Goal: Task Accomplishment & Management: Manage account settings

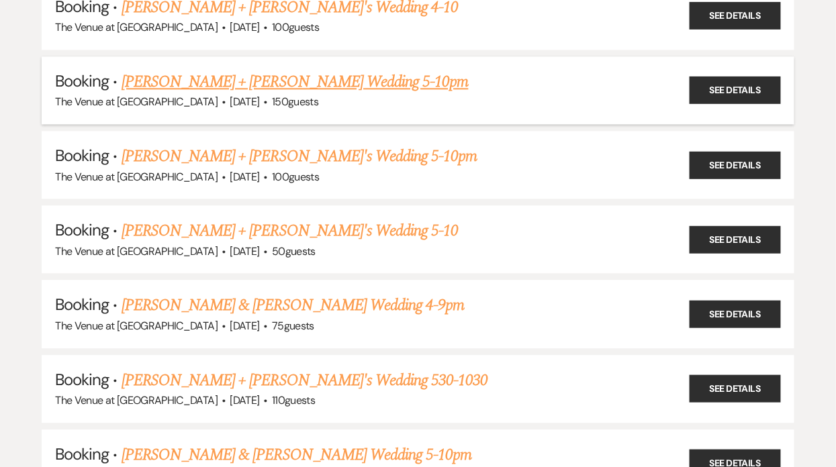
scroll to position [2202, 0]
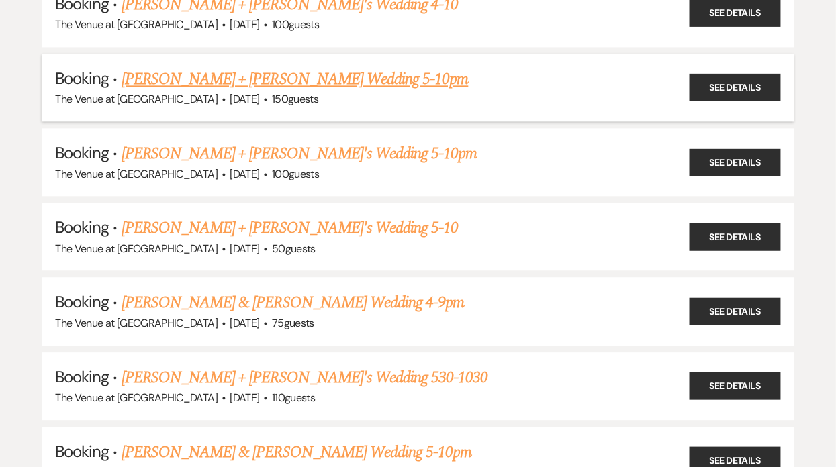
click at [243, 67] on link "[PERSON_NAME] + [PERSON_NAME] Wedding 5-10pm" at bounding box center [295, 79] width 347 height 24
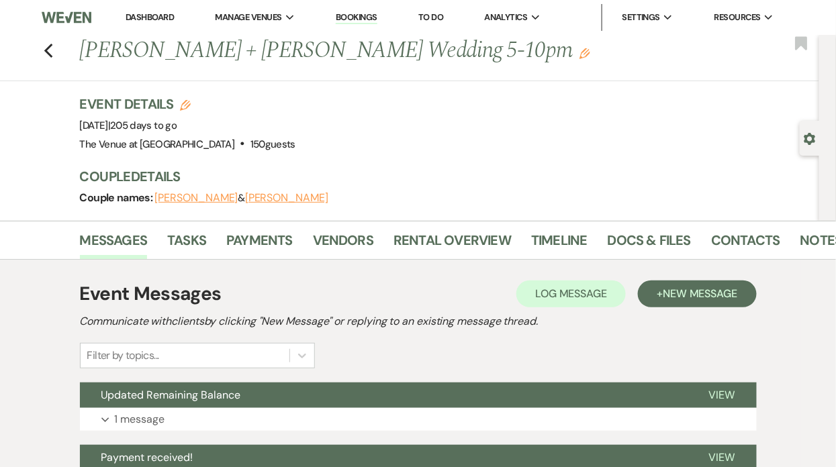
click at [812, 138] on icon "Gear" at bounding box center [810, 139] width 12 height 12
select select "5"
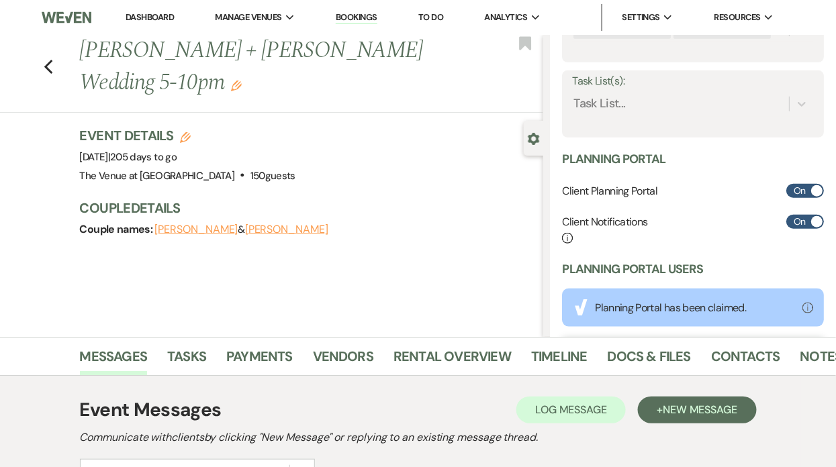
scroll to position [345, 0]
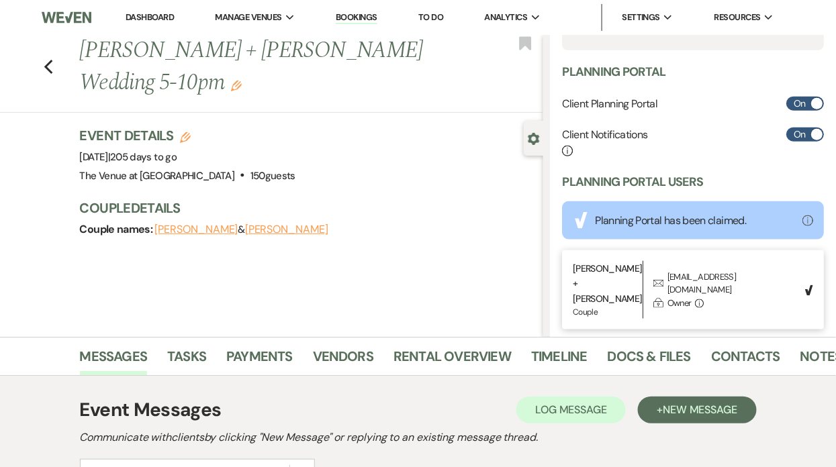
click at [690, 271] on div "[EMAIL_ADDRESS][DOMAIN_NAME]" at bounding box center [732, 284] width 130 height 26
copy div "[EMAIL_ADDRESS][DOMAIN_NAME] Lock"
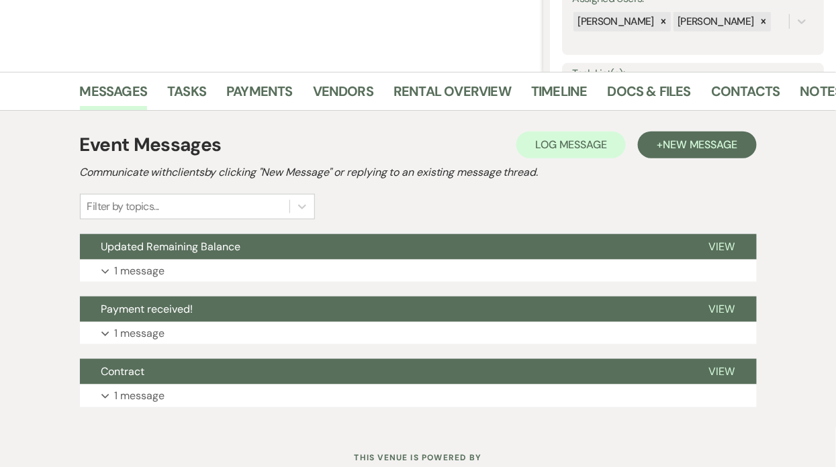
scroll to position [0, 0]
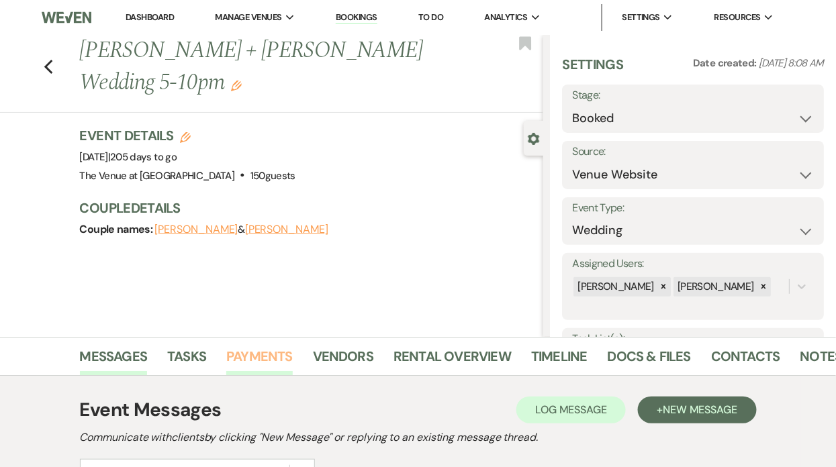
click at [253, 355] on link "Payments" at bounding box center [259, 361] width 66 height 30
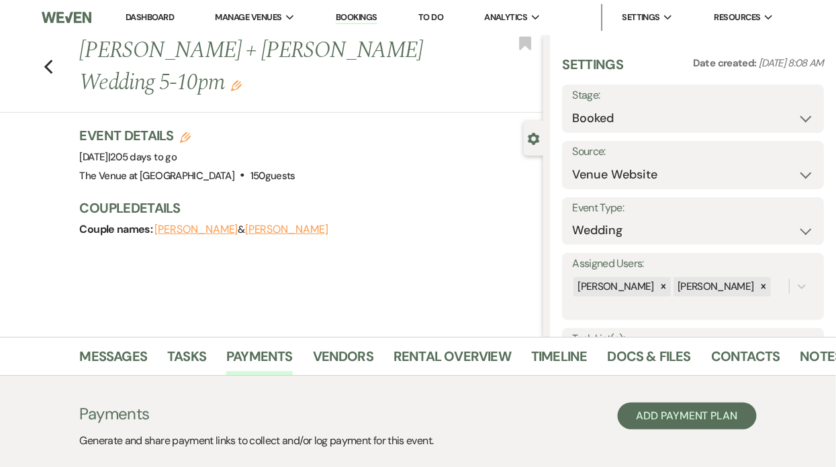
click at [201, 50] on h1 "[PERSON_NAME] + [PERSON_NAME] Wedding 5-10pm Edit" at bounding box center [263, 67] width 366 height 64
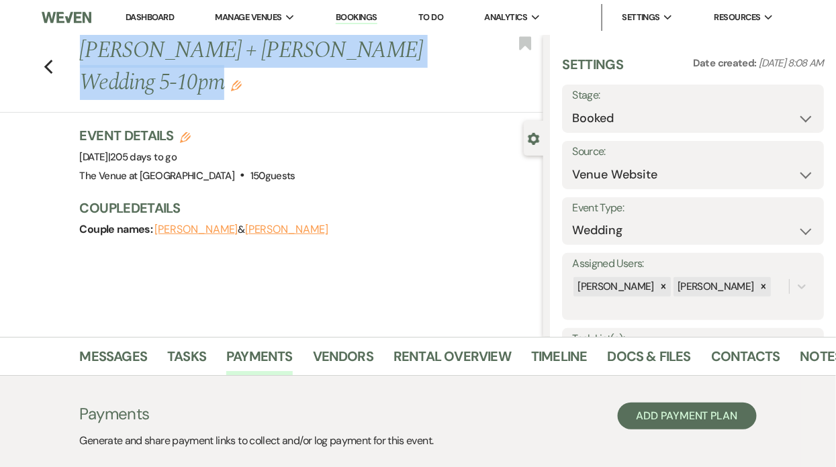
click at [201, 50] on h1 "[PERSON_NAME] + [PERSON_NAME] Wedding 5-10pm Edit" at bounding box center [263, 67] width 366 height 64
copy div "Loremip + Dolo's Ametcon 1-78ad Elit Seddoeiu Temp Incididu Utlabore Etdo magna…"
click at [647, 358] on link "Docs & Files" at bounding box center [649, 361] width 83 height 30
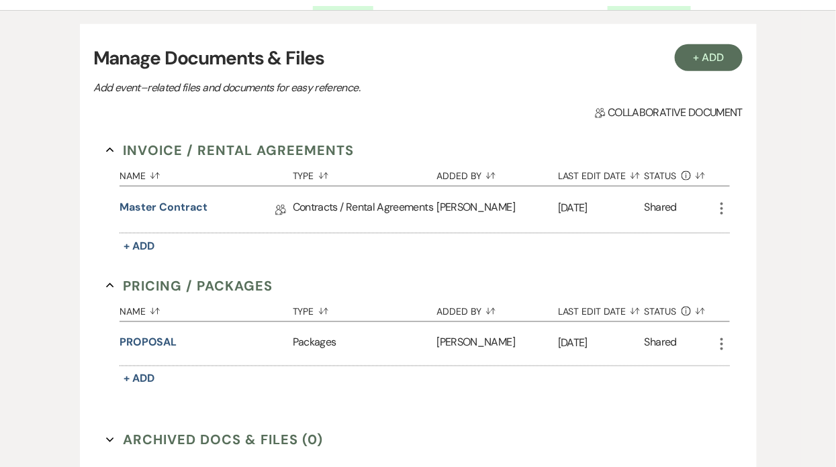
scroll to position [368, 0]
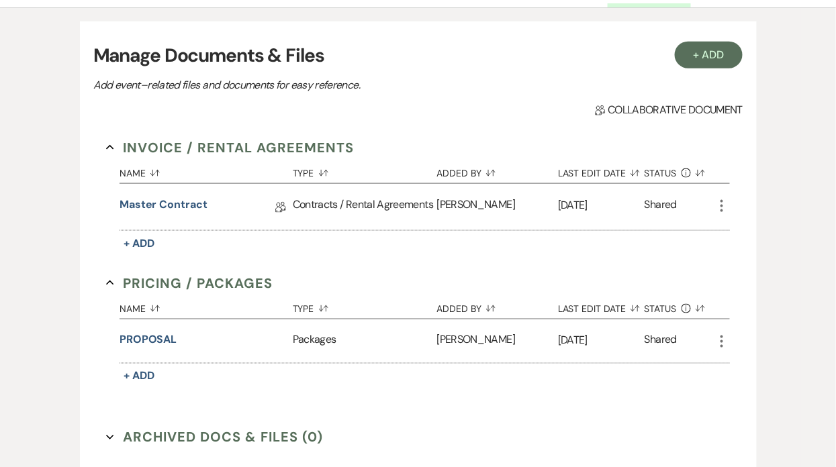
click at [715, 209] on icon "More" at bounding box center [722, 206] width 16 height 16
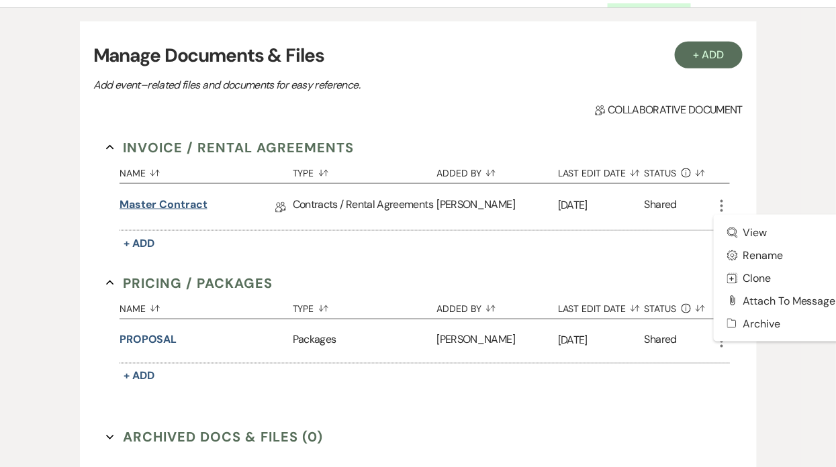
click at [180, 205] on link "Master Contract" at bounding box center [164, 207] width 88 height 21
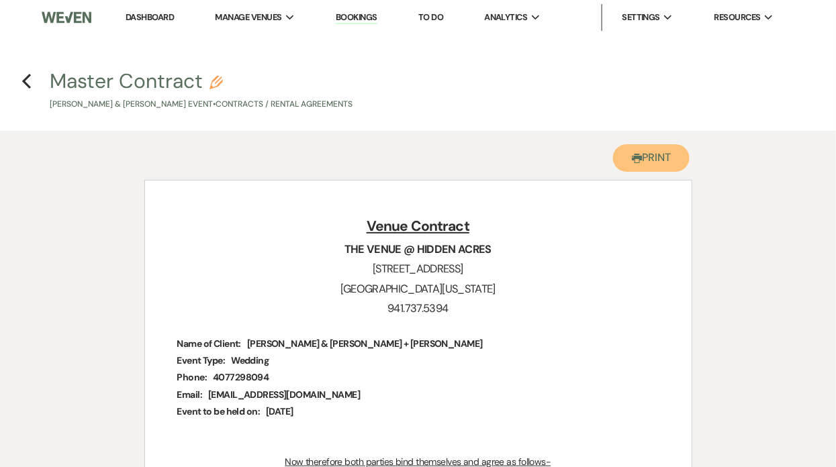
click at [643, 164] on button "Printer Print" at bounding box center [651, 158] width 77 height 28
click at [32, 83] on h4 "Previous Master Contract Pencil [PERSON_NAME] & [PERSON_NAME] Event • Contracts…" at bounding box center [418, 89] width 836 height 44
click at [26, 84] on use "button" at bounding box center [26, 81] width 9 height 15
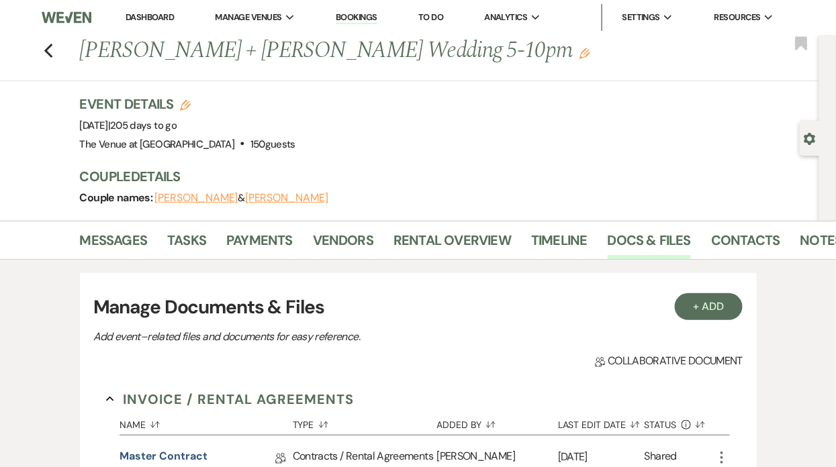
scroll to position [368, 0]
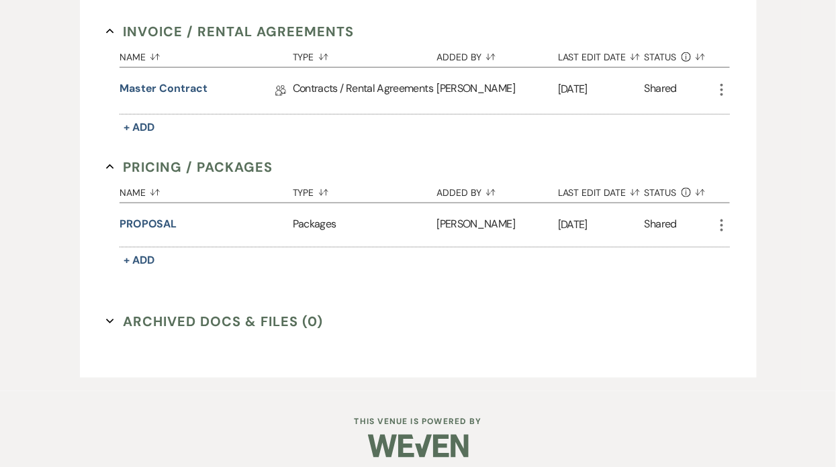
click at [722, 222] on icon "More" at bounding box center [722, 226] width 16 height 16
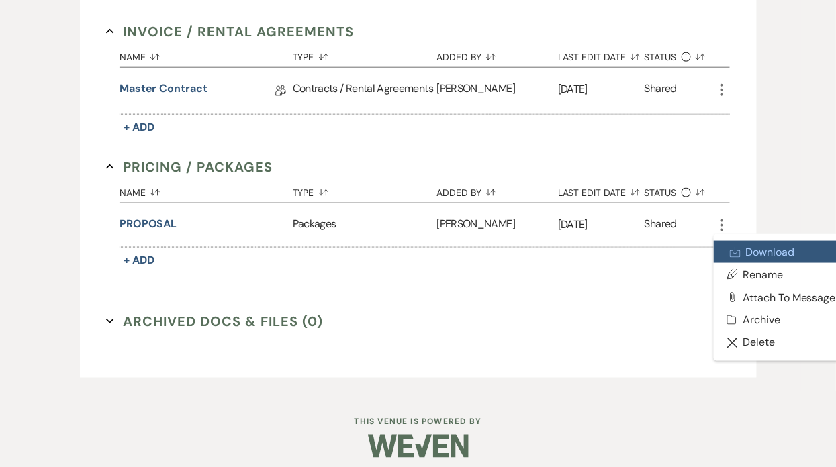
click at [735, 249] on use at bounding box center [736, 252] width 10 height 10
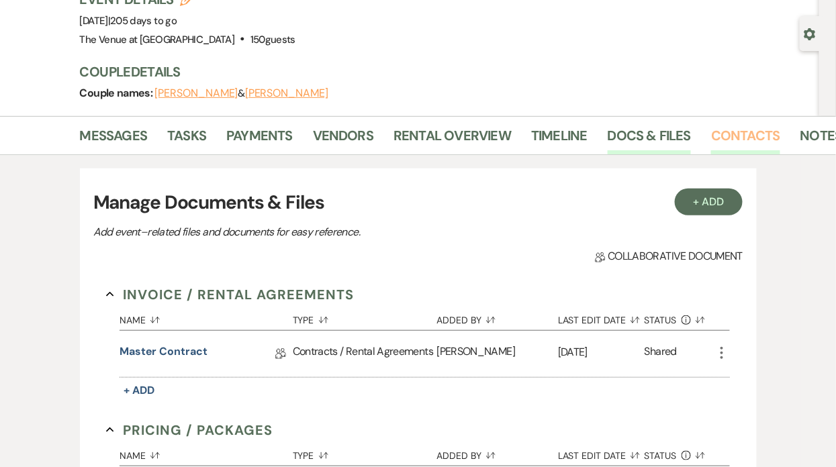
scroll to position [0, 19]
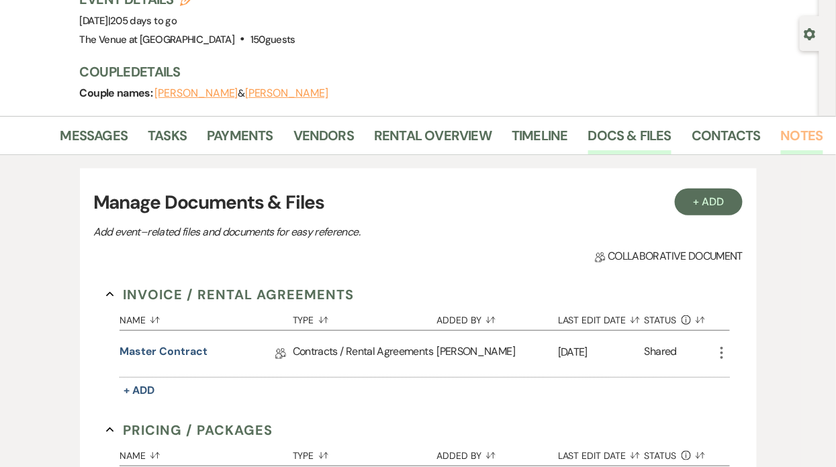
click at [799, 136] on link "Notes" at bounding box center [802, 140] width 42 height 30
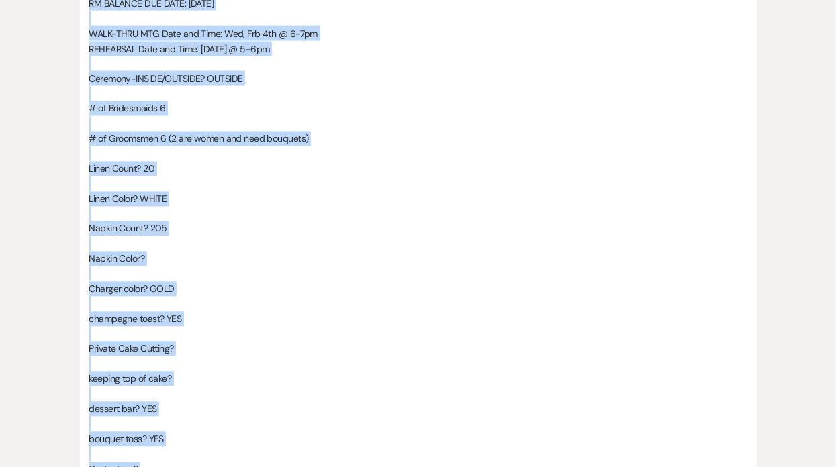
scroll to position [851, 0]
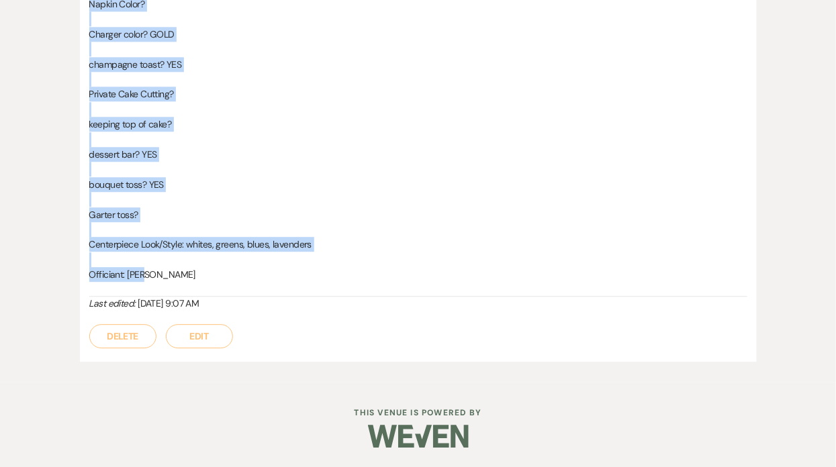
drag, startPoint x: 90, startPoint y: 188, endPoint x: 237, endPoint y: 281, distance: 174.2
copy div "EMAIL [PERSON_NAME] RECEIPT of payment!!! [EMAIL_ADDRESS][DOMAIN_NAME] Changed …"
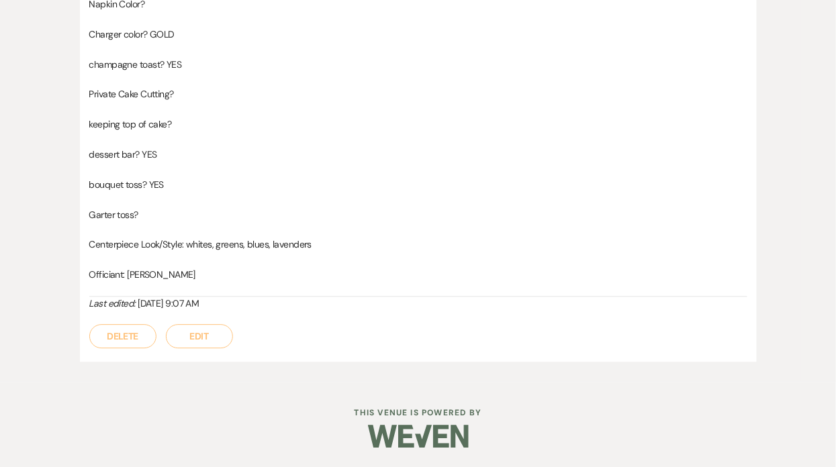
click at [181, 105] on p at bounding box center [418, 109] width 658 height 15
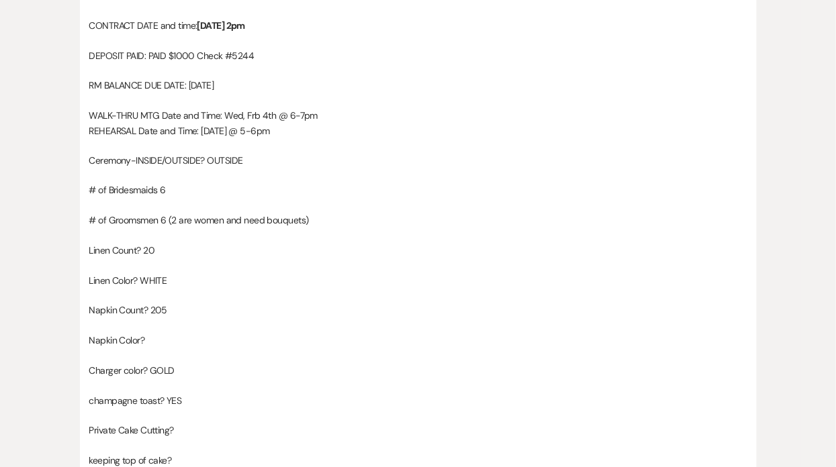
scroll to position [0, 0]
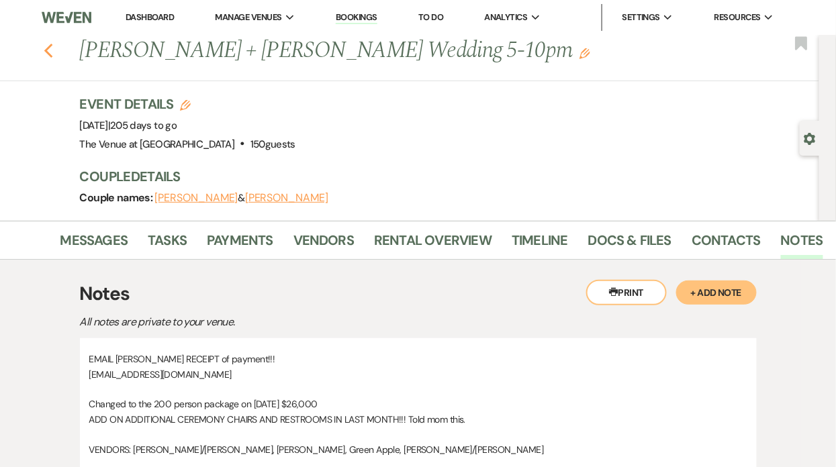
click at [51, 47] on icon "Previous" at bounding box center [49, 51] width 10 height 16
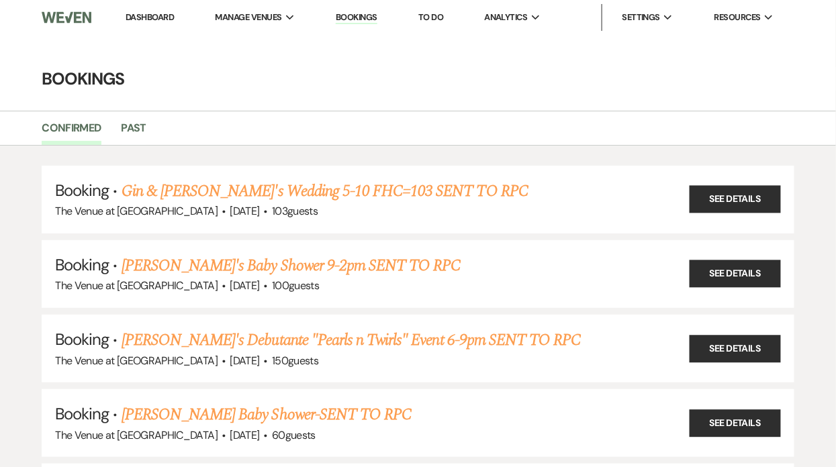
scroll to position [2202, 0]
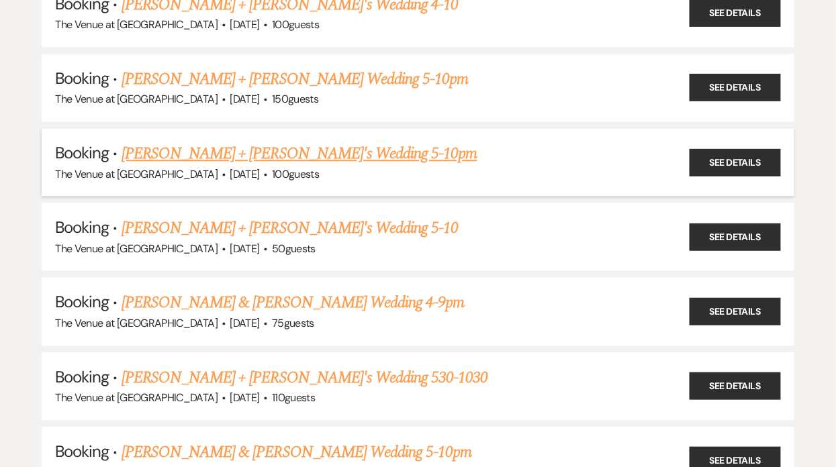
click at [162, 142] on link "[PERSON_NAME] + [PERSON_NAME]'s Wedding 5-10pm" at bounding box center [300, 154] width 356 height 24
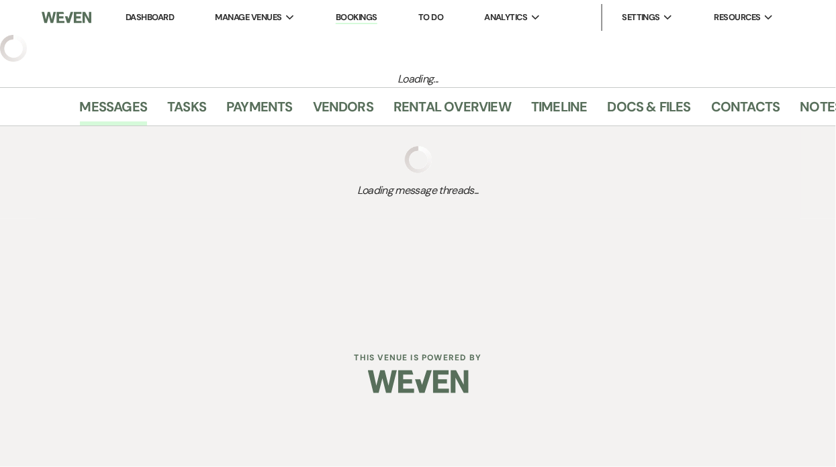
select select "6"
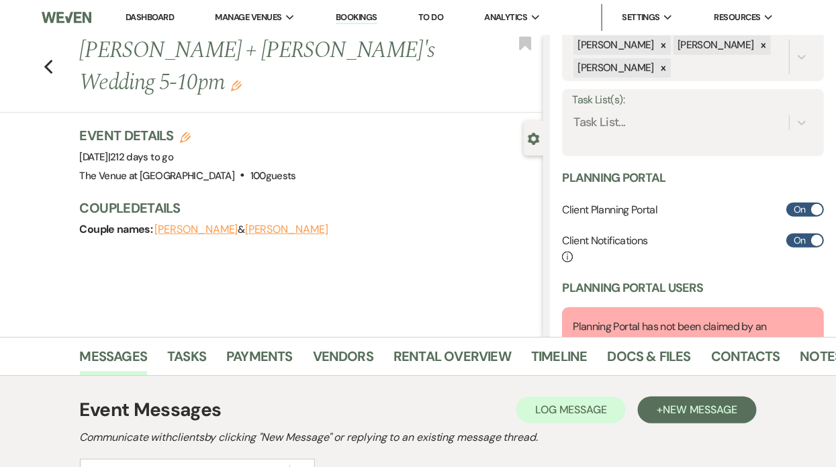
scroll to position [377, 0]
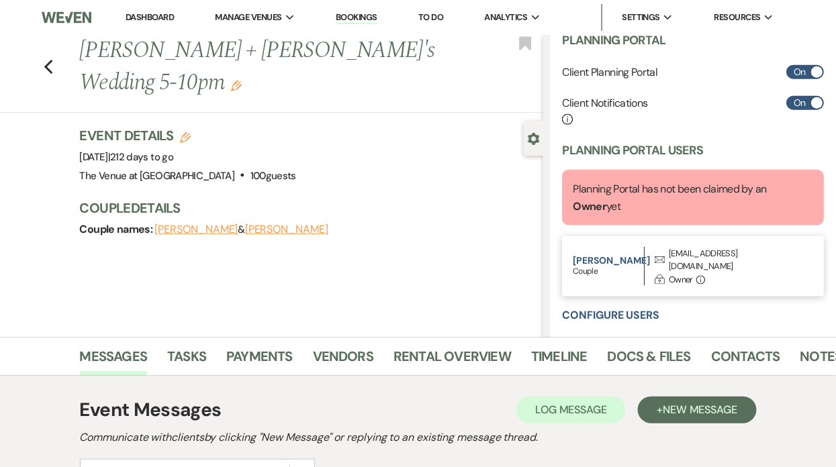
click at [675, 255] on div "[EMAIL_ADDRESS][DOMAIN_NAME]" at bounding box center [733, 260] width 129 height 26
click at [675, 254] on div "[EMAIL_ADDRESS][DOMAIN_NAME]" at bounding box center [733, 260] width 129 height 26
copy div "[EMAIL_ADDRESS][DOMAIN_NAME] Lock"
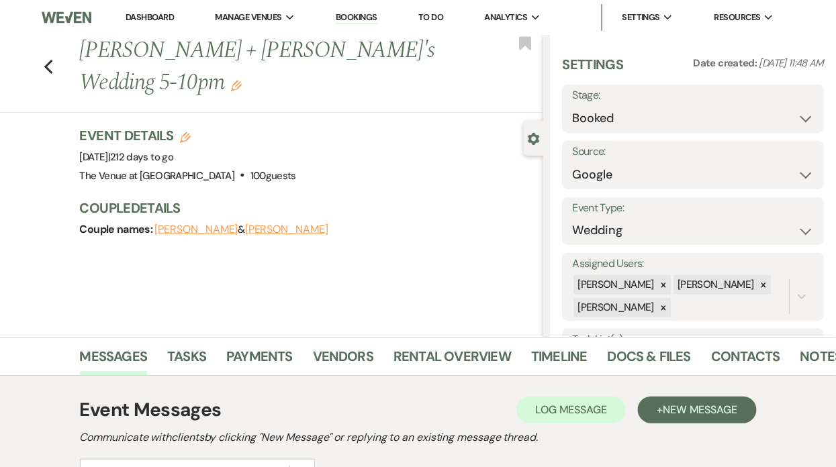
click at [185, 59] on h1 "[PERSON_NAME] + [PERSON_NAME]'s Wedding 5-10pm Edit" at bounding box center [263, 67] width 366 height 64
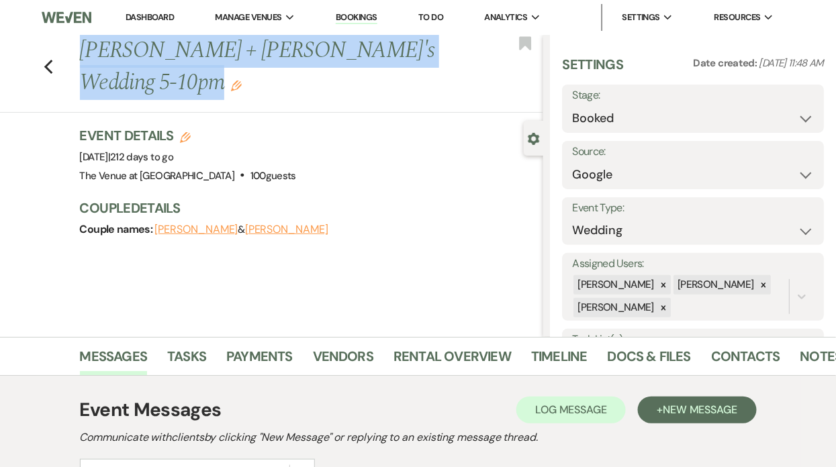
click at [185, 59] on h1 "[PERSON_NAME] + [PERSON_NAME]'s Wedding 5-10pm Edit" at bounding box center [263, 67] width 366 height 64
copy div "Loremipsu + Dolo's Ametcon 2-70ad Elit Seddoeiu Temp Incididu Utlabore Etdo mag…"
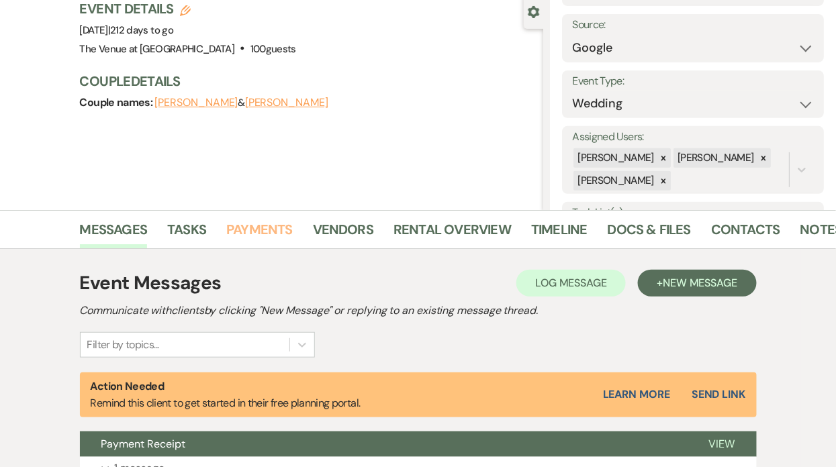
click at [256, 229] on link "Payments" at bounding box center [259, 234] width 66 height 30
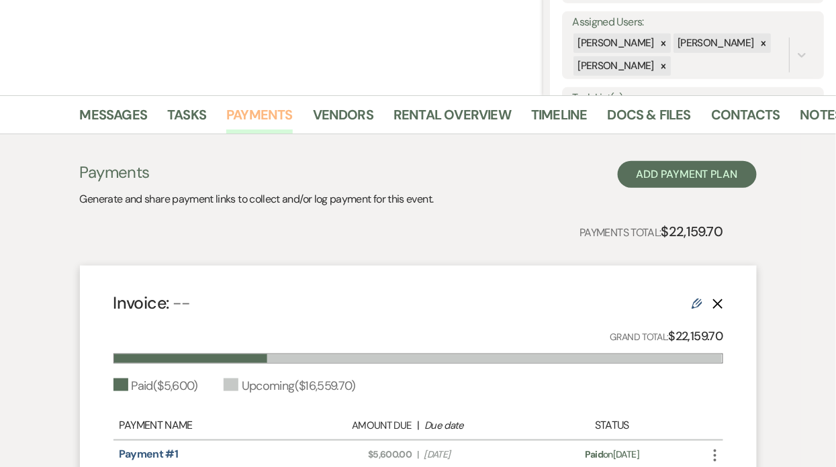
scroll to position [244, 0]
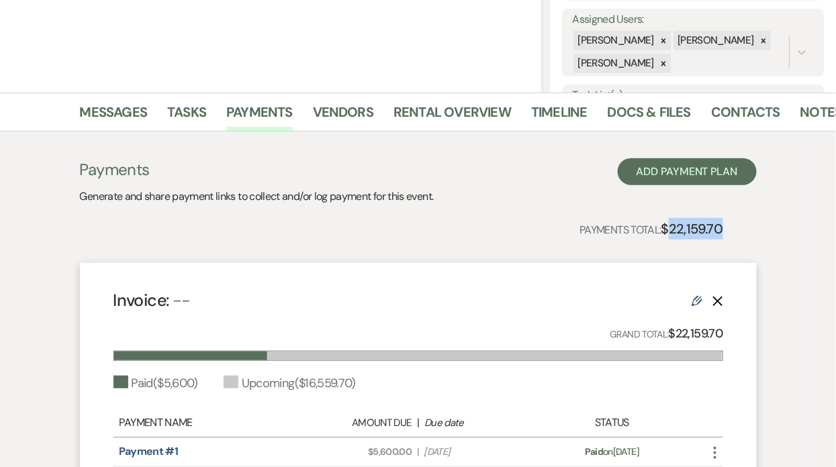
drag, startPoint x: 671, startPoint y: 226, endPoint x: 761, endPoint y: 226, distance: 90.0
click at [761, 226] on div "Payments Generate and share payment links to collect and/or log payment for thi…" at bounding box center [418, 352] width 765 height 440
copy strong "22,159.70"
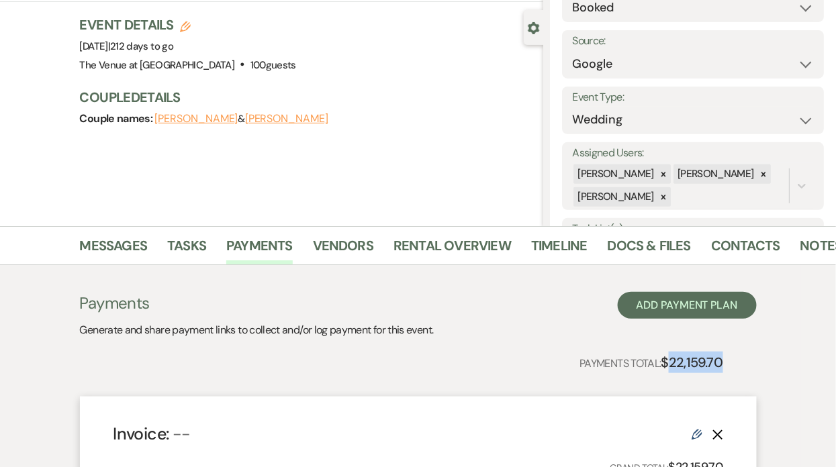
scroll to position [159, 0]
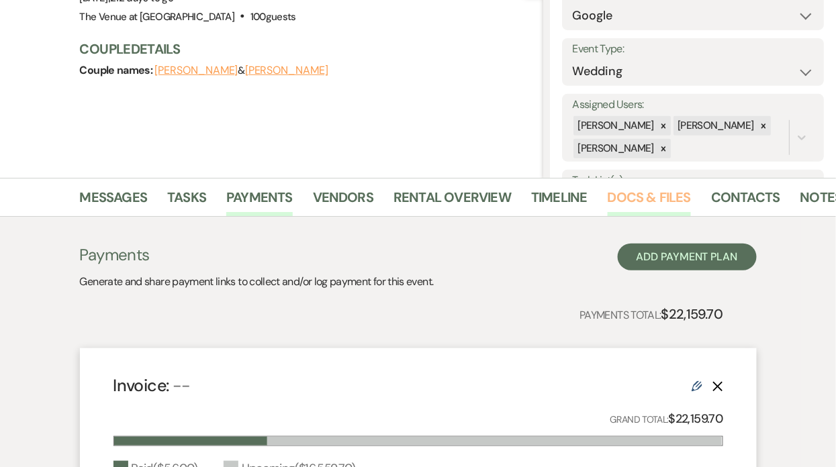
click at [645, 186] on li "Docs & Files" at bounding box center [659, 200] width 103 height 32
click at [643, 191] on link "Docs & Files" at bounding box center [649, 202] width 83 height 30
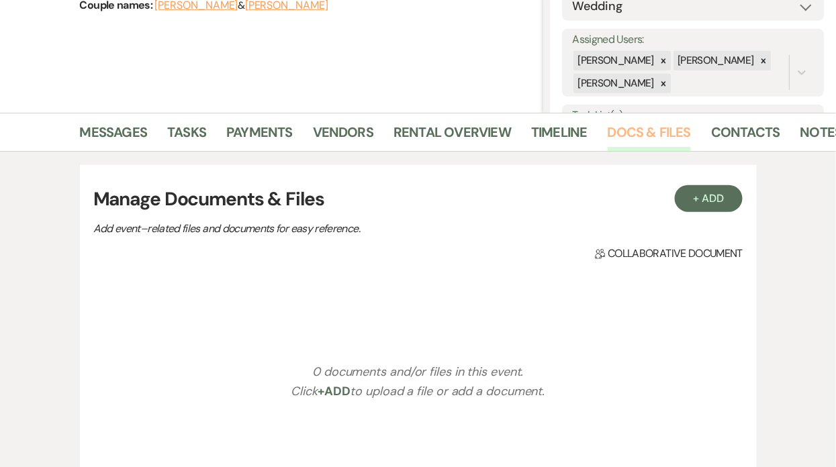
scroll to position [0, 19]
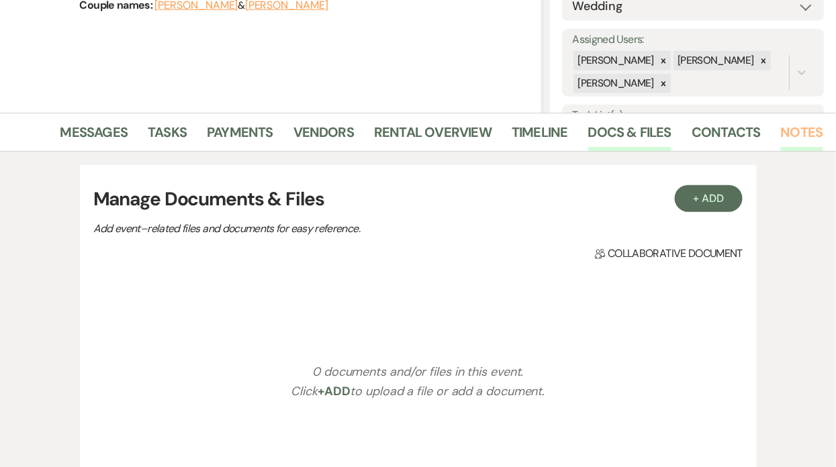
click at [796, 140] on link "Notes" at bounding box center [802, 137] width 42 height 30
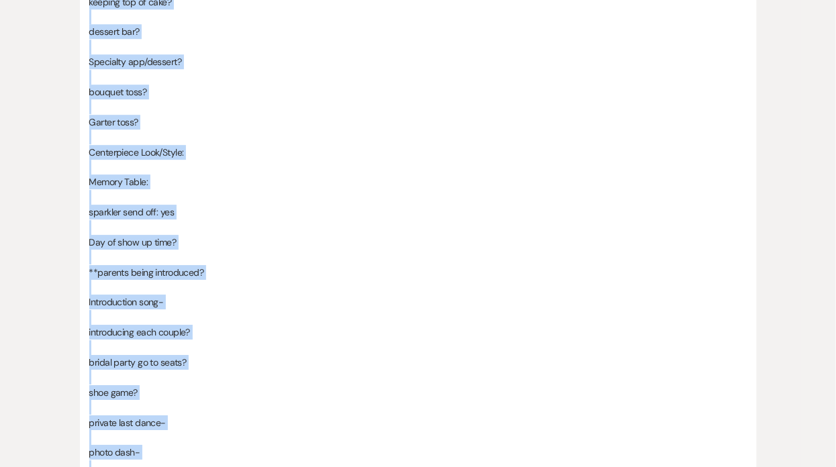
scroll to position [1254, 0]
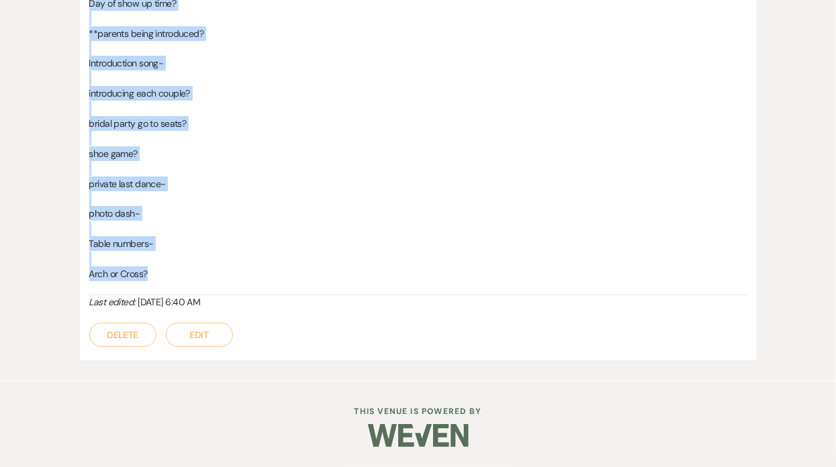
drag, startPoint x: 90, startPoint y: 251, endPoint x: 212, endPoint y: 272, distance: 124.0
copy div "VENDORS: [PERSON_NAME], [PERSON_NAME], [PERSON_NAME], [PERSON_NAME]/[PERSON_NAM…"
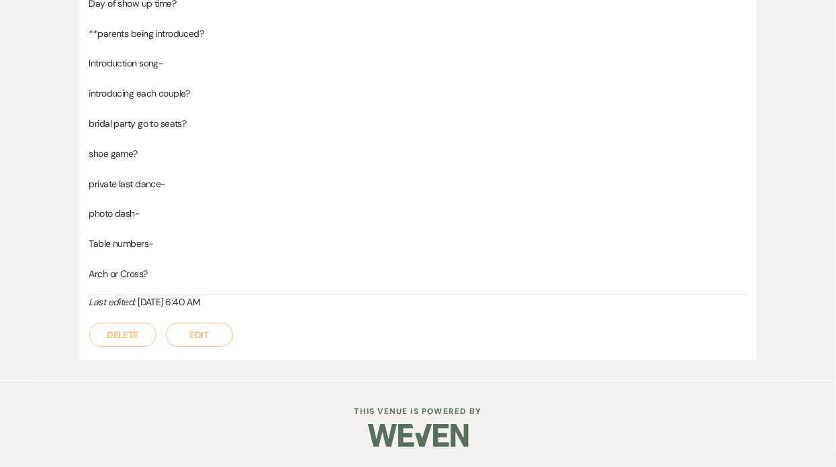
click at [216, 207] on p "photo dash-" at bounding box center [418, 213] width 658 height 15
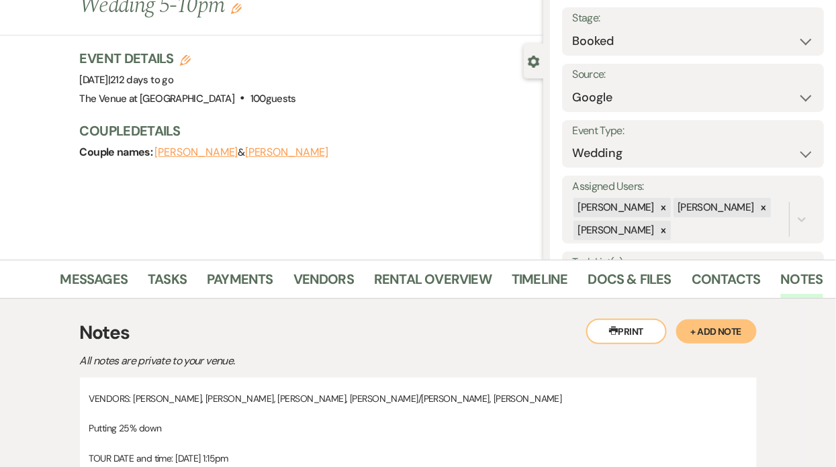
scroll to position [0, 0]
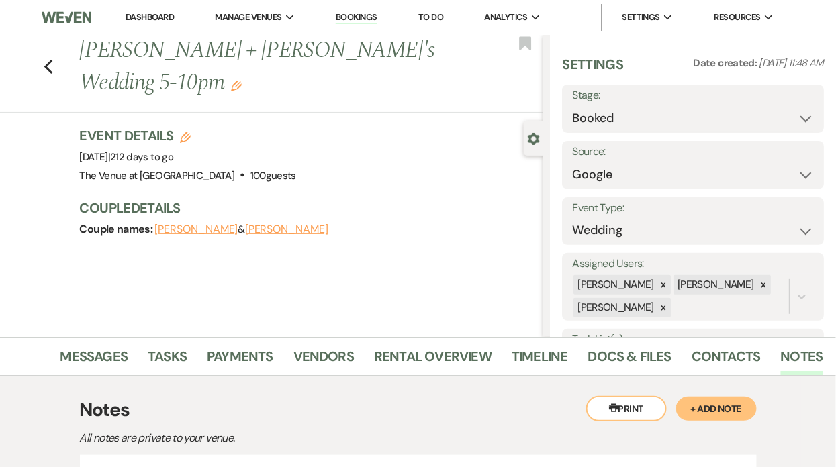
click at [56, 52] on div "Previous [PERSON_NAME] + [PERSON_NAME]'s Wedding 5-10pm Edit Bookmark" at bounding box center [268, 74] width 550 height 78
click at [49, 60] on use "button" at bounding box center [48, 67] width 9 height 15
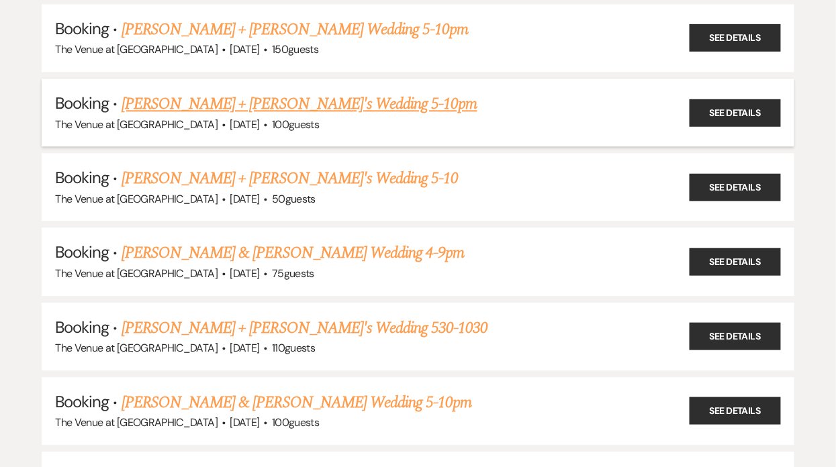
scroll to position [2253, 0]
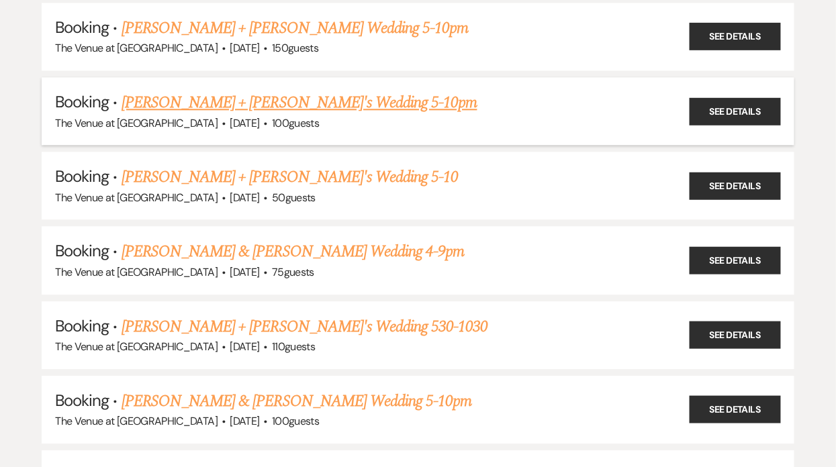
click at [166, 91] on link "[PERSON_NAME] + [PERSON_NAME]'s Wedding 5-10pm" at bounding box center [300, 103] width 356 height 24
select select "6"
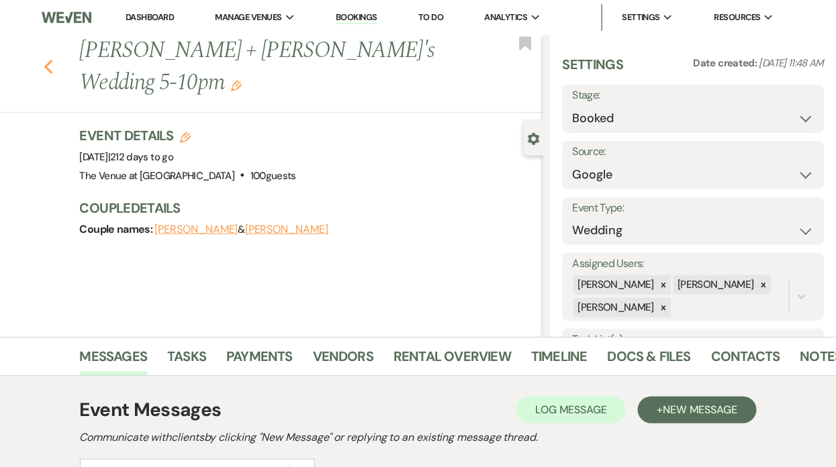
click at [47, 60] on use "button" at bounding box center [48, 67] width 9 height 15
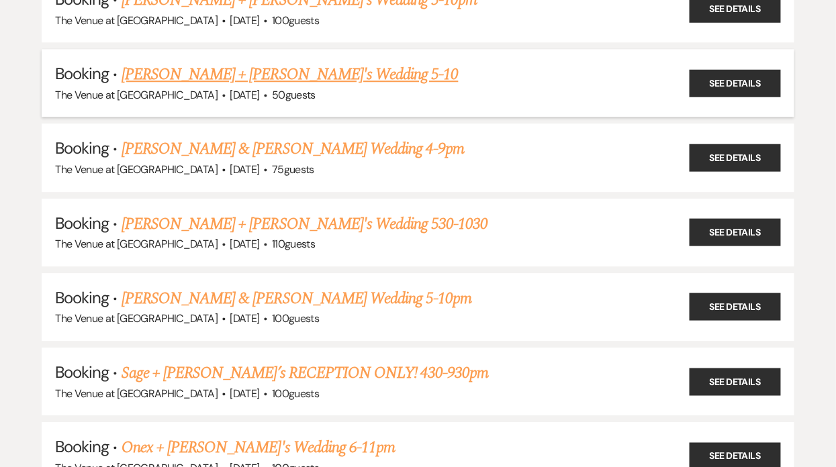
scroll to position [2360, 0]
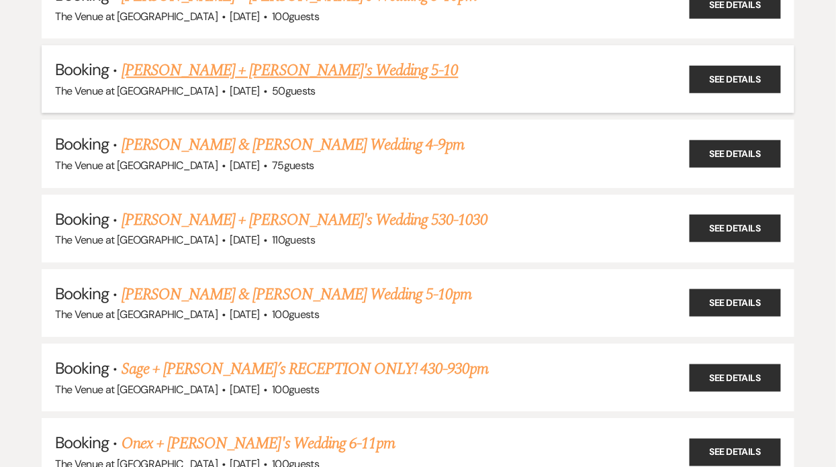
click at [211, 58] on link "[PERSON_NAME] + [PERSON_NAME]'s Wedding 5-10" at bounding box center [290, 70] width 337 height 24
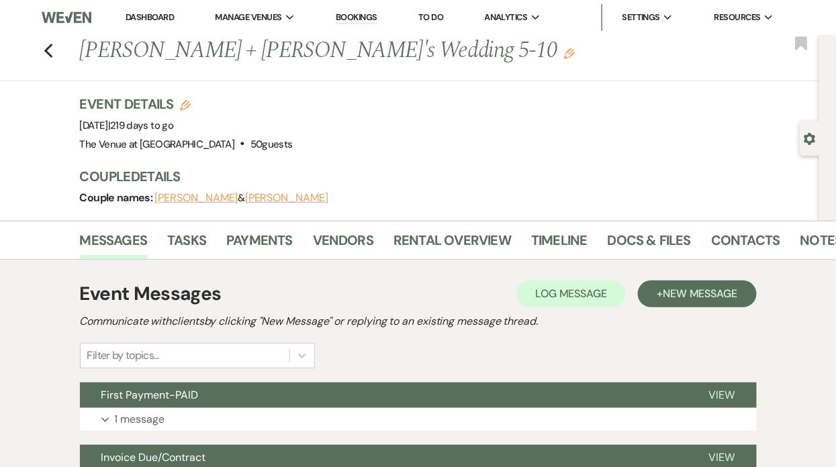
click at [818, 136] on div "Gear Settings" at bounding box center [813, 138] width 26 height 35
click at [815, 136] on use "button" at bounding box center [809, 139] width 11 height 12
select select "6"
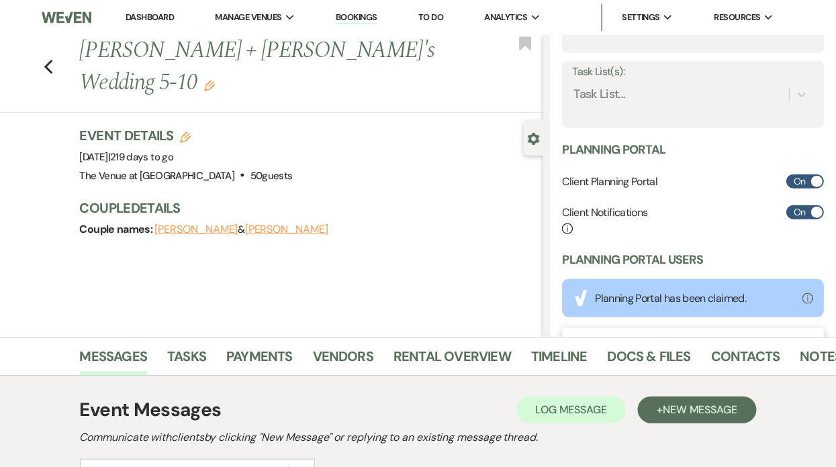
scroll to position [345, 0]
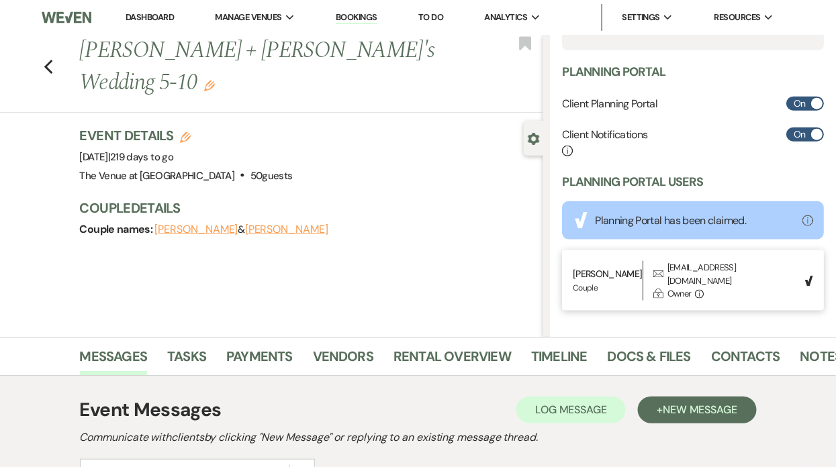
click at [675, 267] on div "[EMAIL_ADDRESS][DOMAIN_NAME]" at bounding box center [732, 274] width 130 height 26
copy div "[EMAIL_ADDRESS][DOMAIN_NAME] Lock"
click at [211, 44] on h1 "[PERSON_NAME] + [PERSON_NAME]'s Wedding 5-10 Edit" at bounding box center [263, 67] width 366 height 64
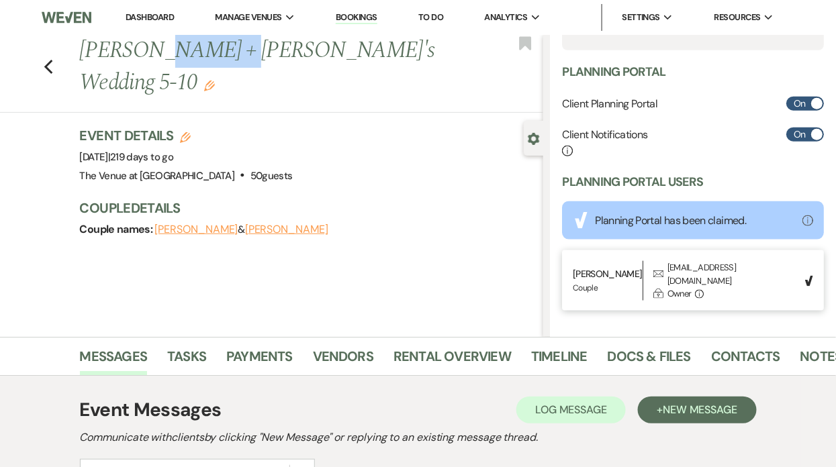
click at [211, 44] on h1 "[PERSON_NAME] + [PERSON_NAME]'s Wedding 5-10 Edit" at bounding box center [263, 67] width 366 height 64
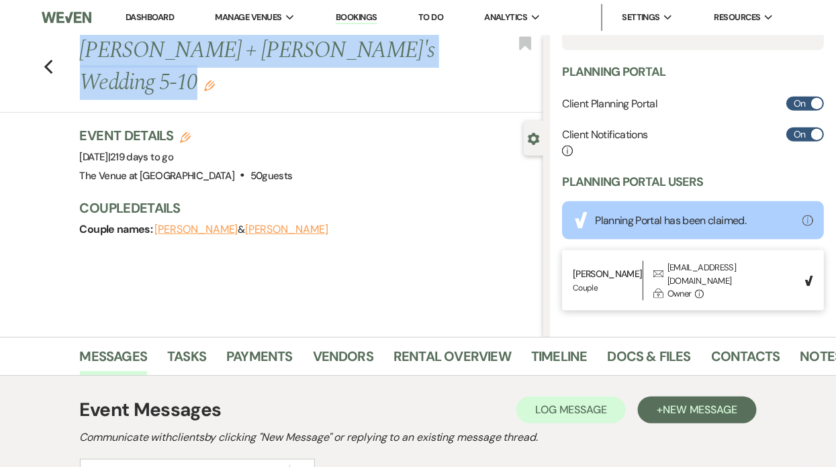
click at [211, 44] on h1 "[PERSON_NAME] + [PERSON_NAME]'s Wedding 5-10 Edit" at bounding box center [263, 67] width 366 height 64
copy div "Lorem + Ipsumd's Ametcon 7-52 Adip Elitsedd Eius Temporin Utlabore Etdo magnaal…"
click at [241, 356] on link "Payments" at bounding box center [259, 361] width 66 height 30
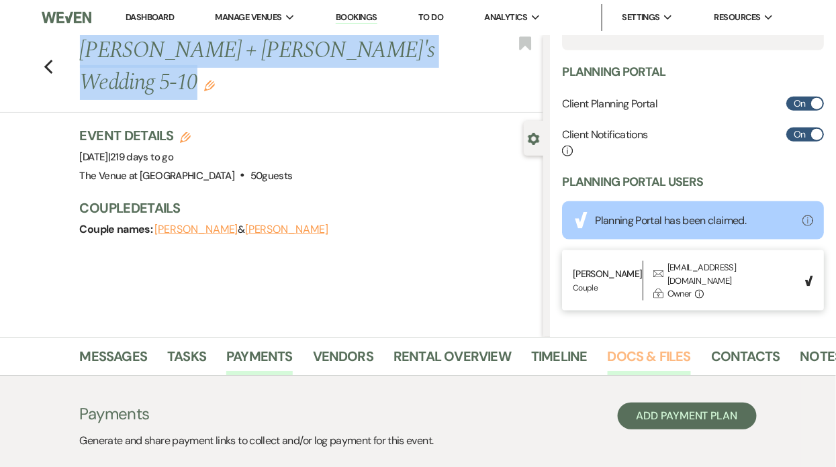
click at [635, 353] on link "Docs & Files" at bounding box center [649, 361] width 83 height 30
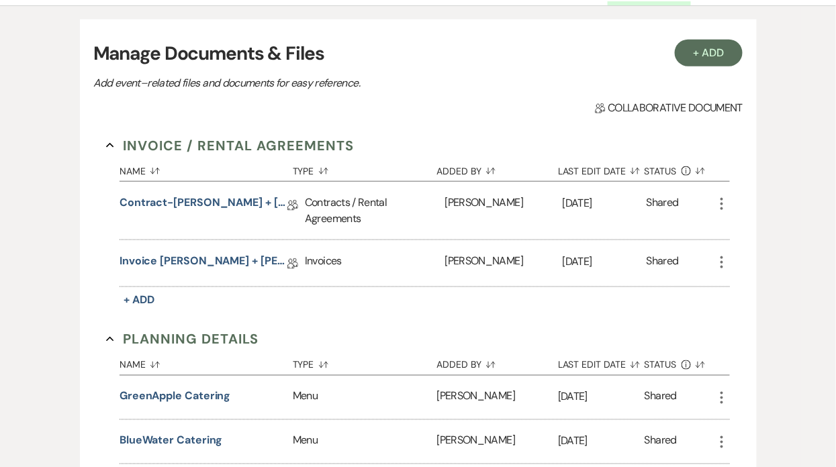
scroll to position [369, 0]
click at [720, 204] on icon "More" at bounding box center [722, 205] width 16 height 16
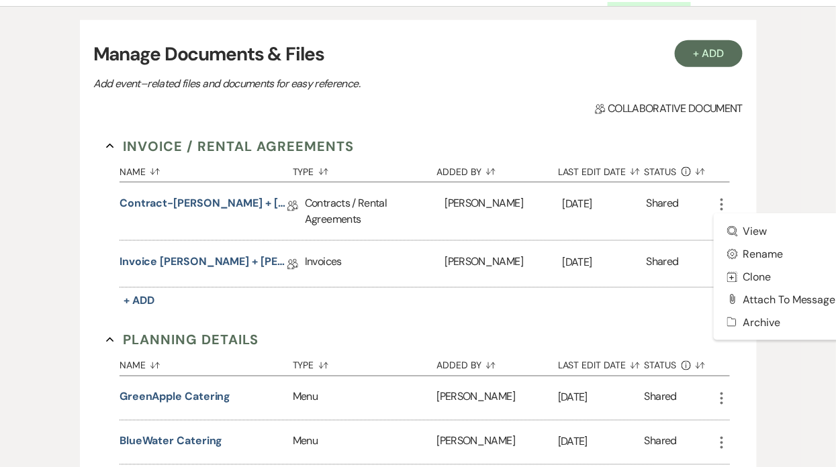
click at [762, 183] on div "+ Add Manage Documents & Files Add event–related files and documents for easy r…" at bounding box center [418, 397] width 765 height 780
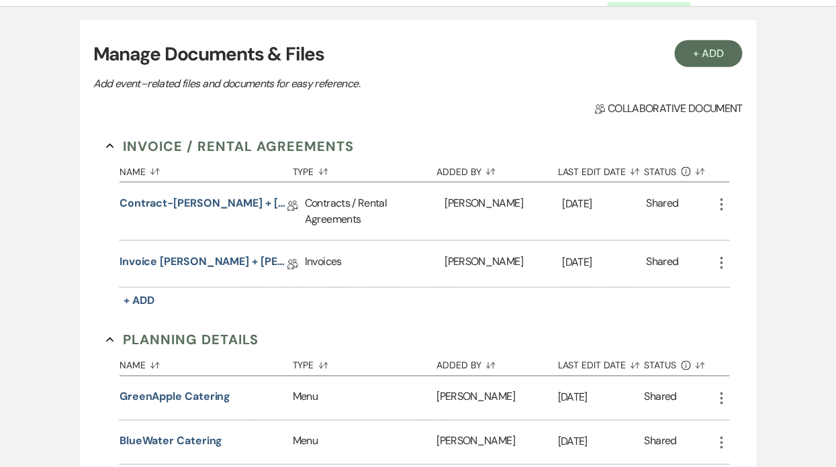
click at [710, 256] on div "Shared" at bounding box center [680, 264] width 67 height 46
click at [724, 255] on icon "More" at bounding box center [722, 263] width 16 height 16
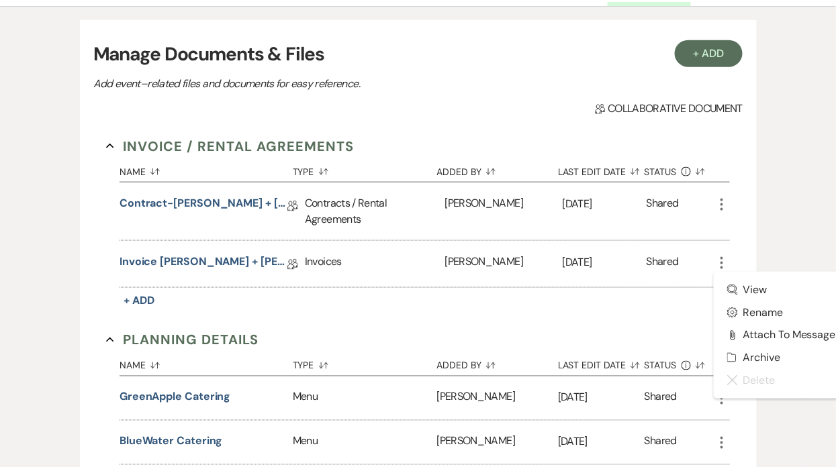
click at [778, 228] on div "+ Add Manage Documents & Files Add event–related files and documents for easy r…" at bounding box center [418, 397] width 765 height 780
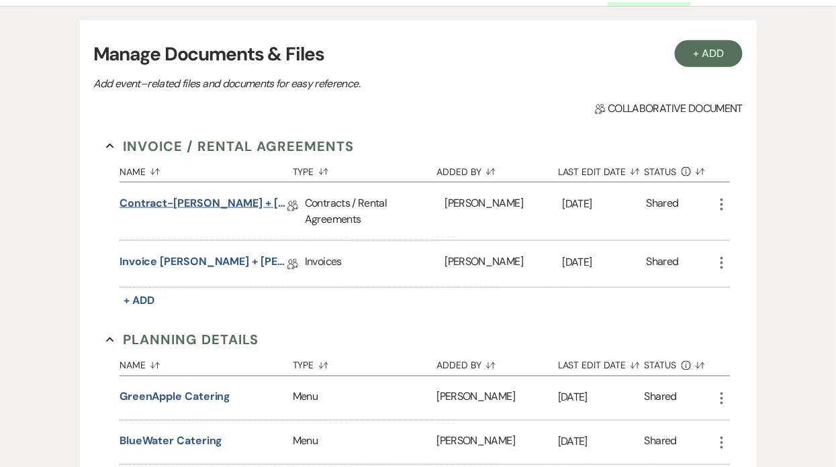
click at [216, 203] on link "Contract-[PERSON_NAME] + [PERSON_NAME]" at bounding box center [204, 205] width 168 height 21
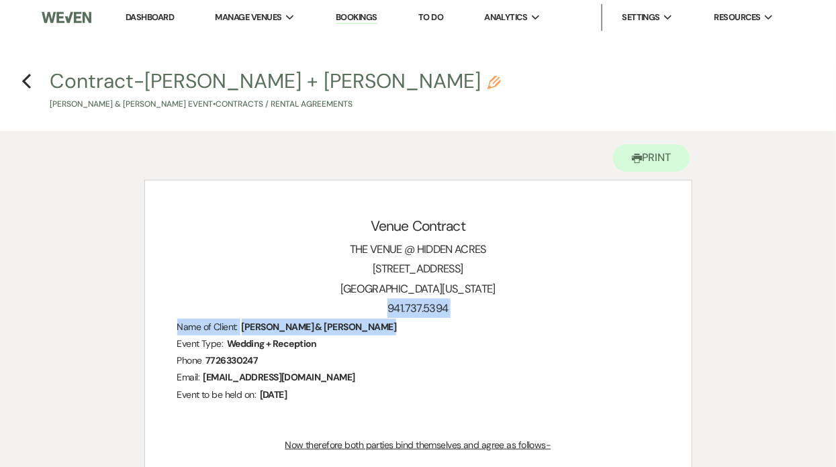
drag, startPoint x: 244, startPoint y: 318, endPoint x: 361, endPoint y: 327, distance: 117.2
drag, startPoint x: 385, startPoint y: 326, endPoint x: 247, endPoint y: 323, distance: 137.7
click at [247, 323] on p "Name of Client: ﻿ [PERSON_NAME] & [PERSON_NAME] ﻿" at bounding box center [418, 327] width 482 height 17
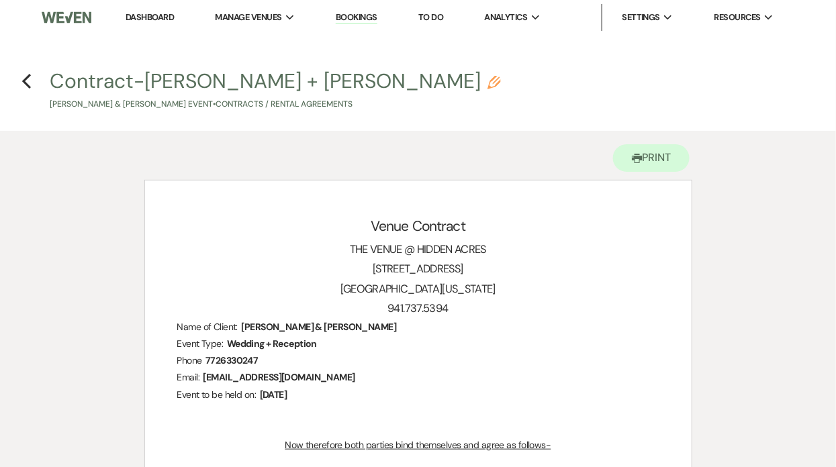
click at [370, 340] on p "Event Type: ﻿ Wedding + Reception ﻿" at bounding box center [418, 344] width 482 height 17
click at [366, 327] on span "[PERSON_NAME] & [PERSON_NAME]" at bounding box center [319, 327] width 158 height 15
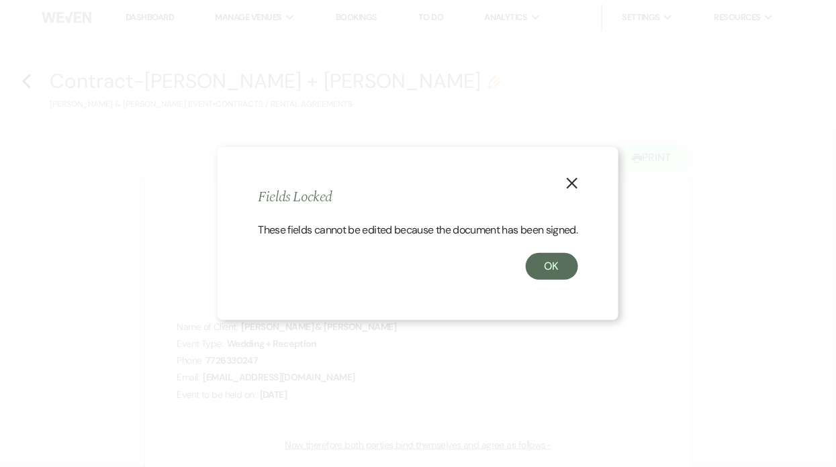
click at [573, 177] on icon "X" at bounding box center [572, 183] width 12 height 12
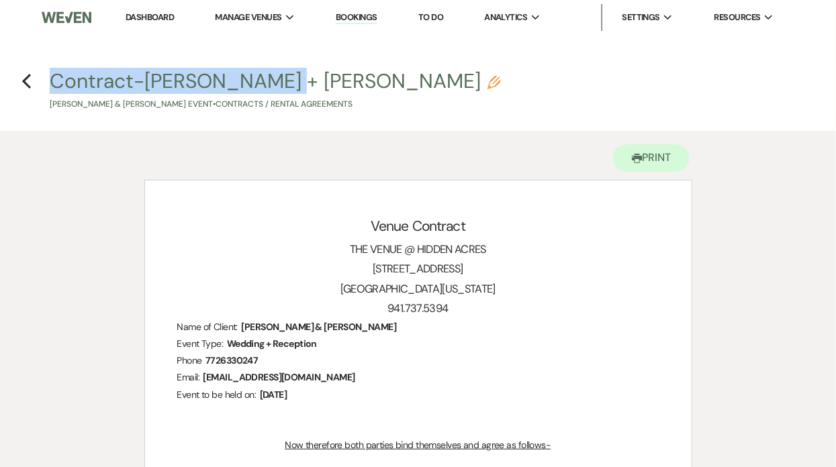
drag, startPoint x: 49, startPoint y: 70, endPoint x: 281, endPoint y: 79, distance: 231.8
click at [281, 79] on h4 "Previous Contract-[PERSON_NAME] + [PERSON_NAME] Pencil [PERSON_NAME] & [PERSON_…" at bounding box center [418, 89] width 836 height 44
copy button "Contract-[PERSON_NAME] + [PERSON_NAME]"
click at [637, 155] on icon "Printer" at bounding box center [637, 158] width 11 height 11
click at [26, 78] on use "button" at bounding box center [26, 81] width 9 height 15
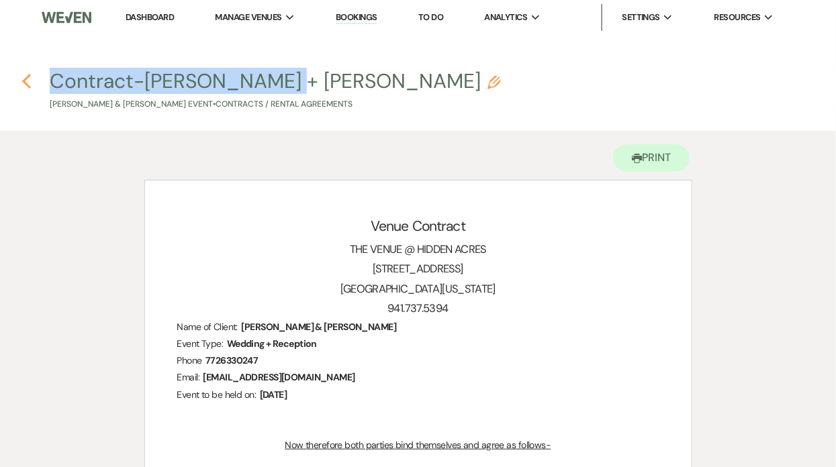
scroll to position [369, 0]
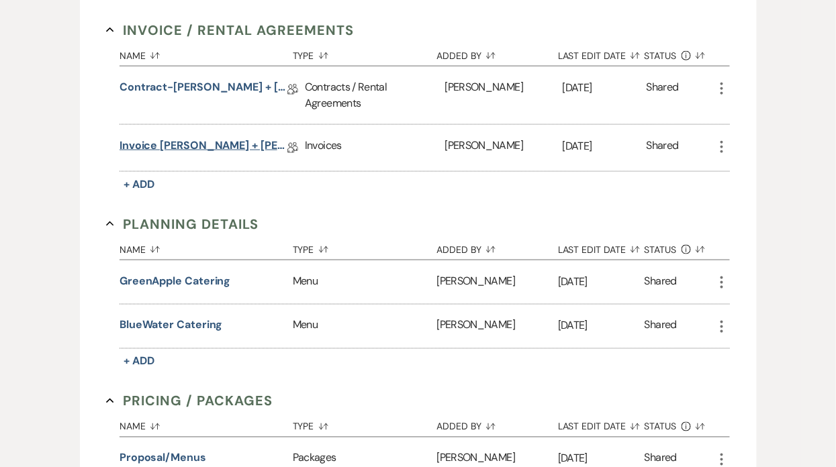
click at [202, 138] on link "Invoice [PERSON_NAME] + [PERSON_NAME]" at bounding box center [204, 148] width 168 height 21
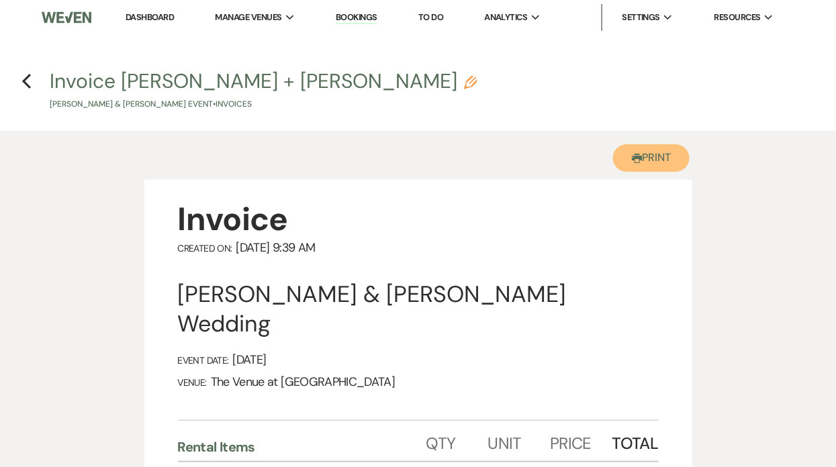
click at [663, 156] on button "Printer Print" at bounding box center [651, 158] width 77 height 28
click at [23, 82] on use "button" at bounding box center [26, 81] width 9 height 15
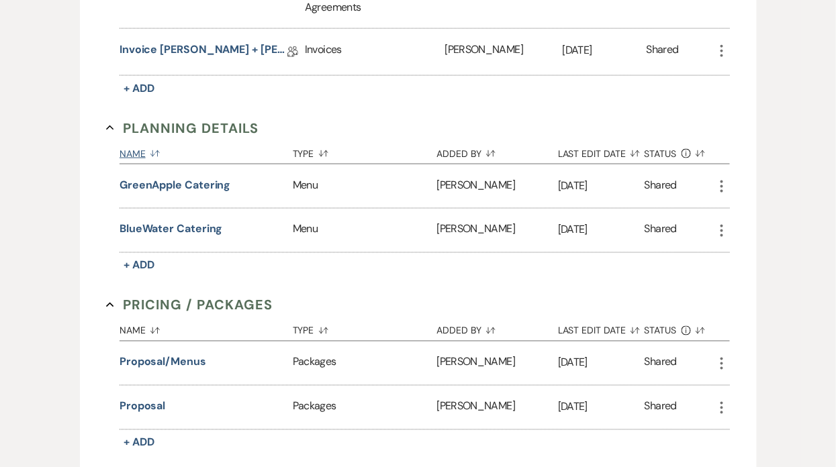
scroll to position [487, 0]
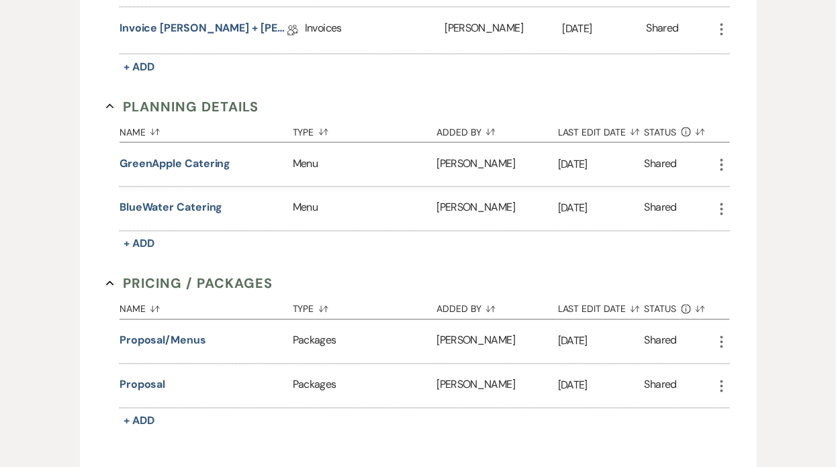
click at [723, 157] on icon "More" at bounding box center [722, 165] width 16 height 16
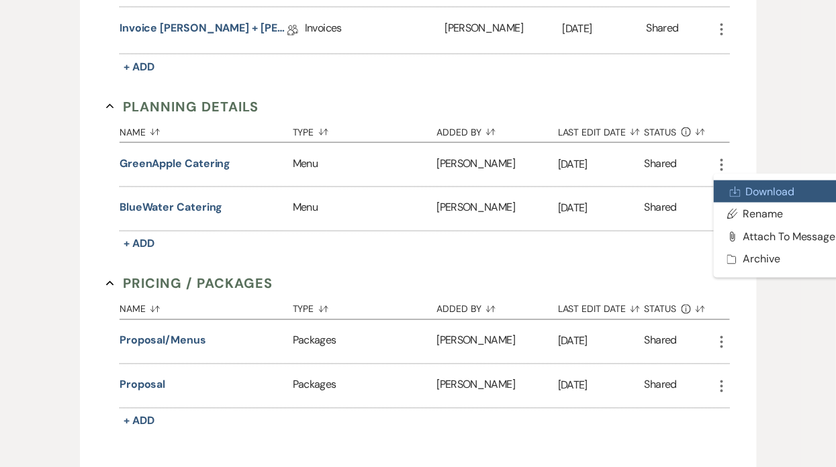
click at [732, 187] on icon "Download" at bounding box center [735, 192] width 11 height 11
click at [787, 125] on div "+ Add Manage Documents & Files Add event–related files and documents for easy r…" at bounding box center [418, 163] width 765 height 780
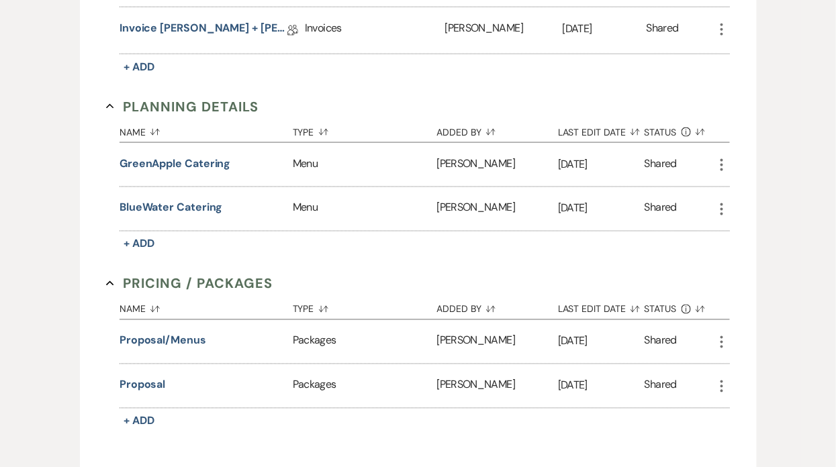
click at [719, 201] on icon "More" at bounding box center [722, 209] width 16 height 16
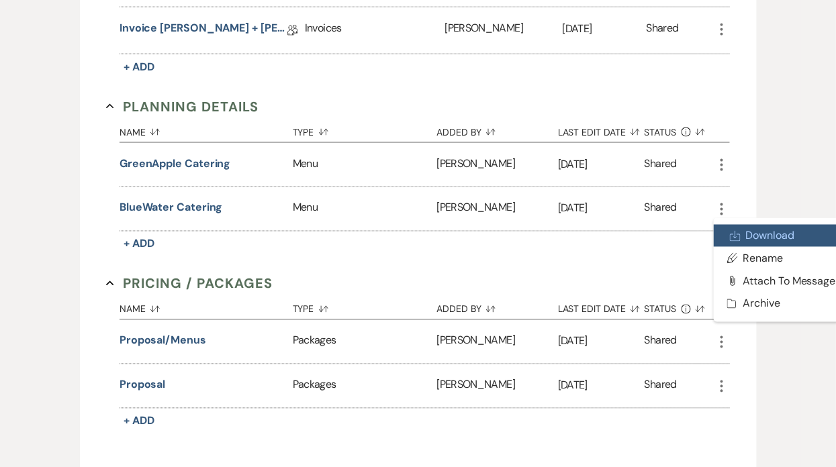
click at [732, 231] on icon "Download" at bounding box center [735, 236] width 11 height 11
click at [792, 145] on div "+ Add Manage Documents & Files Add event–related files and documents for easy r…" at bounding box center [418, 163] width 765 height 780
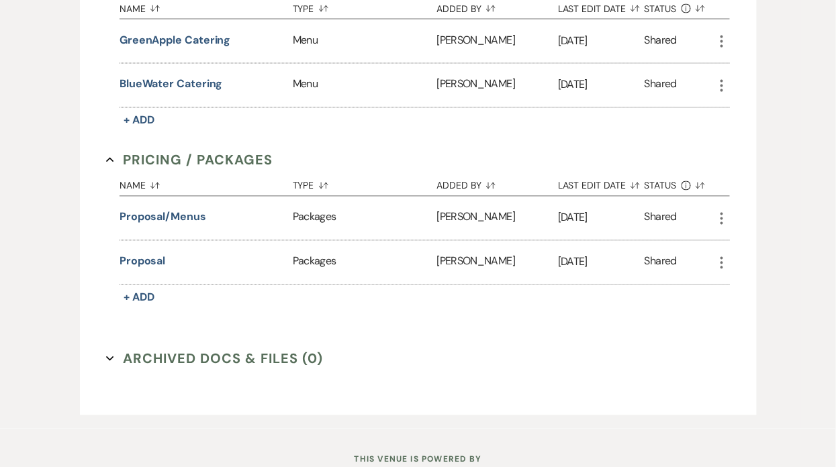
scroll to position [612, 0]
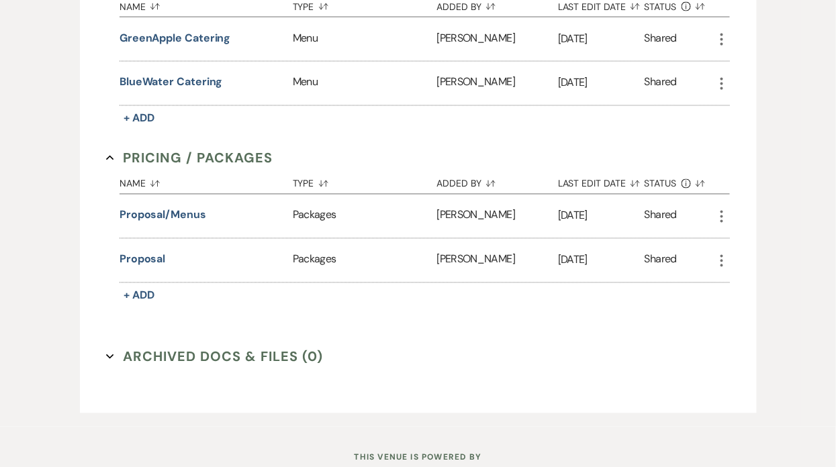
click at [722, 209] on icon "More" at bounding box center [722, 217] width 16 height 16
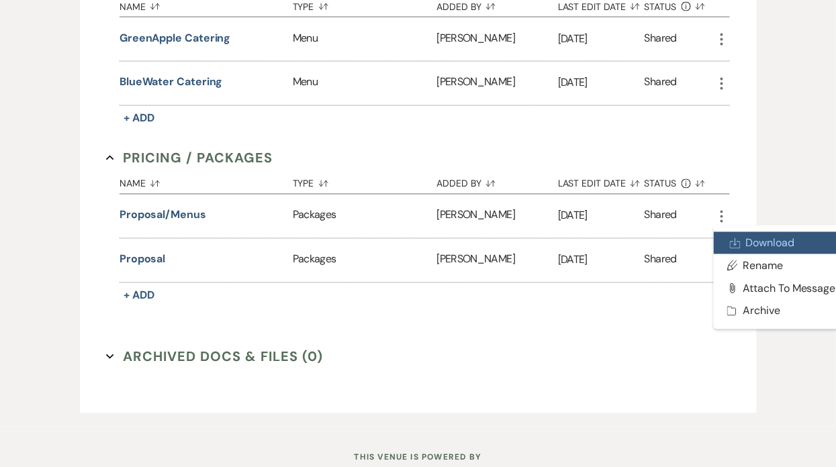
click at [737, 238] on use at bounding box center [736, 243] width 10 height 10
click at [798, 156] on div "+ Add Manage Documents & Files Add event–related files and documents for easy r…" at bounding box center [418, 38] width 765 height 780
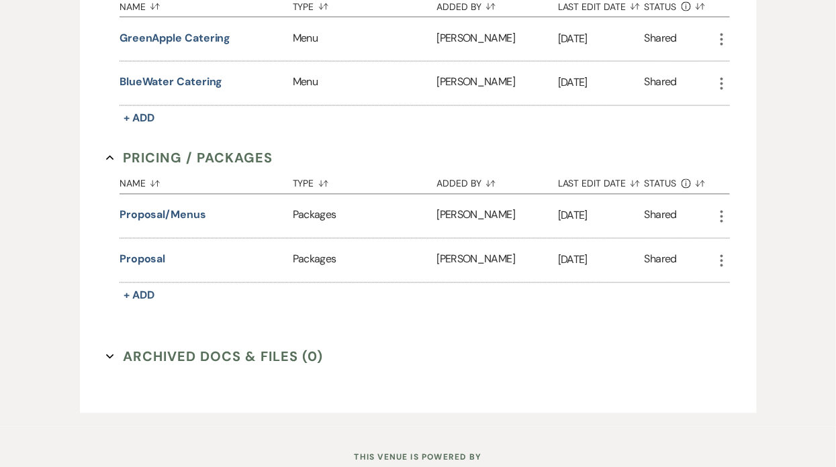
click at [720, 253] on icon "More" at bounding box center [722, 261] width 16 height 16
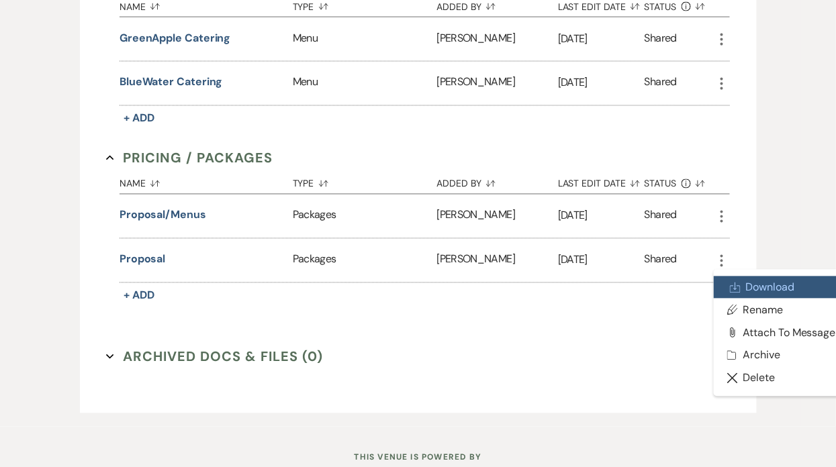
click at [745, 279] on link "Download Download" at bounding box center [782, 288] width 136 height 23
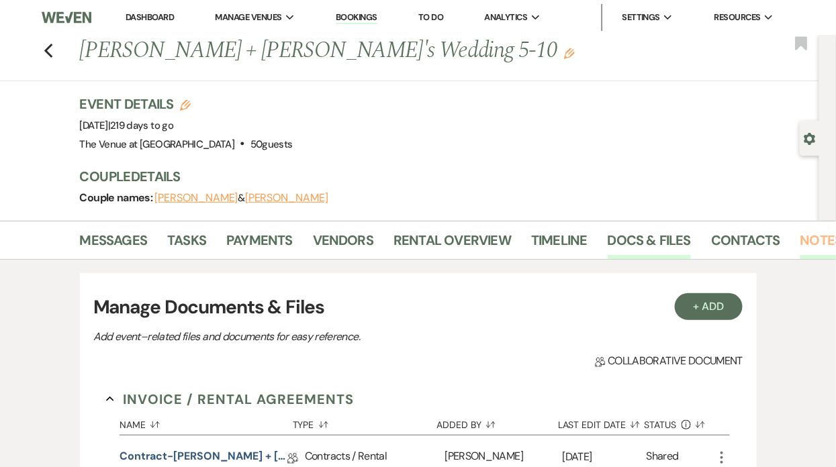
click at [812, 242] on link "Notes" at bounding box center [821, 245] width 42 height 30
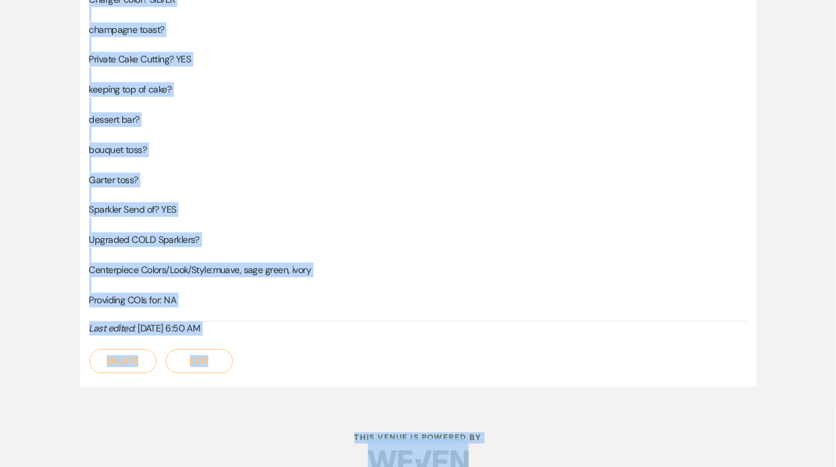
scroll to position [837, 0]
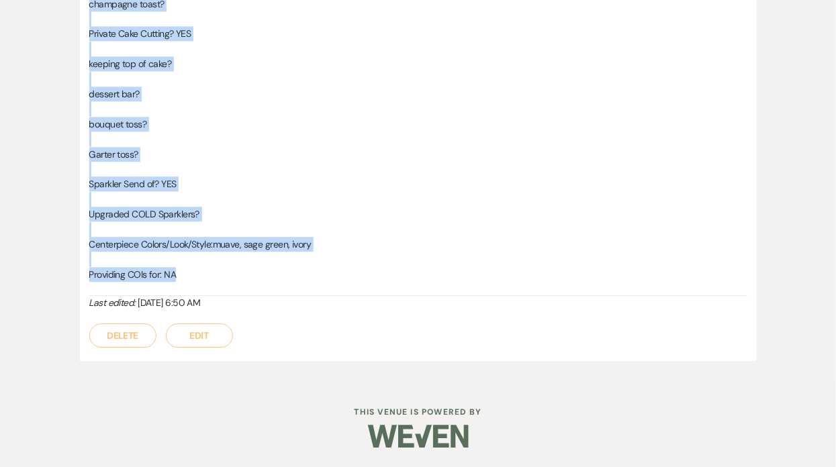
drag, startPoint x: 91, startPoint y: 159, endPoint x: 193, endPoint y: 277, distance: 155.6
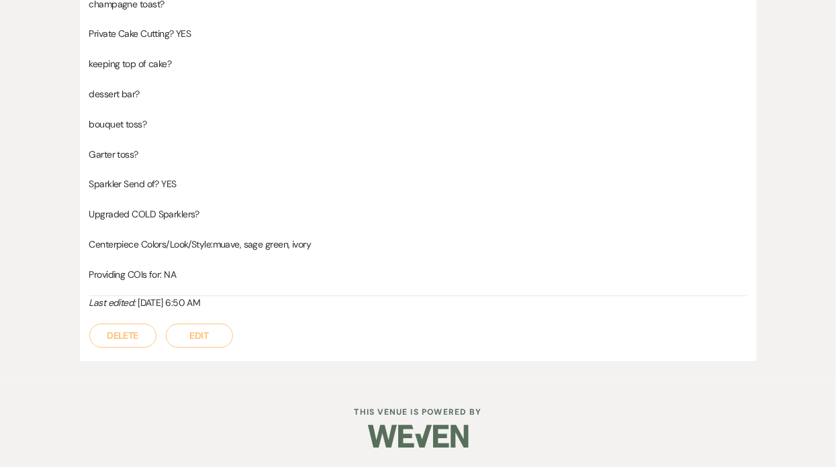
click at [175, 125] on p "bouquet toss?" at bounding box center [418, 124] width 658 height 15
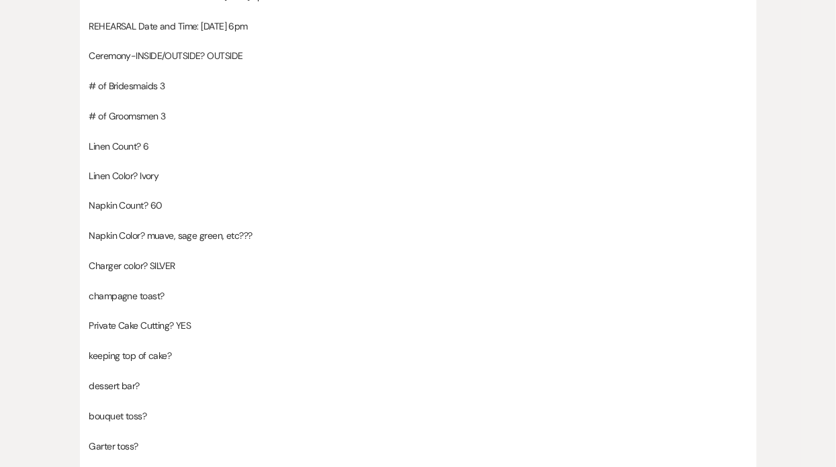
scroll to position [0, 0]
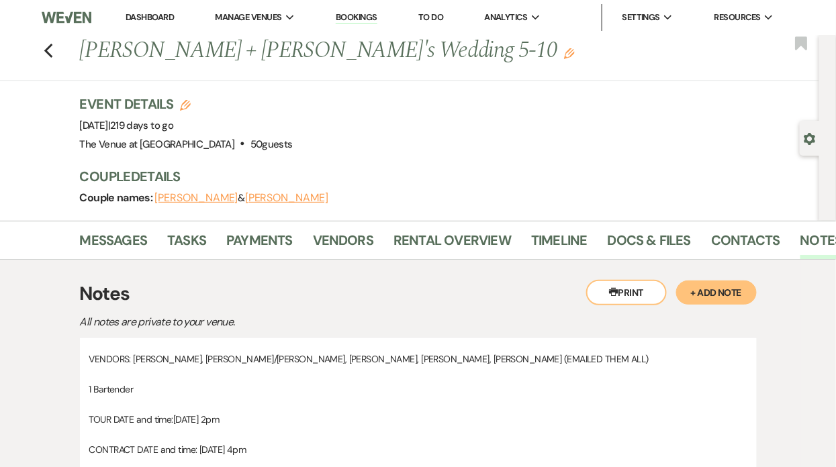
click at [54, 50] on div "Previous [PERSON_NAME] + [PERSON_NAME]'s Wedding 5-10 Edit Bookmark" at bounding box center [406, 58] width 826 height 46
click at [45, 56] on icon "Previous" at bounding box center [49, 51] width 10 height 16
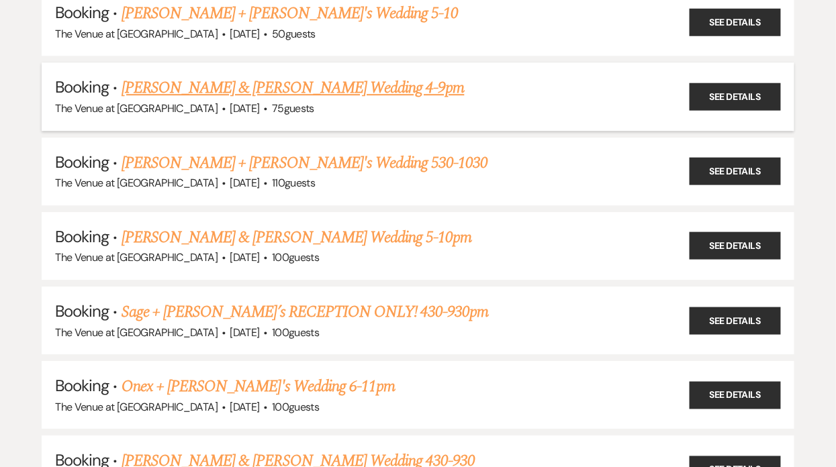
scroll to position [2420, 0]
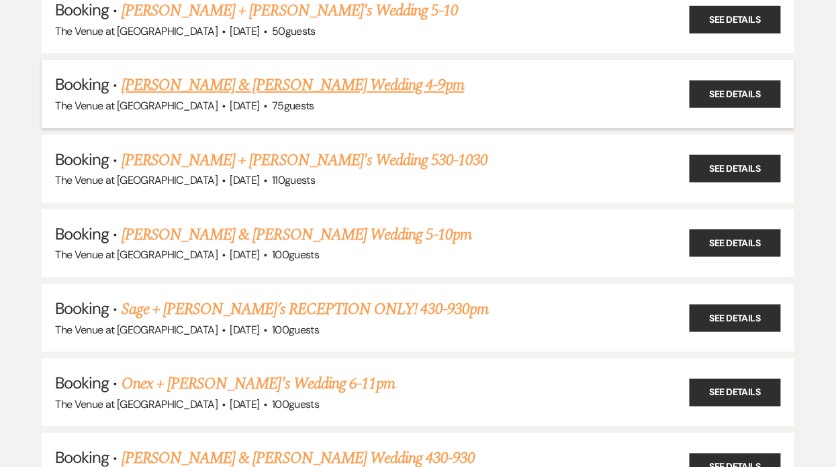
click at [169, 73] on link "[PERSON_NAME] & [PERSON_NAME] Wedding 4-9pm" at bounding box center [293, 85] width 343 height 24
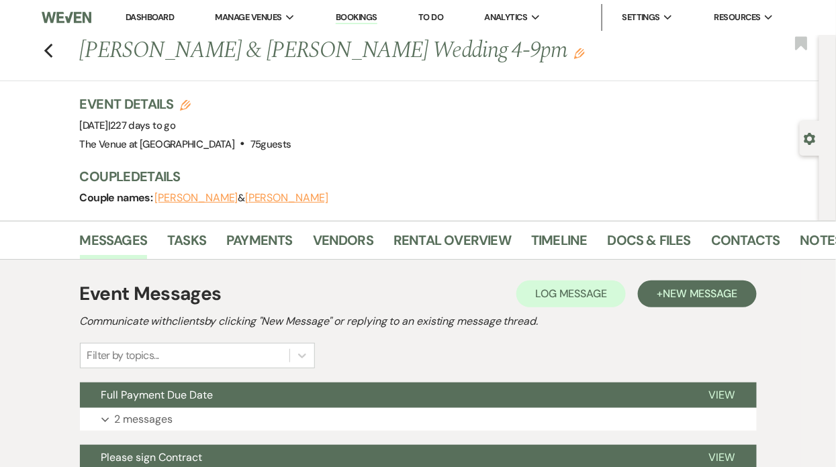
click at [803, 141] on div "Gear Settings" at bounding box center [813, 138] width 26 height 35
click at [809, 138] on icon "Gear" at bounding box center [810, 139] width 12 height 12
select select "12"
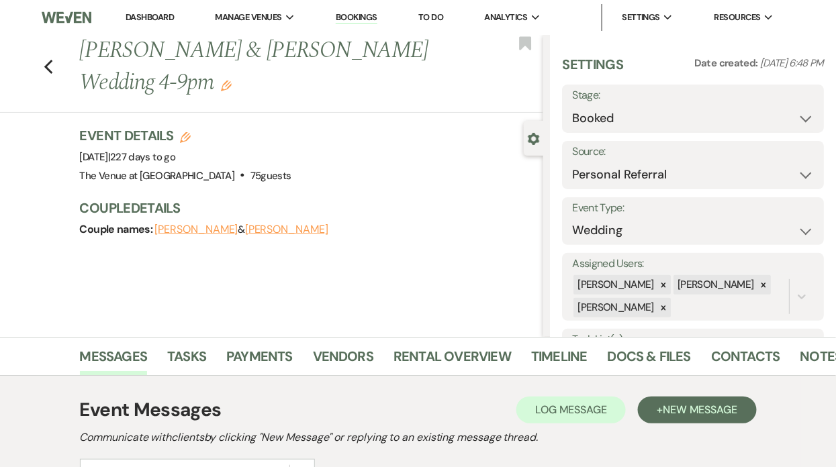
scroll to position [345, 0]
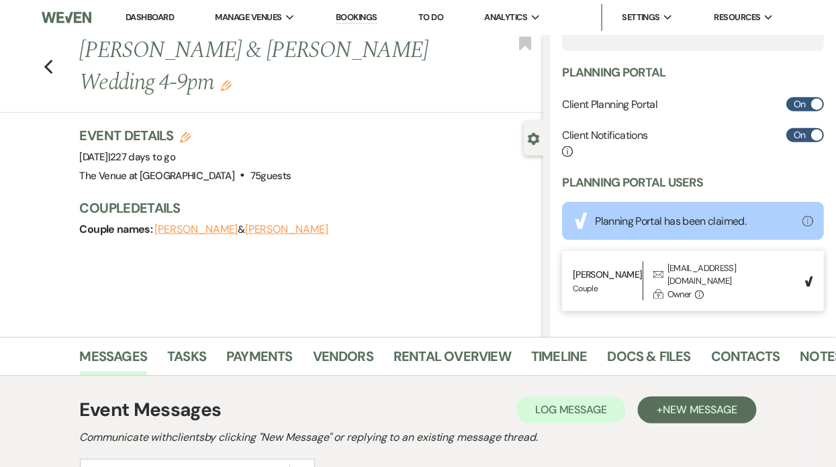
click at [698, 271] on div "[EMAIL_ADDRESS][DOMAIN_NAME]" at bounding box center [732, 275] width 130 height 26
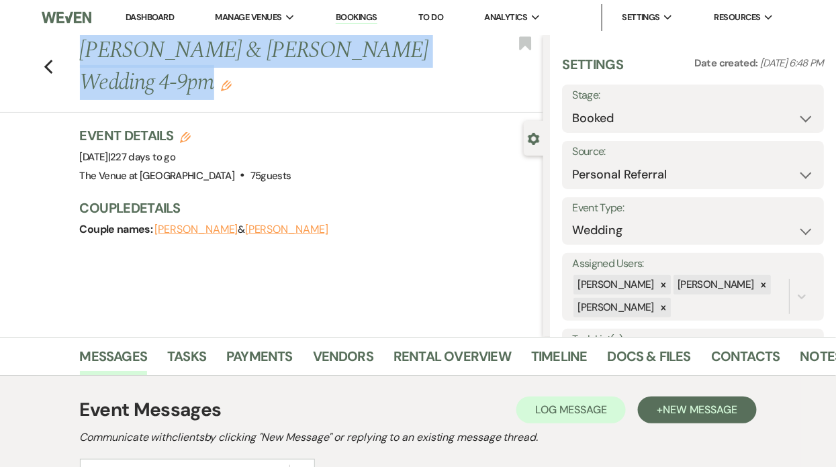
drag, startPoint x: 85, startPoint y: 48, endPoint x: 152, endPoint y: 83, distance: 76.0
click at [152, 83] on h1 "[PERSON_NAME] & [PERSON_NAME] Wedding 4-9pm Edit" at bounding box center [263, 67] width 366 height 64
click at [258, 360] on link "Payments" at bounding box center [259, 361] width 66 height 30
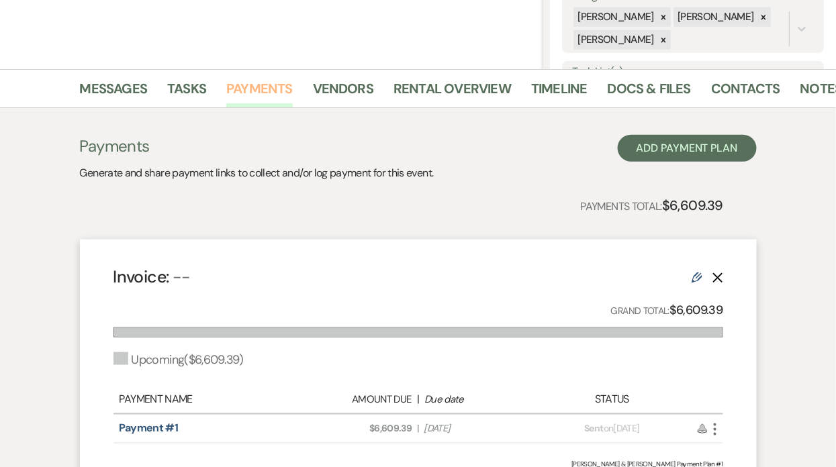
scroll to position [267, 0]
drag, startPoint x: 673, startPoint y: 209, endPoint x: 784, endPoint y: 208, distance: 110.8
click at [786, 209] on div "Payments Generate and share payment links to collect and/or log payment for thi…" at bounding box center [418, 314] width 765 height 411
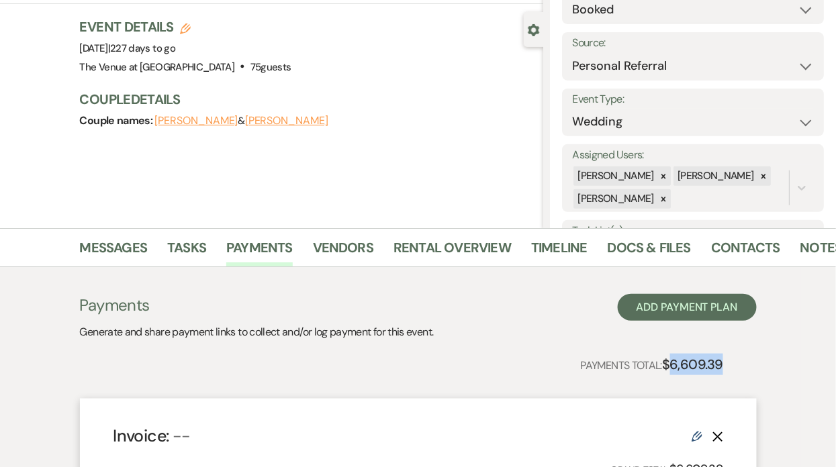
scroll to position [126, 0]
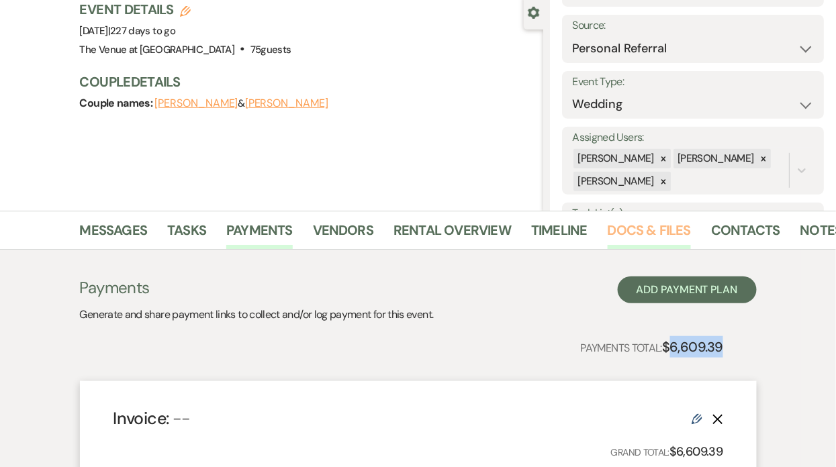
click at [620, 230] on link "Docs & Files" at bounding box center [649, 235] width 83 height 30
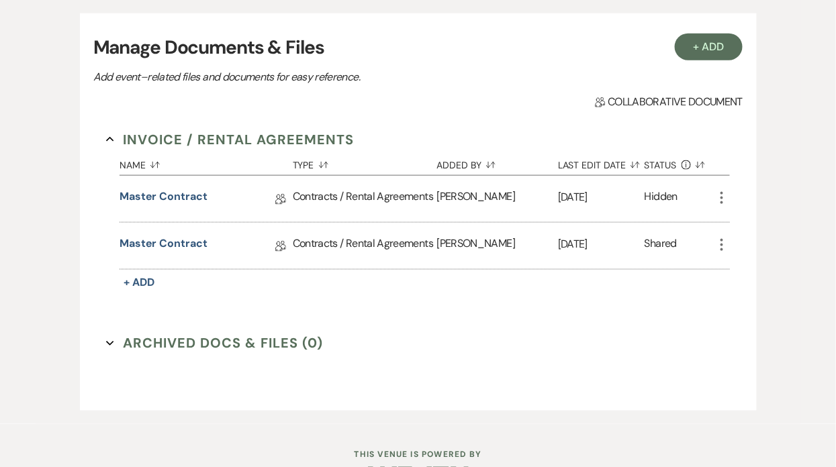
scroll to position [402, 0]
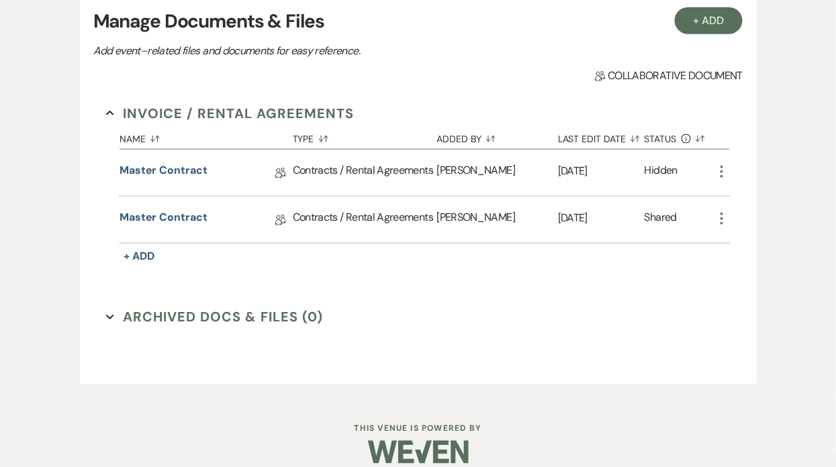
click at [724, 218] on icon "More" at bounding box center [722, 219] width 16 height 16
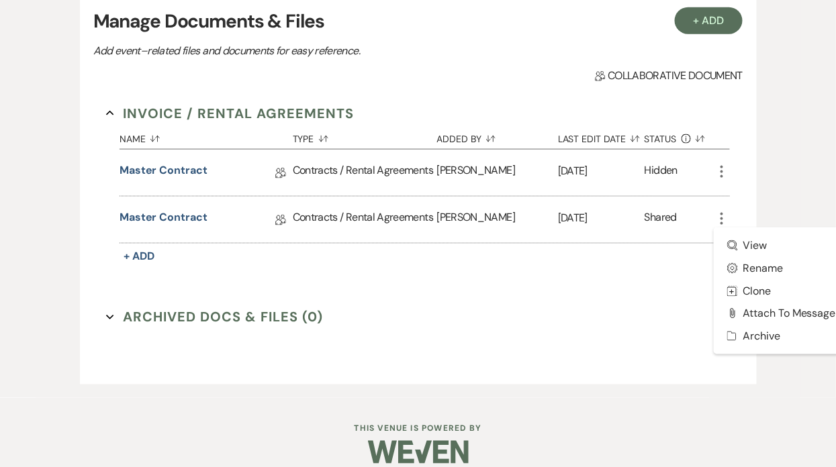
click at [724, 218] on icon "More" at bounding box center [722, 219] width 16 height 16
click at [336, 357] on div "Invoice / Rental Agreements Collapse Name Sort Default Type Sort Default Added …" at bounding box center [418, 231] width 650 height 281
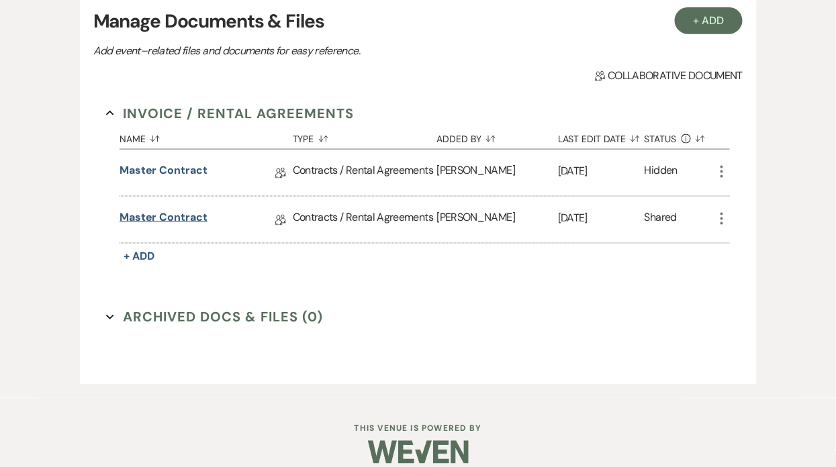
click at [182, 216] on link "Master Contract" at bounding box center [164, 219] width 88 height 21
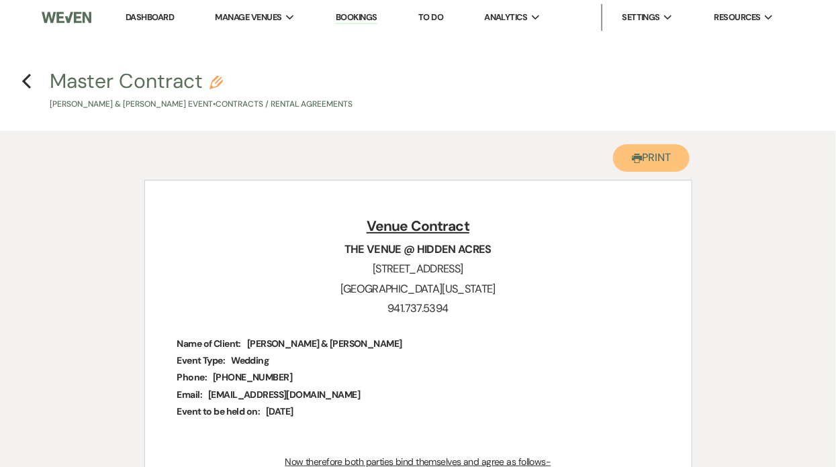
click at [664, 157] on button "Printer Print" at bounding box center [651, 158] width 77 height 28
click at [26, 76] on icon "Previous" at bounding box center [26, 81] width 10 height 16
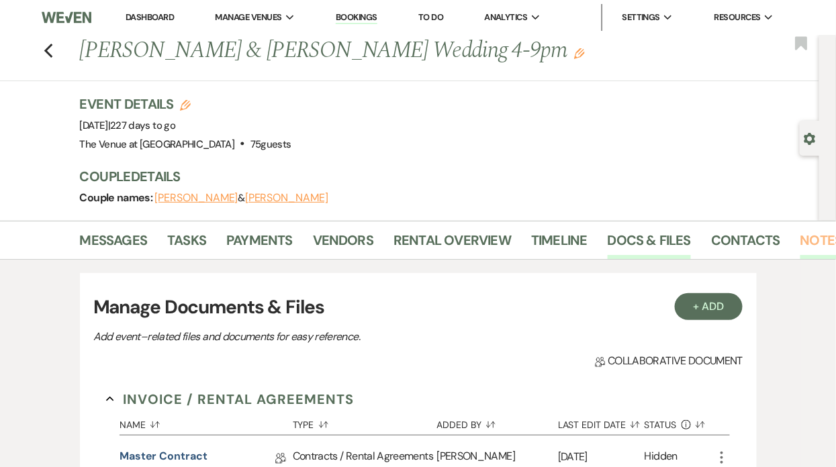
click at [805, 240] on link "Notes" at bounding box center [821, 245] width 42 height 30
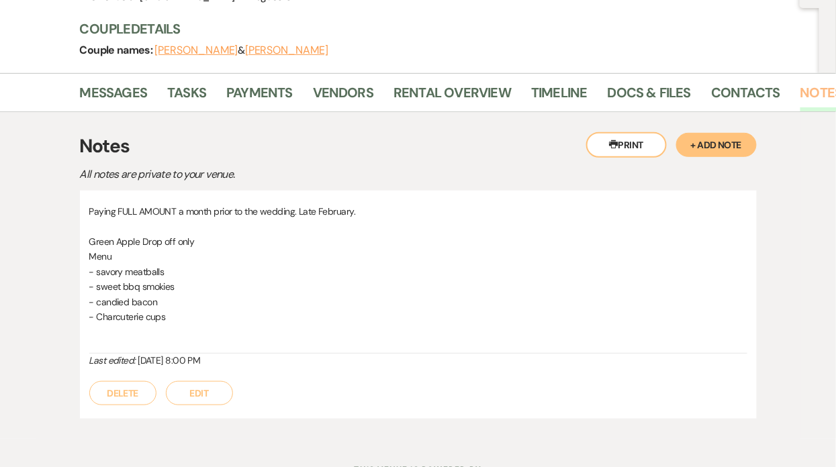
scroll to position [176, 0]
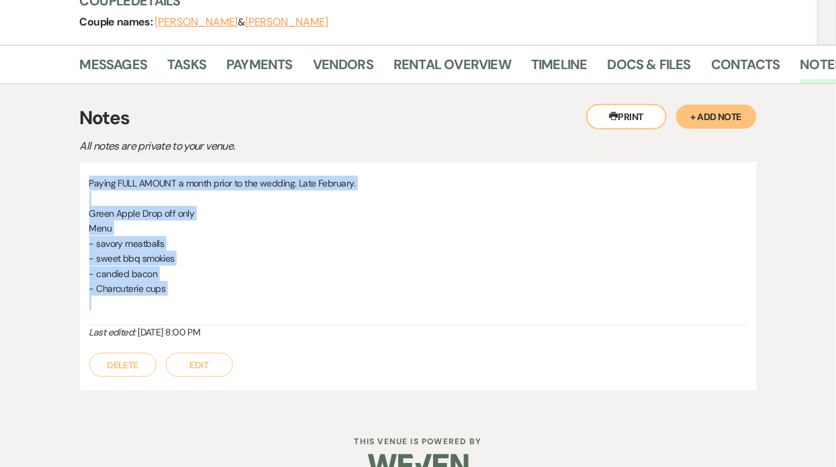
drag, startPoint x: 88, startPoint y: 179, endPoint x: 200, endPoint y: 301, distance: 165.8
click at [200, 301] on div "Paying FULL AMOUNT a month prior to the wedding. Late February. Green Apple Dro…" at bounding box center [418, 276] width 677 height 228
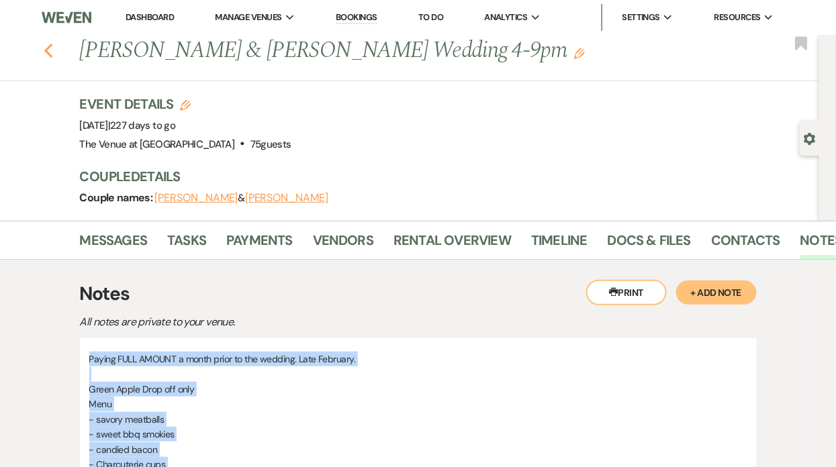
click at [51, 50] on icon "Previous" at bounding box center [49, 51] width 10 height 16
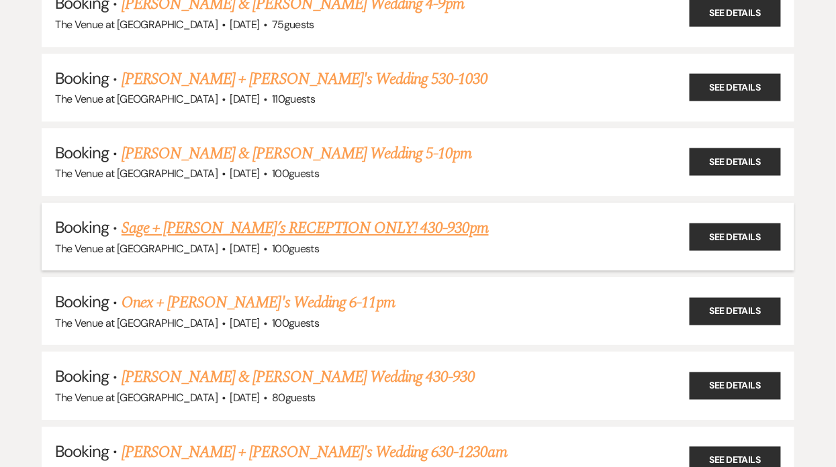
scroll to position [2502, 0]
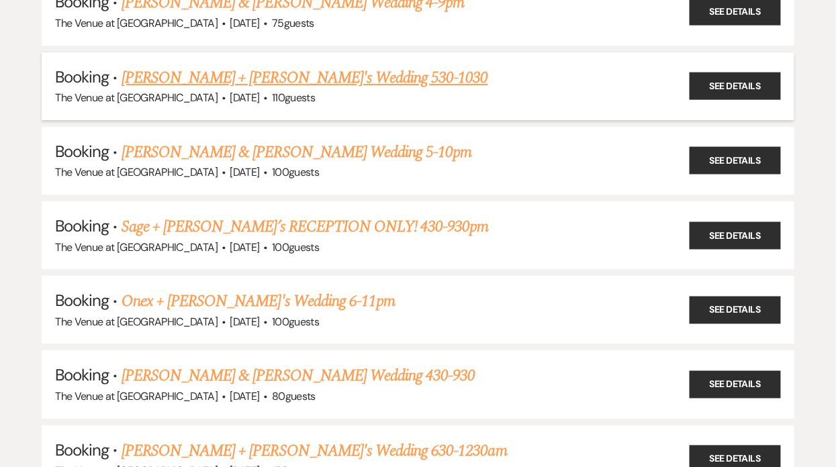
click at [189, 66] on link "[PERSON_NAME] + [PERSON_NAME]'s Wedding 530-1030" at bounding box center [305, 78] width 367 height 24
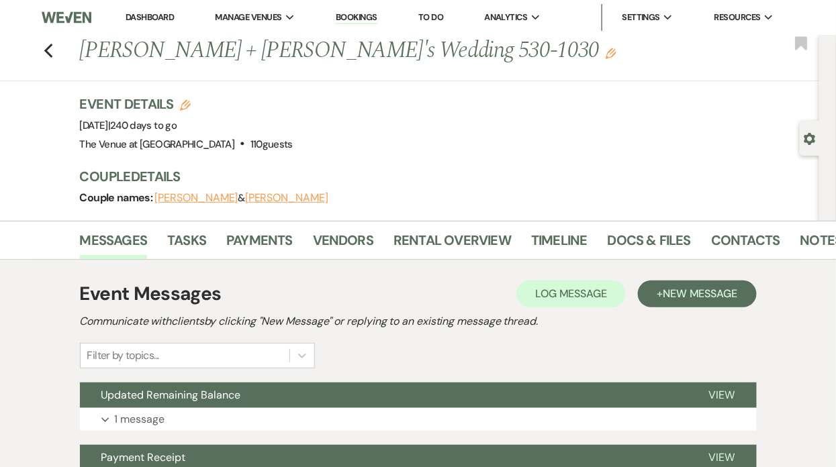
click at [812, 132] on button "Gear Settings" at bounding box center [810, 138] width 12 height 13
select select "6"
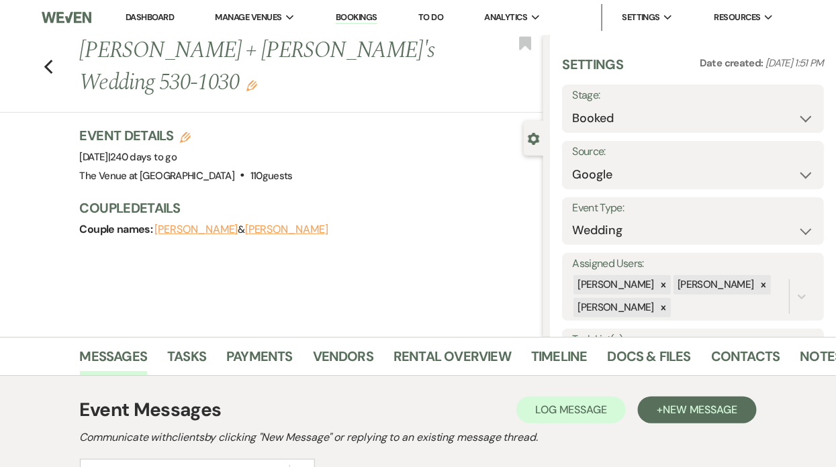
scroll to position [345, 0]
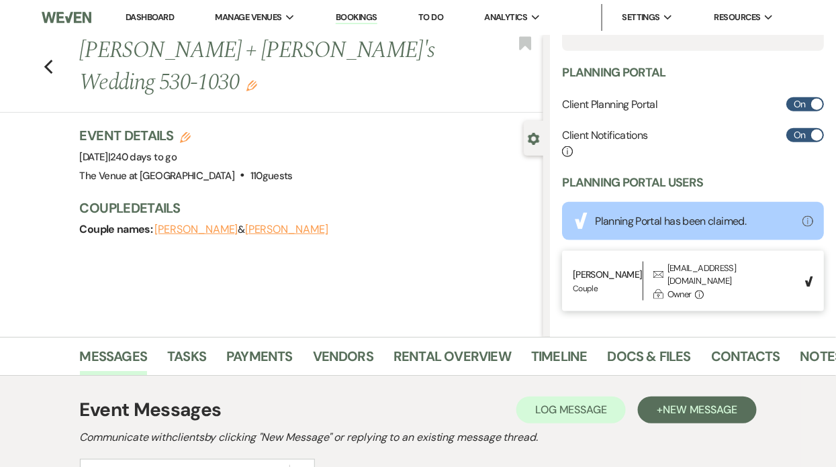
click at [694, 268] on div "[EMAIL_ADDRESS][DOMAIN_NAME]" at bounding box center [732, 275] width 130 height 26
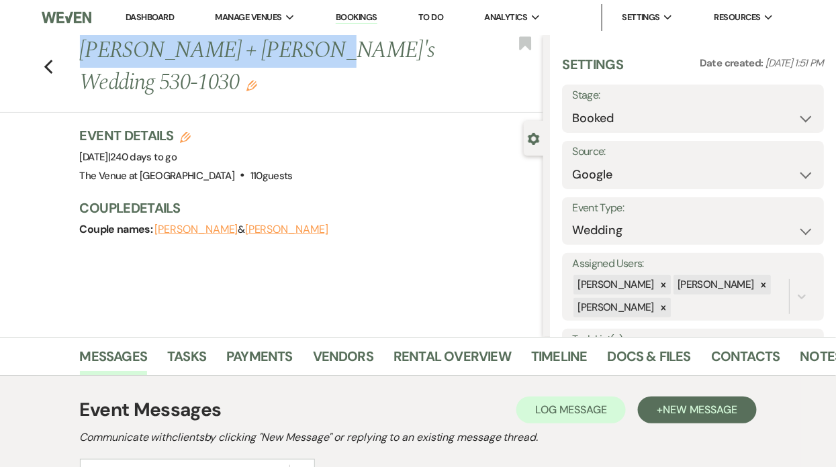
drag, startPoint x: 83, startPoint y: 47, endPoint x: 303, endPoint y: 46, distance: 220.2
click at [303, 46] on h1 "[PERSON_NAME] + [PERSON_NAME]'s Wedding 530-1030 Edit" at bounding box center [263, 67] width 366 height 64
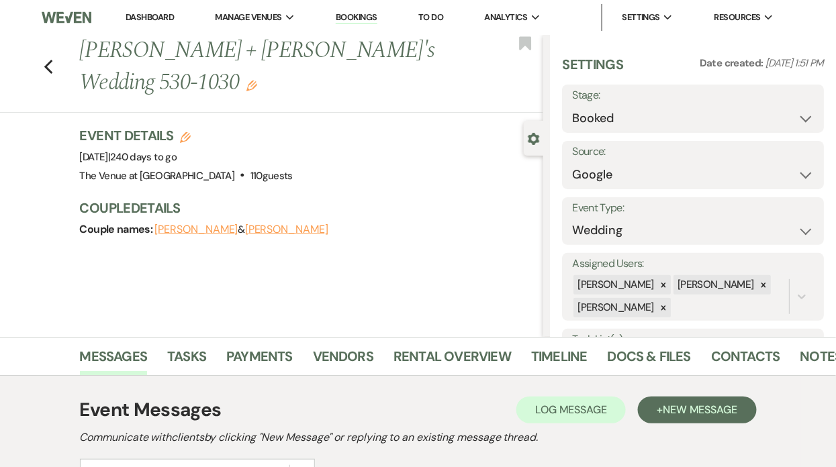
click at [283, 126] on div "Event Details Edit Event Date: [DATE] | 240 days to go Venue: The Venue at [GEO…" at bounding box center [305, 155] width 451 height 59
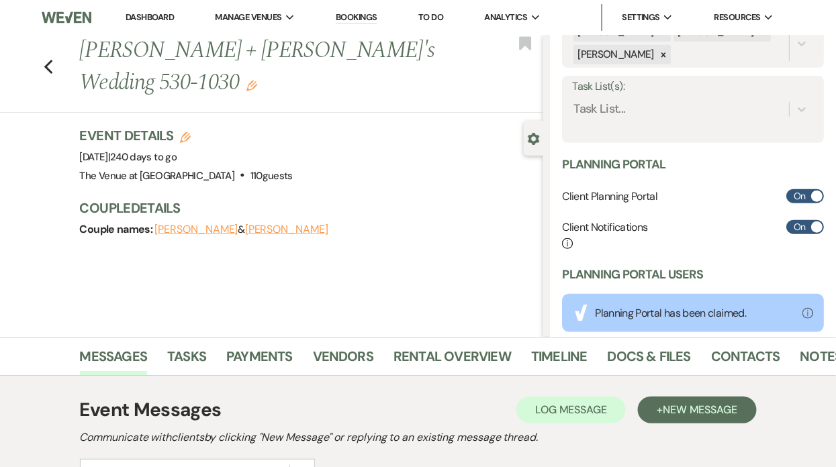
scroll to position [345, 0]
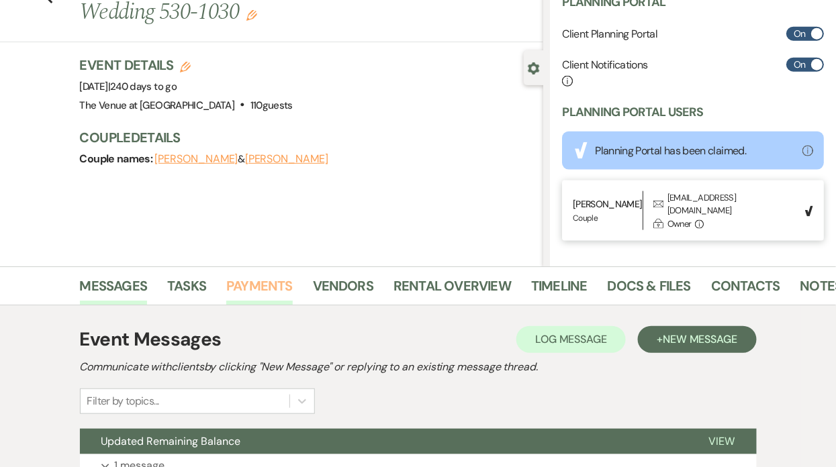
click at [272, 281] on link "Payments" at bounding box center [259, 290] width 66 height 30
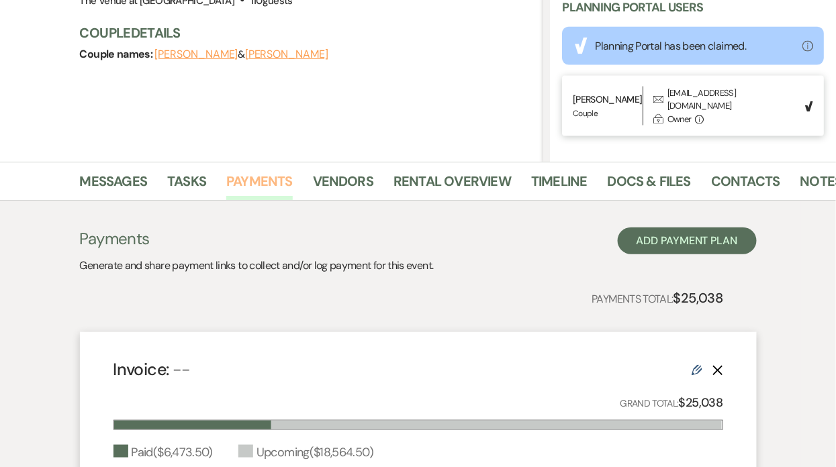
scroll to position [176, 0]
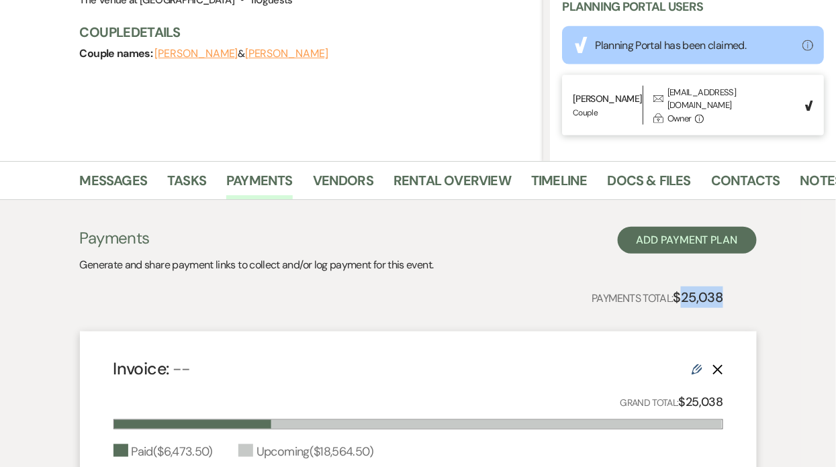
drag, startPoint x: 681, startPoint y: 296, endPoint x: 756, endPoint y: 289, distance: 75.6
click at [756, 289] on div "Payments Generate and share payment links to collect and/or log payment for thi…" at bounding box center [418, 426] width 677 height 399
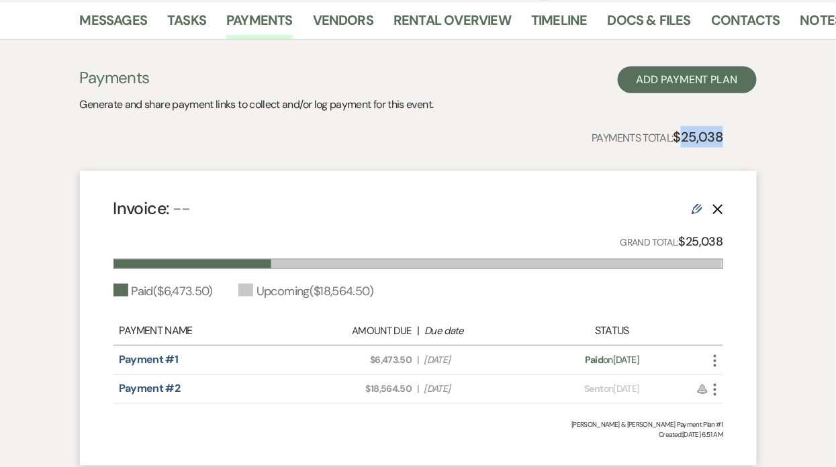
scroll to position [337, 0]
drag, startPoint x: 378, startPoint y: 360, endPoint x: 411, endPoint y: 363, distance: 33.1
click at [411, 363] on span "Amount Due: $6,473.50" at bounding box center [358, 360] width 106 height 14
drag, startPoint x: 377, startPoint y: 361, endPoint x: 410, endPoint y: 361, distance: 33.6
click at [410, 361] on span "Amount Due: $6,473.50" at bounding box center [358, 360] width 106 height 14
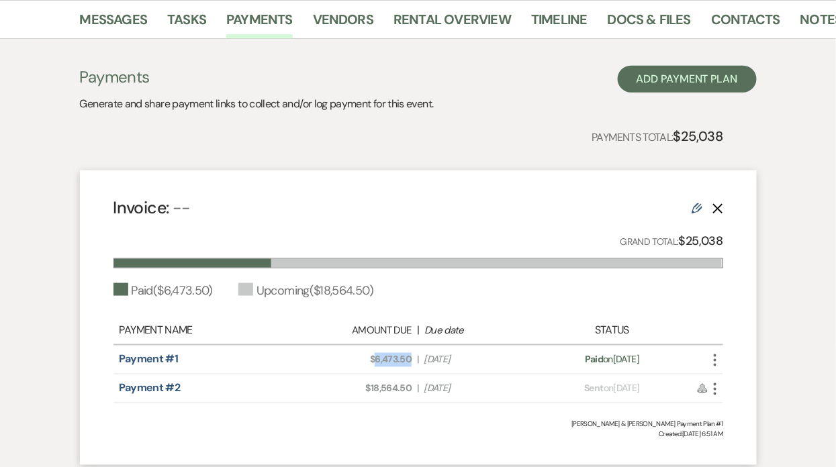
scroll to position [0, 0]
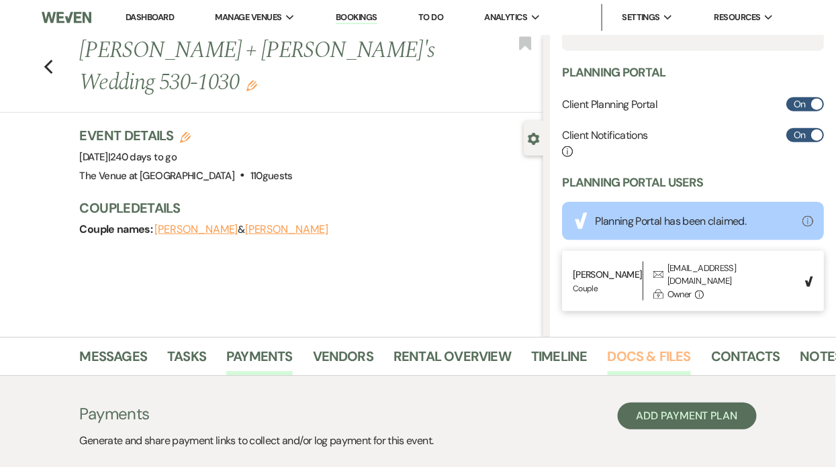
click at [635, 361] on link "Docs & Files" at bounding box center [649, 361] width 83 height 30
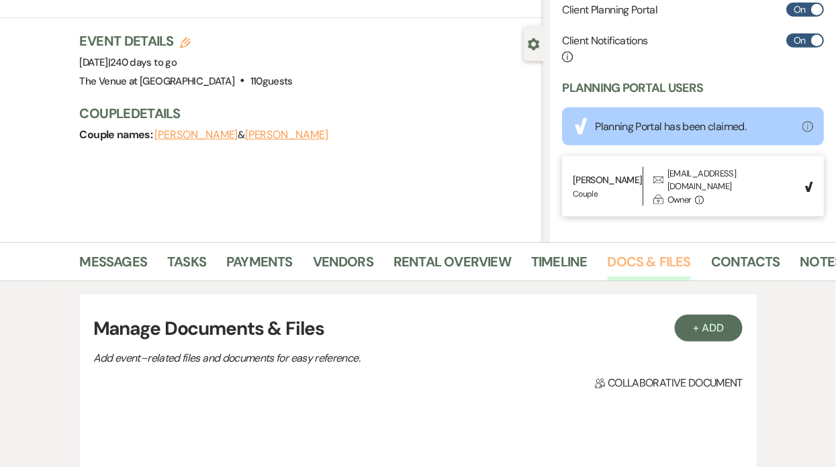
scroll to position [270, 0]
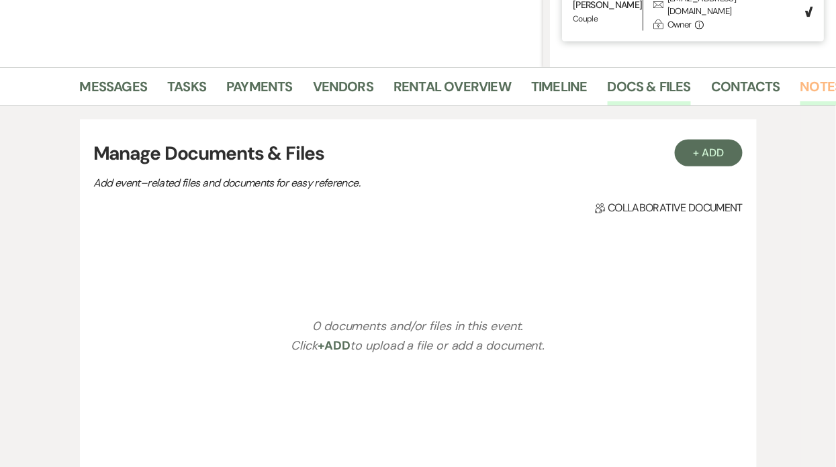
click at [800, 84] on link "Notes" at bounding box center [821, 91] width 42 height 30
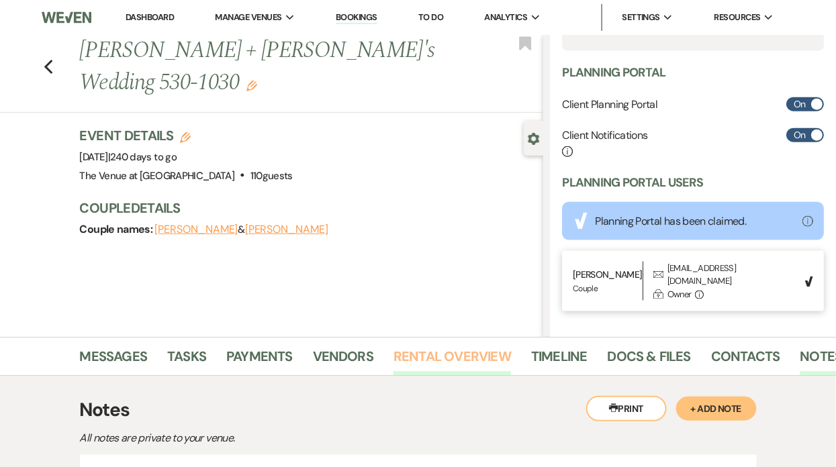
click at [432, 355] on link "Rental Overview" at bounding box center [451, 361] width 117 height 30
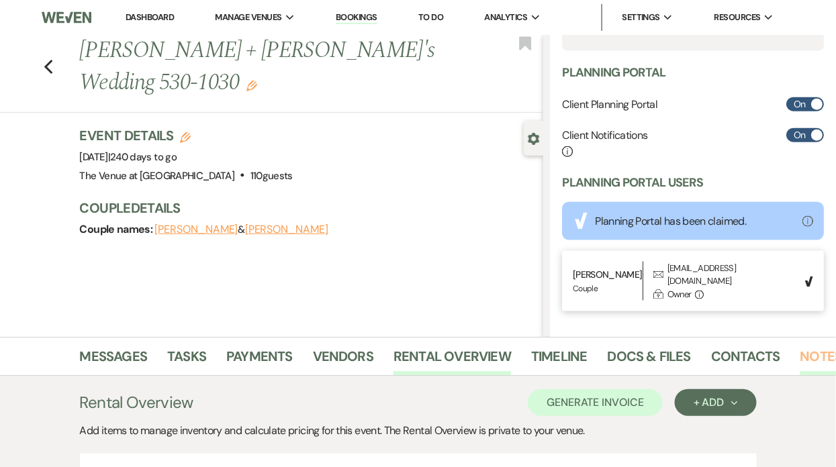
click at [814, 356] on link "Notes" at bounding box center [821, 361] width 42 height 30
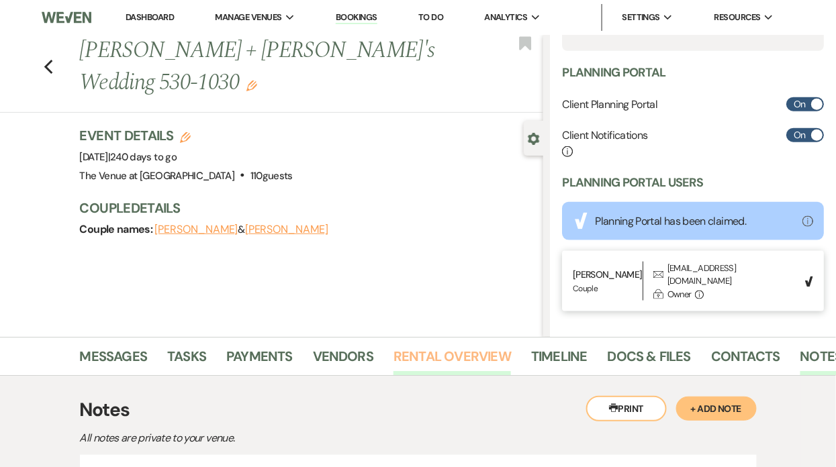
click at [479, 355] on link "Rental Overview" at bounding box center [451, 361] width 117 height 30
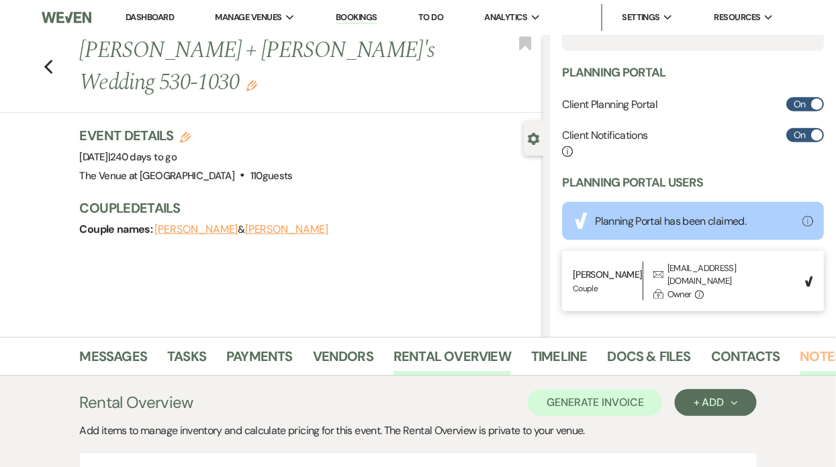
click at [819, 350] on link "Notes" at bounding box center [821, 361] width 42 height 30
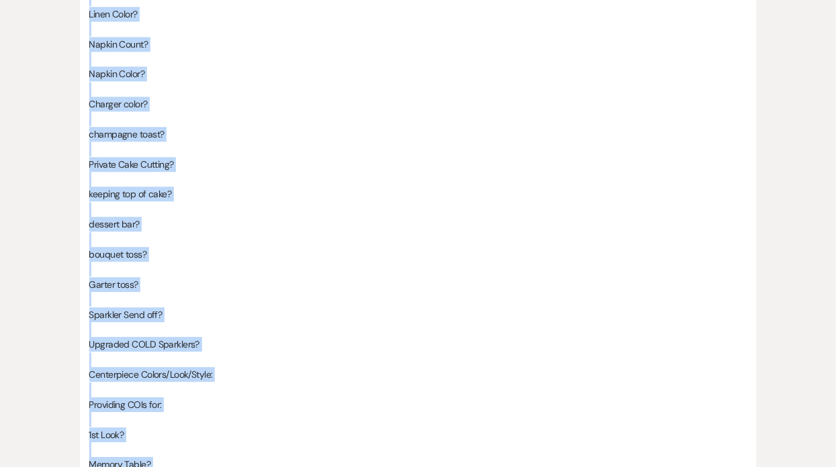
scroll to position [1074, 0]
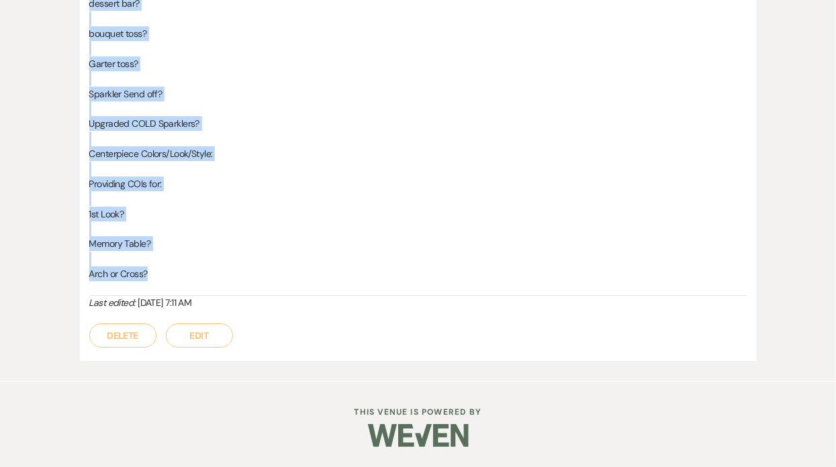
drag, startPoint x: 89, startPoint y: 299, endPoint x: 193, endPoint y: 275, distance: 106.8
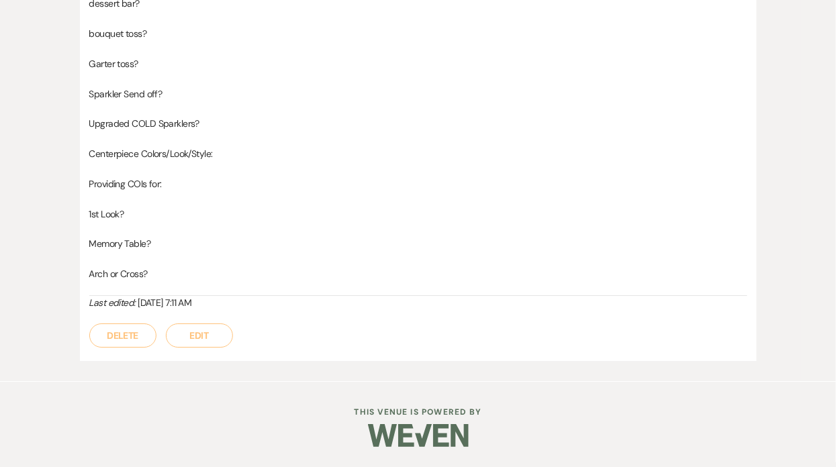
click at [220, 99] on p "Sparkler Send off?" at bounding box center [418, 94] width 658 height 15
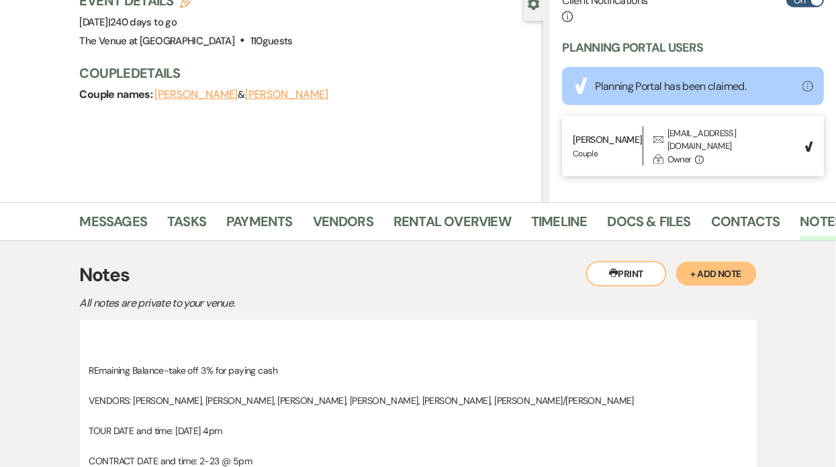
scroll to position [0, 0]
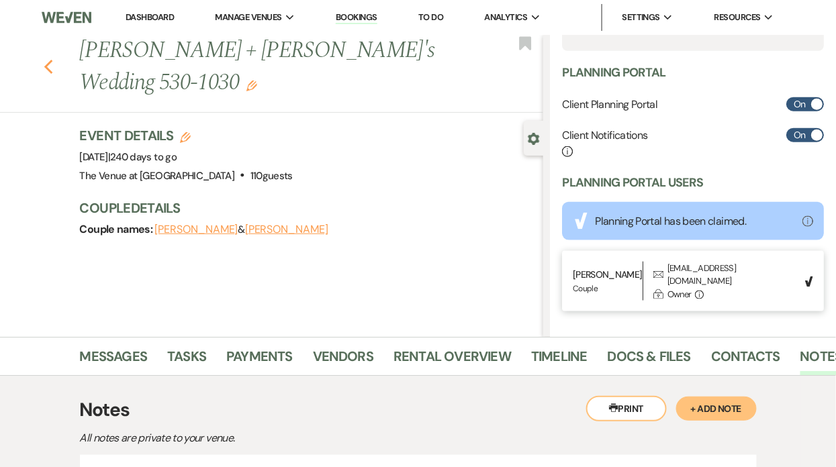
click at [50, 60] on use "button" at bounding box center [48, 67] width 9 height 15
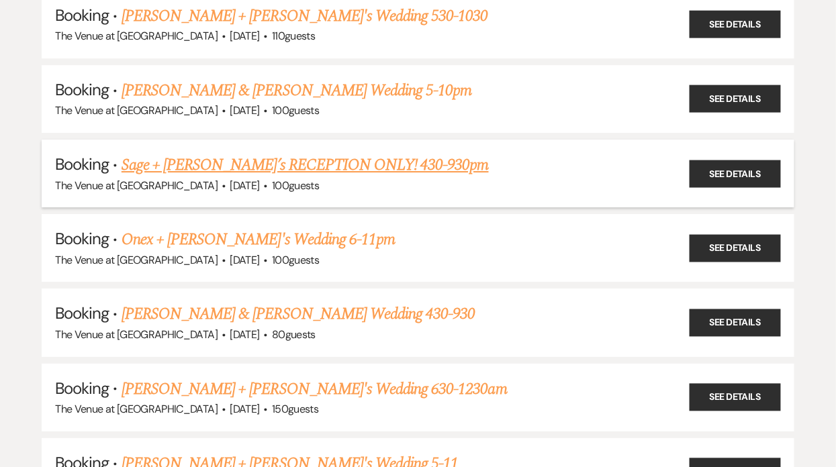
scroll to position [2566, 0]
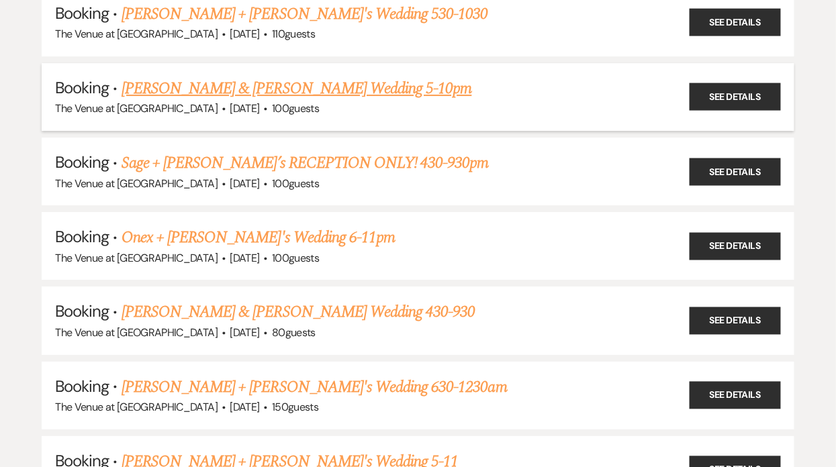
click at [189, 77] on link "[PERSON_NAME] & [PERSON_NAME] Wedding 5-10pm" at bounding box center [297, 89] width 350 height 24
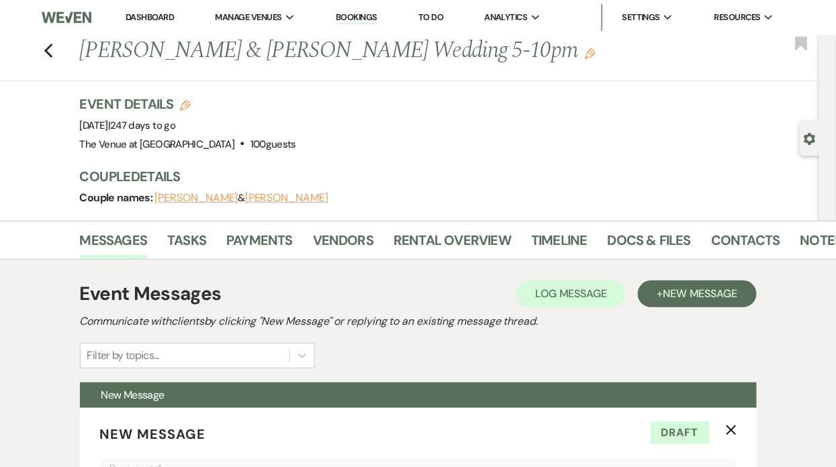
click at [808, 135] on use "button" at bounding box center [809, 139] width 11 height 12
select select "3"
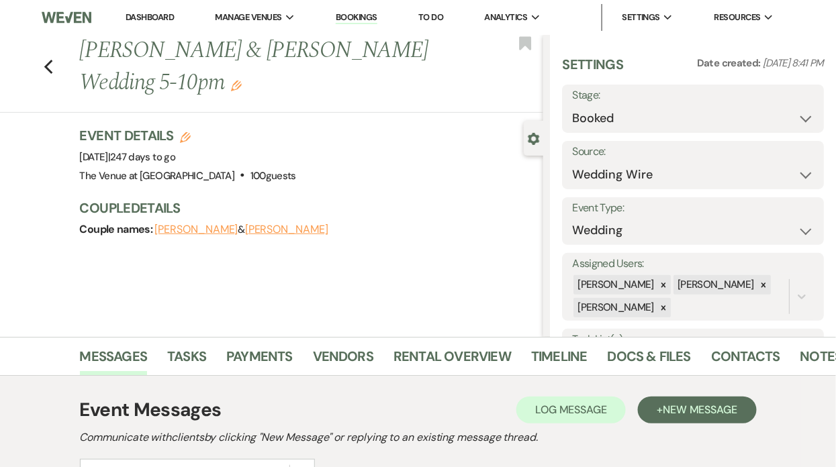
scroll to position [345, 0]
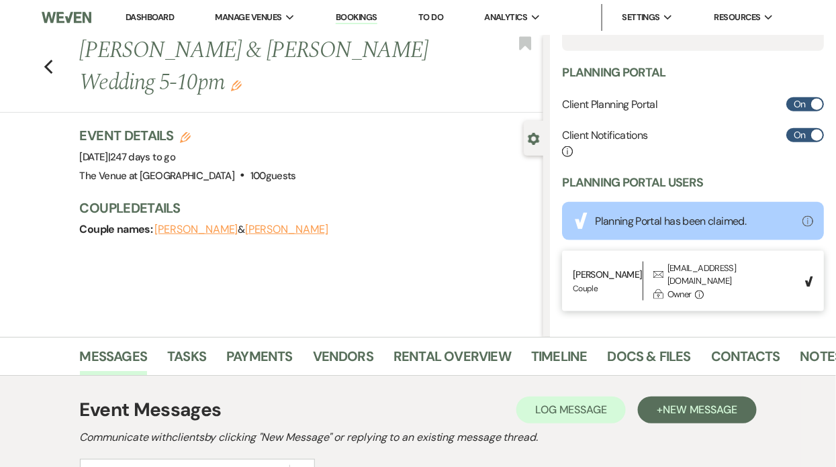
click at [696, 265] on div "[EMAIL_ADDRESS][DOMAIN_NAME]" at bounding box center [732, 275] width 130 height 26
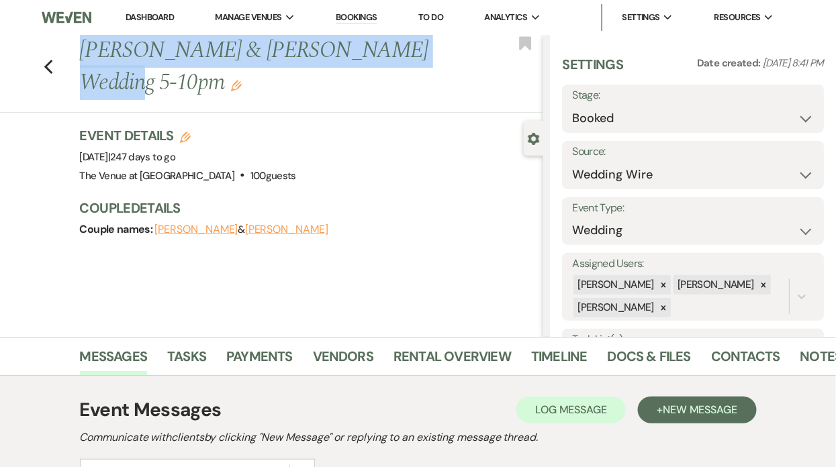
drag, startPoint x: 81, startPoint y: 48, endPoint x: 434, endPoint y: 50, distance: 353.2
click at [435, 50] on h1 "[PERSON_NAME] & [PERSON_NAME] Wedding 5-10pm Edit" at bounding box center [263, 67] width 366 height 64
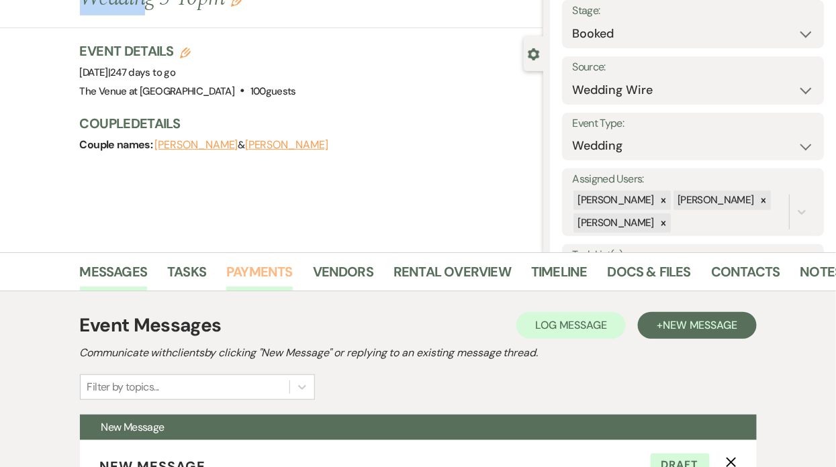
click at [254, 273] on link "Payments" at bounding box center [259, 276] width 66 height 30
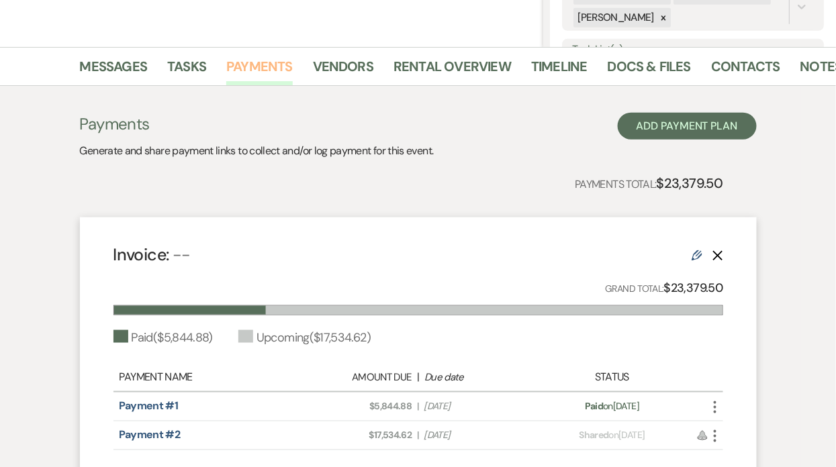
scroll to position [434, 0]
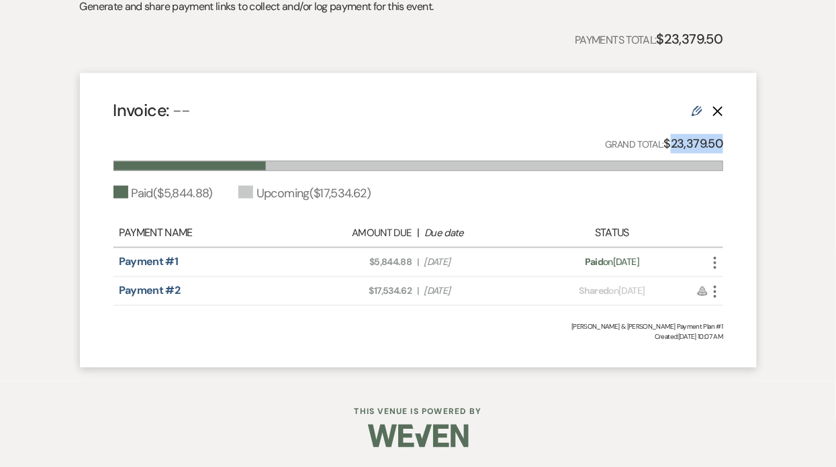
drag, startPoint x: 671, startPoint y: 142, endPoint x: 790, endPoint y: 130, distance: 119.5
click at [792, 132] on div "Payments Generate and share payment links to collect and/or log payment for thi…" at bounding box center [418, 162] width 765 height 440
click at [696, 142] on strong "$23,379.50" at bounding box center [693, 144] width 59 height 16
drag, startPoint x: 375, startPoint y: 264, endPoint x: 412, endPoint y: 265, distance: 37.0
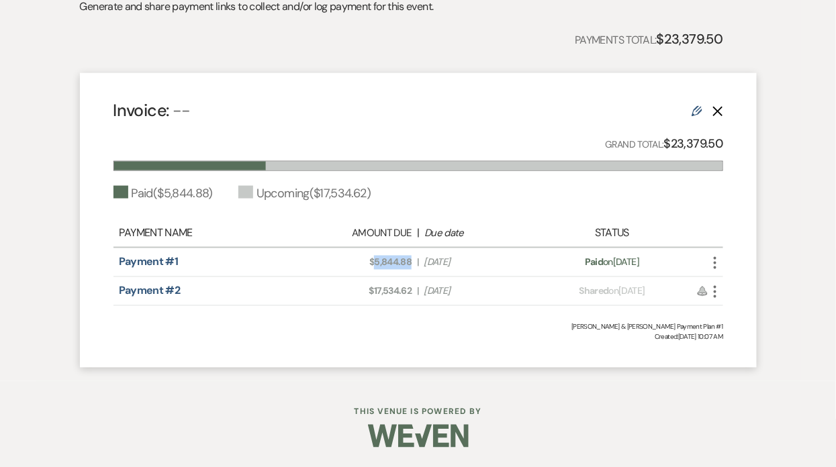
click at [412, 265] on div "Amount Due: $5,844.88 | Due Date [DATE]" at bounding box center [418, 263] width 239 height 14
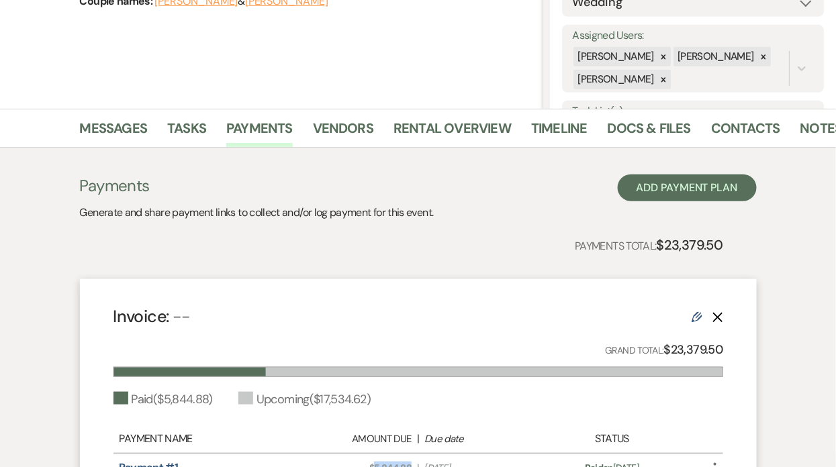
scroll to position [232, 0]
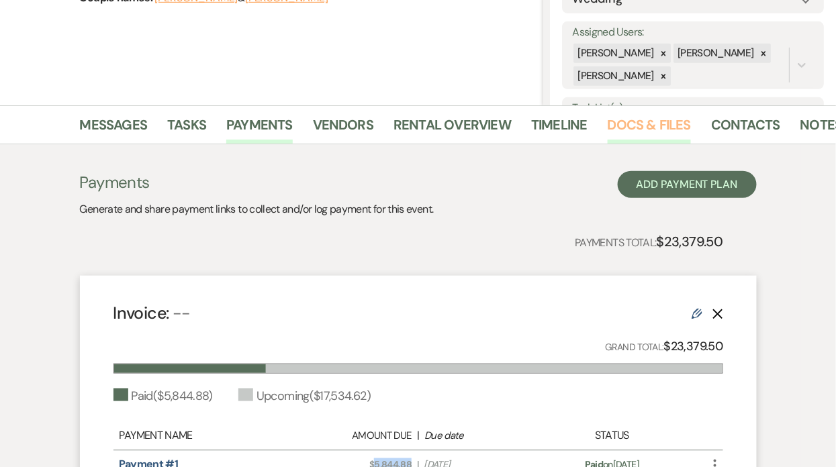
click at [620, 126] on link "Docs & Files" at bounding box center [649, 129] width 83 height 30
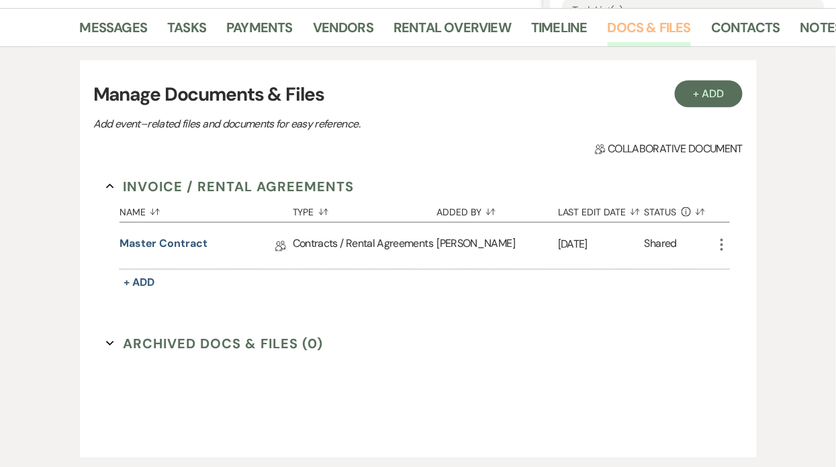
scroll to position [331, 0]
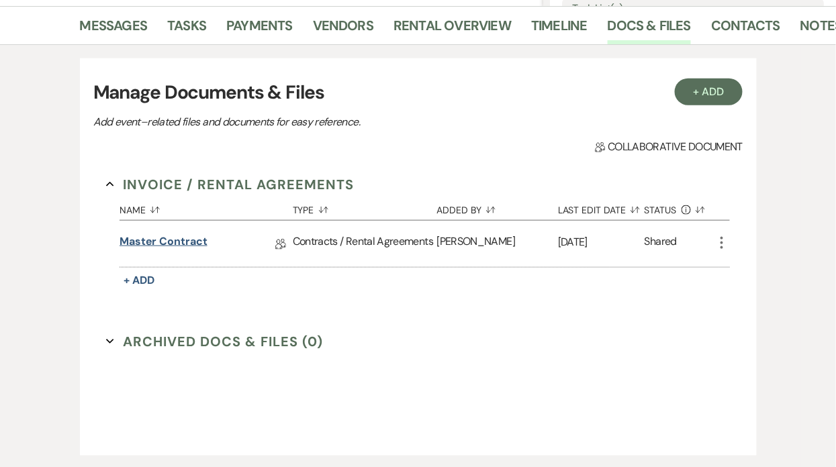
click at [166, 240] on link "Master Contract" at bounding box center [164, 244] width 88 height 21
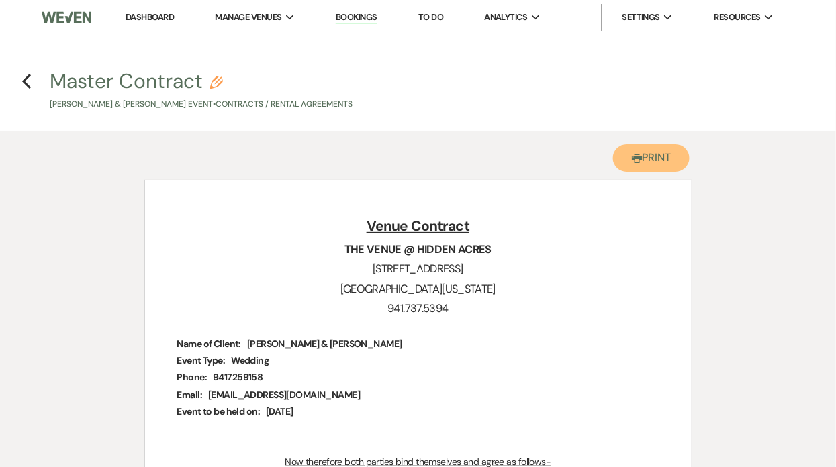
click at [641, 158] on button "Printer Print" at bounding box center [651, 158] width 77 height 28
click at [23, 82] on use "button" at bounding box center [26, 81] width 9 height 15
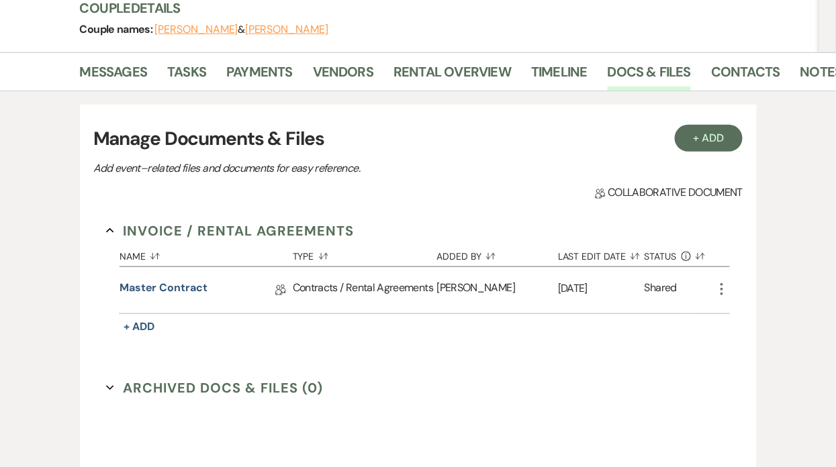
scroll to position [30, 0]
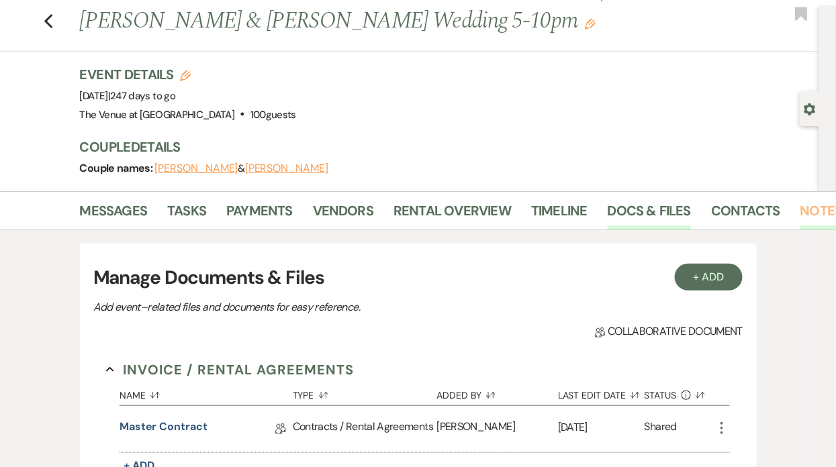
click at [801, 209] on link "Notes" at bounding box center [821, 215] width 42 height 30
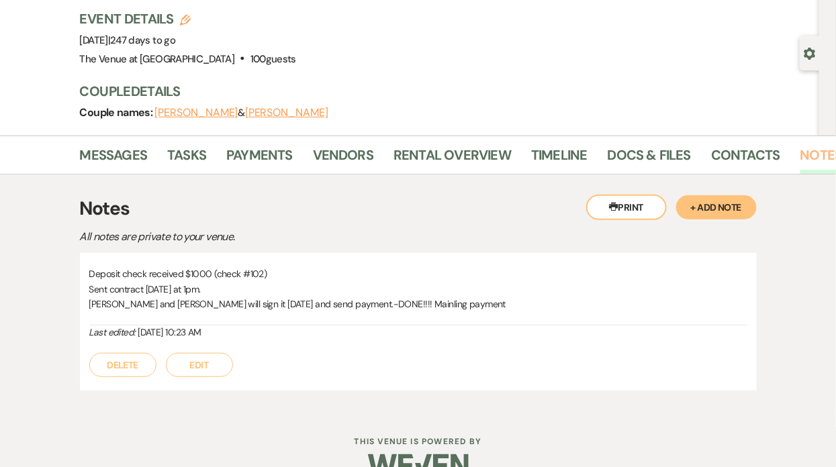
scroll to position [115, 0]
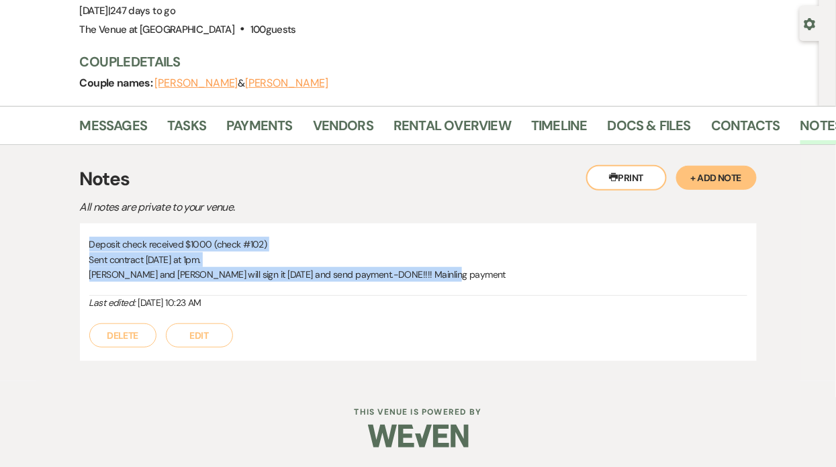
drag, startPoint x: 89, startPoint y: 243, endPoint x: 280, endPoint y: 293, distance: 197.2
click at [280, 293] on div "Deposit check received $1000 (check #102) Sent contract [DATE] at 1pm. [PERSON_…" at bounding box center [418, 266] width 658 height 59
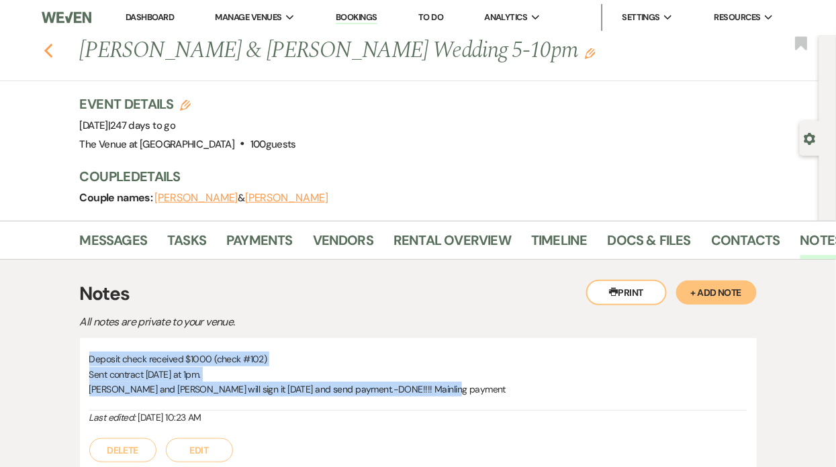
click at [50, 55] on use "button" at bounding box center [48, 51] width 9 height 15
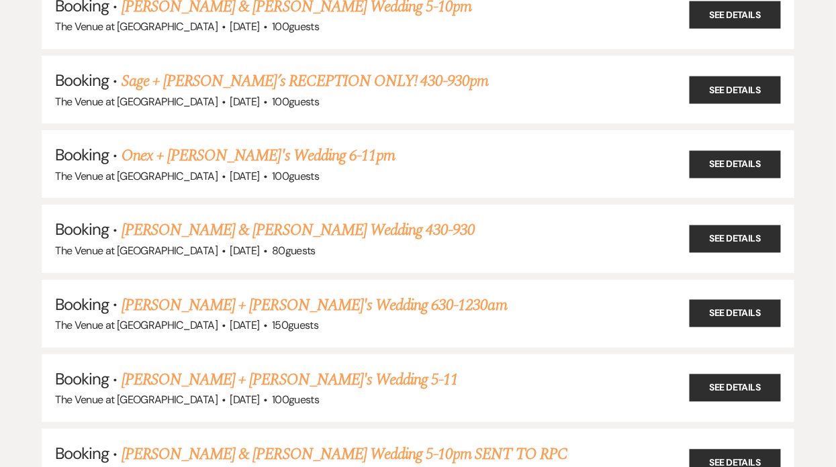
scroll to position [2650, 0]
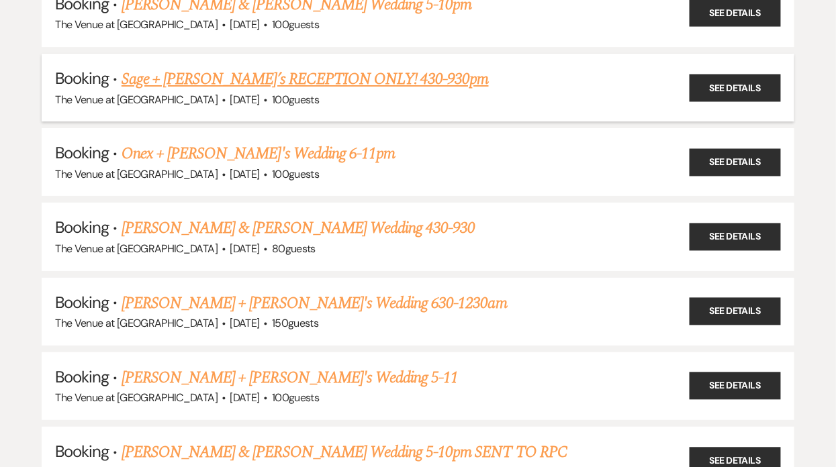
click at [160, 67] on link "Sage + [PERSON_NAME]’s RECEPTION ONLY! 430-930pm" at bounding box center [305, 79] width 367 height 24
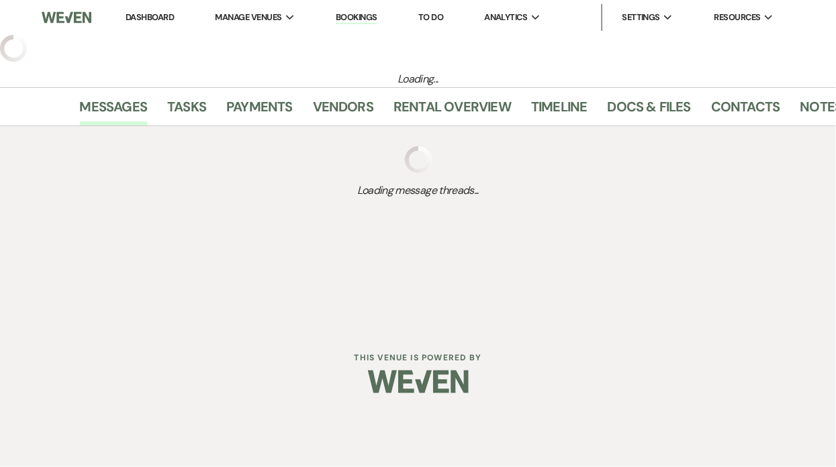
select select "5"
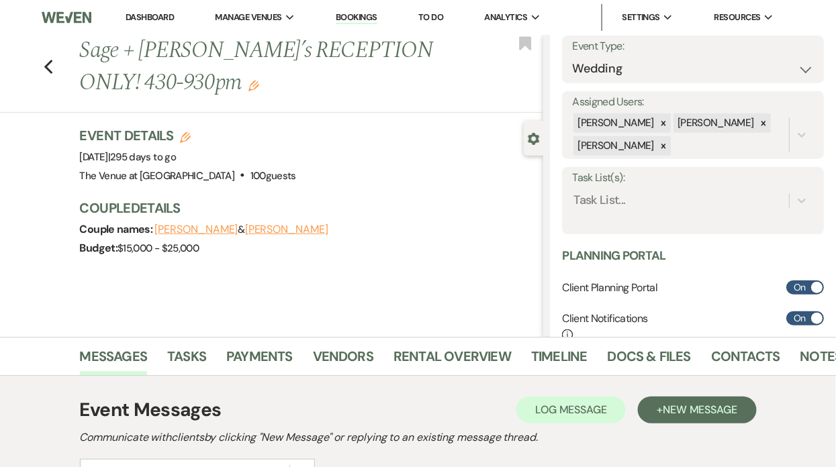
scroll to position [377, 0]
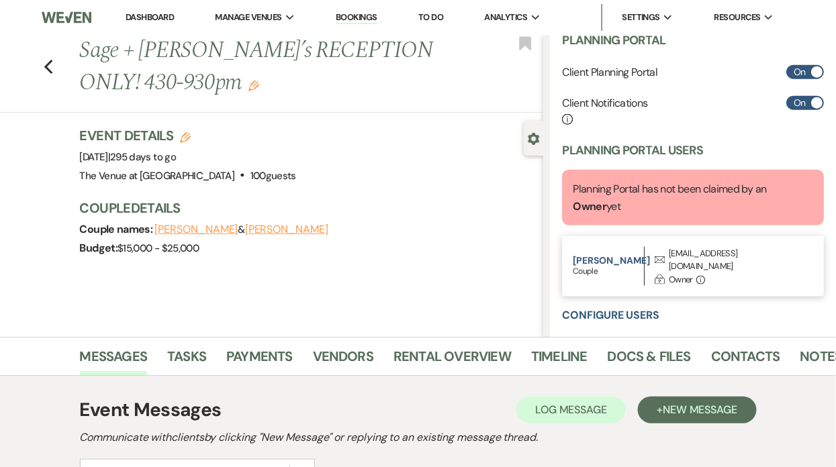
click at [696, 248] on div "[EMAIL_ADDRESS][DOMAIN_NAME]" at bounding box center [733, 260] width 129 height 26
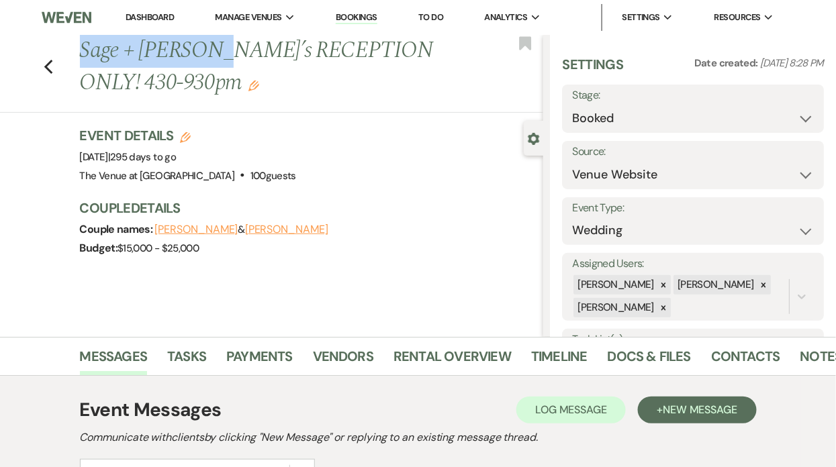
drag, startPoint x: 81, startPoint y: 50, endPoint x: 211, endPoint y: 52, distance: 130.9
click at [211, 52] on h1 "Sage + [PERSON_NAME]’s RECEPTION ONLY! 430-930pm Edit" at bounding box center [263, 67] width 366 height 64
click at [255, 355] on link "Payments" at bounding box center [259, 361] width 66 height 30
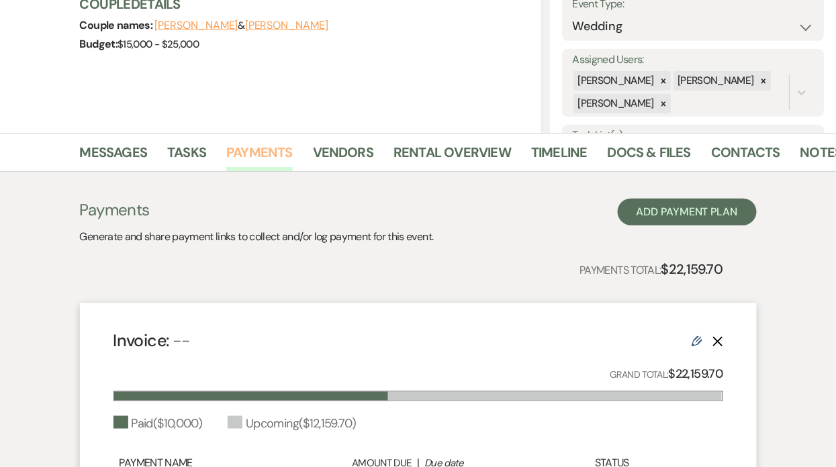
scroll to position [213, 0]
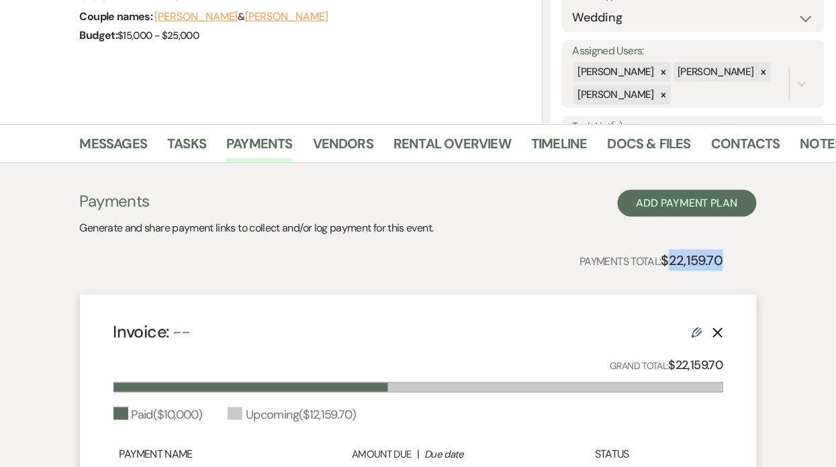
drag, startPoint x: 671, startPoint y: 258, endPoint x: 753, endPoint y: 256, distance: 82.6
click at [753, 256] on div "Payments Generate and share payment links to collect and/or log payment for thi…" at bounding box center [418, 389] width 677 height 399
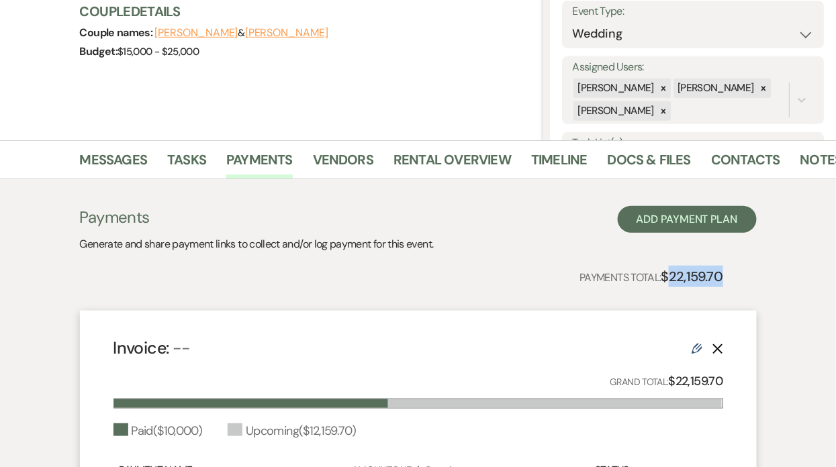
scroll to position [208, 0]
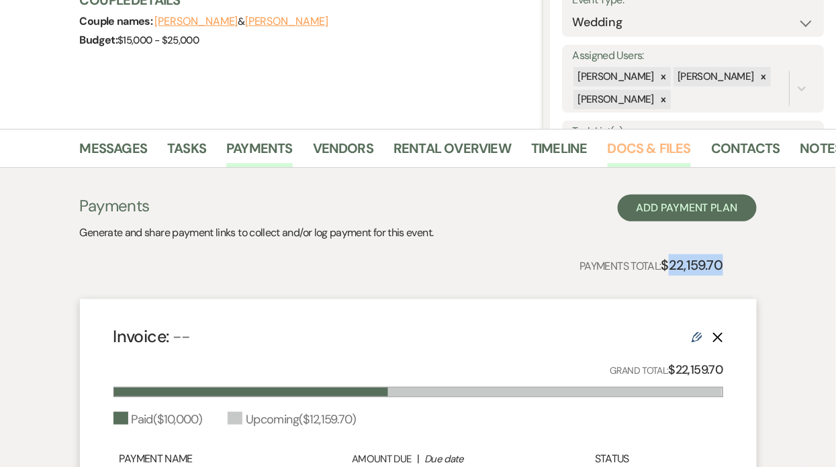
click at [628, 148] on link "Docs & Files" at bounding box center [649, 153] width 83 height 30
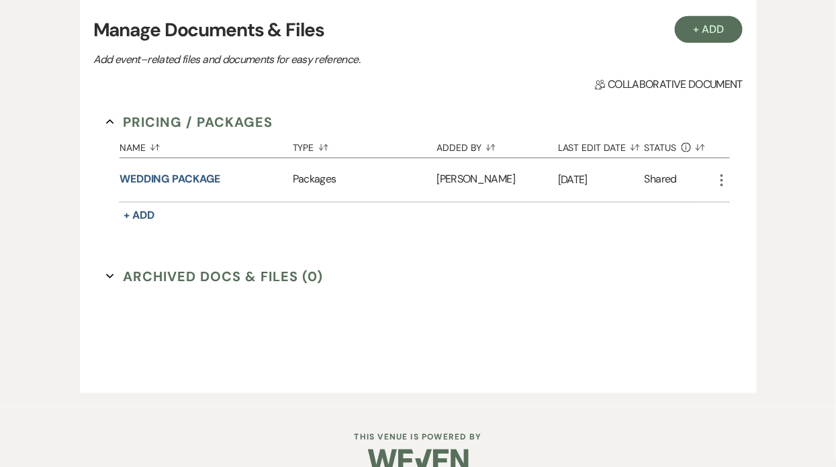
scroll to position [393, 0]
click at [718, 180] on icon "More" at bounding box center [722, 181] width 16 height 16
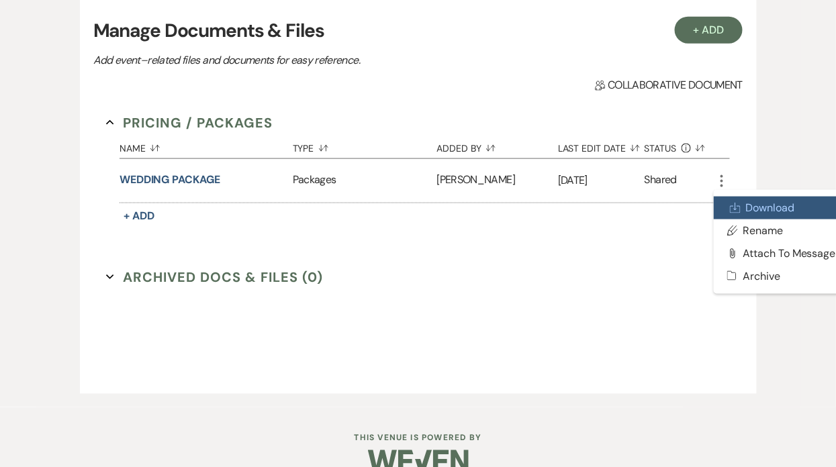
click at [735, 206] on use at bounding box center [736, 208] width 10 height 10
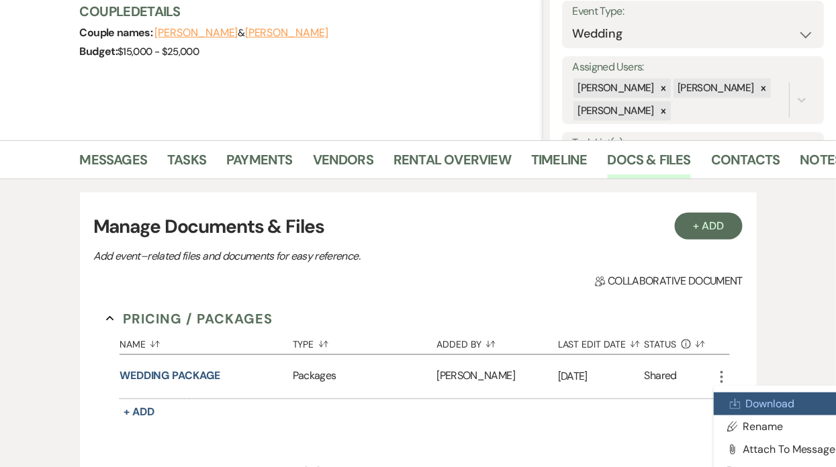
scroll to position [0, 0]
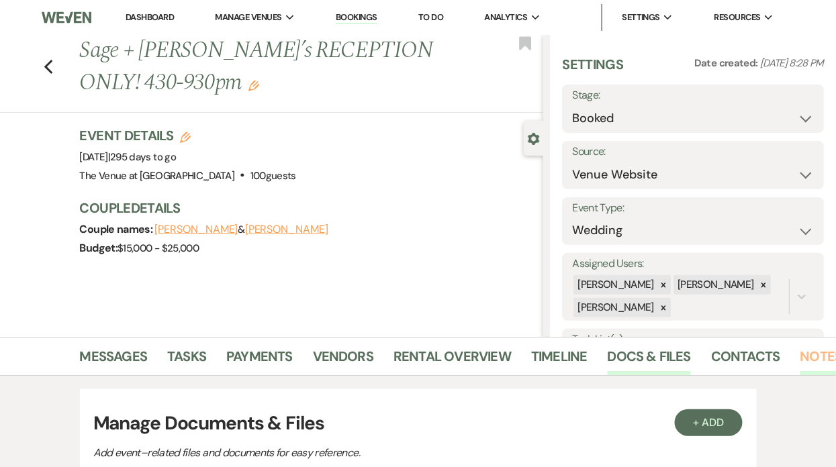
click at [807, 357] on link "Notes" at bounding box center [821, 361] width 42 height 30
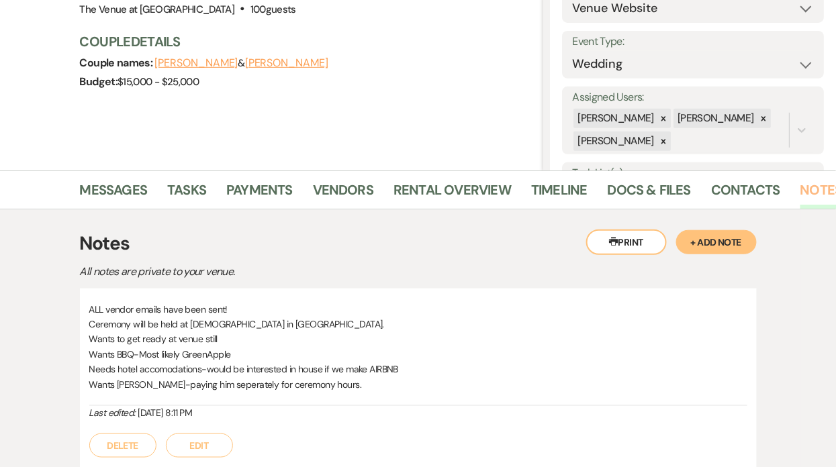
scroll to position [165, 0]
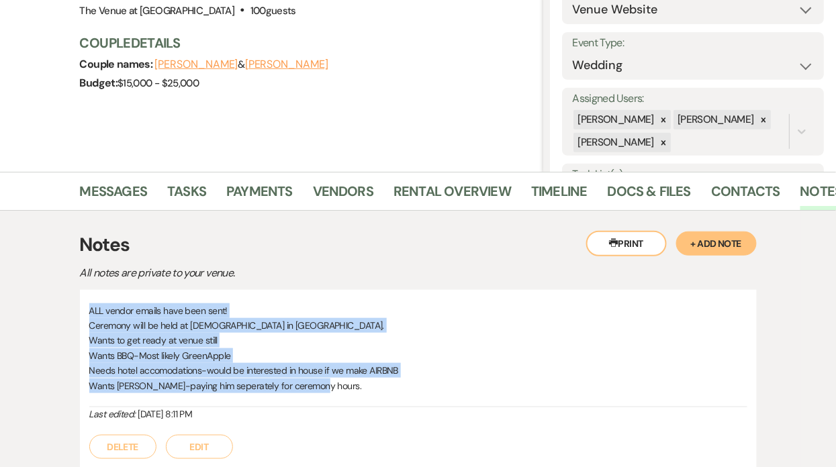
drag, startPoint x: 91, startPoint y: 310, endPoint x: 324, endPoint y: 394, distance: 247.6
click at [324, 394] on div "ALL vendor emails have been sent! Ceremony will be held at [DEMOGRAPHIC_DATA] i…" at bounding box center [418, 355] width 658 height 104
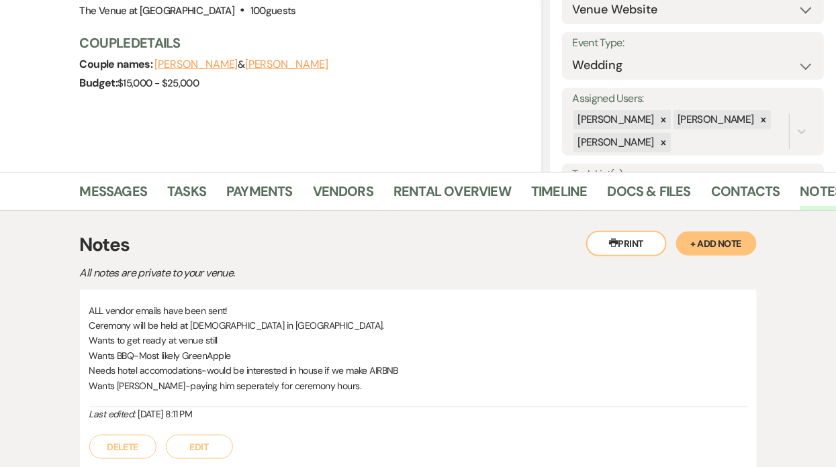
click at [270, 239] on h3 "Notes" at bounding box center [418, 245] width 677 height 28
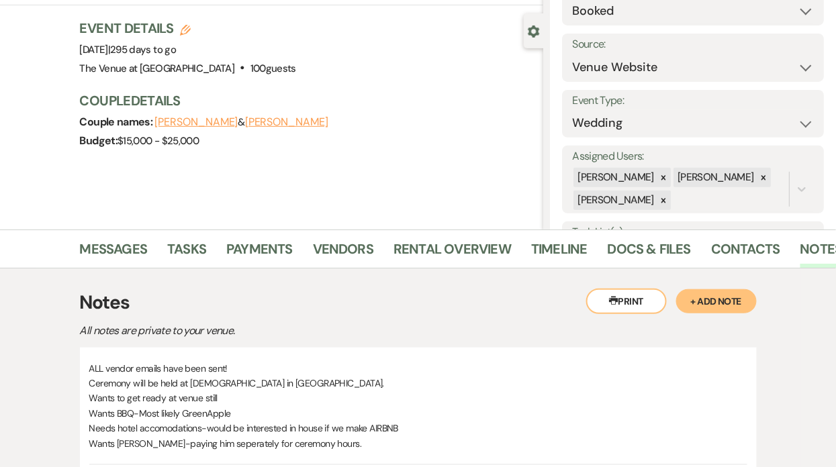
scroll to position [0, 0]
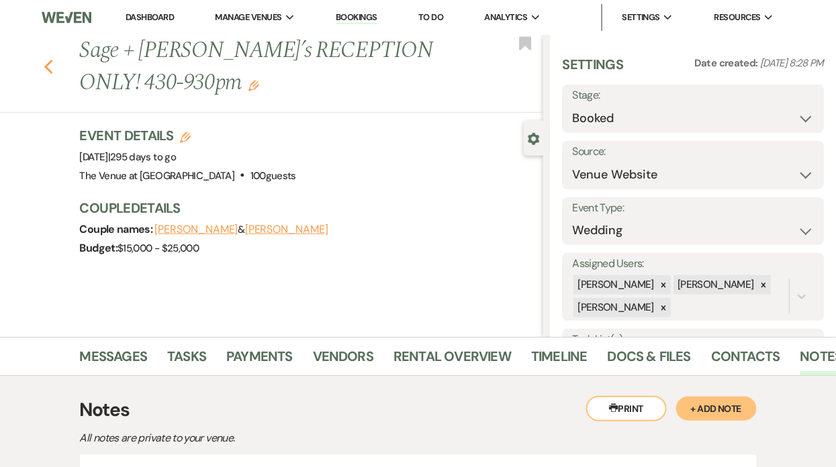
click at [48, 66] on icon "Previous" at bounding box center [49, 67] width 10 height 16
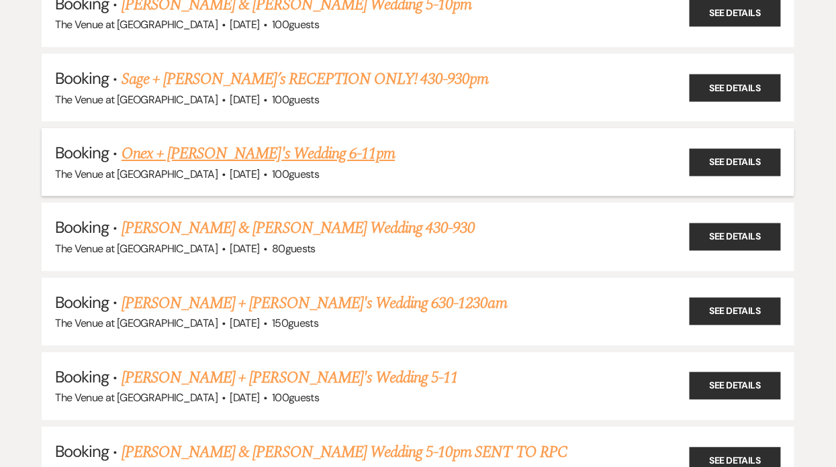
click at [187, 142] on link "Onex + [PERSON_NAME]'s Wedding 6-11pm" at bounding box center [258, 154] width 273 height 24
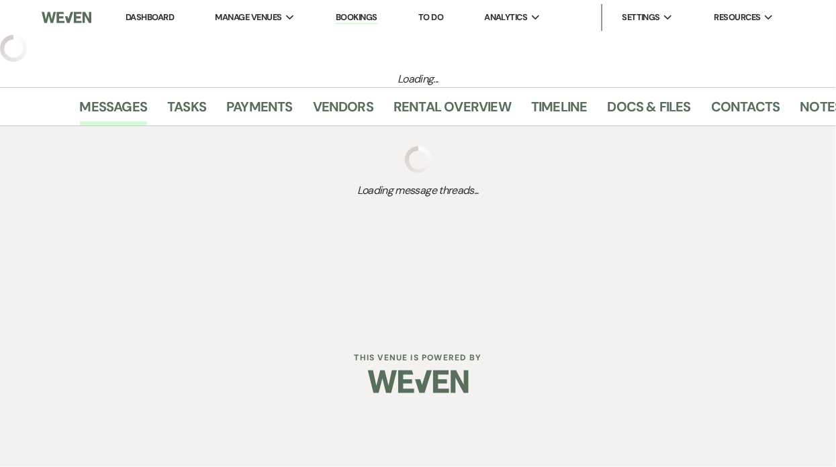
select select "6"
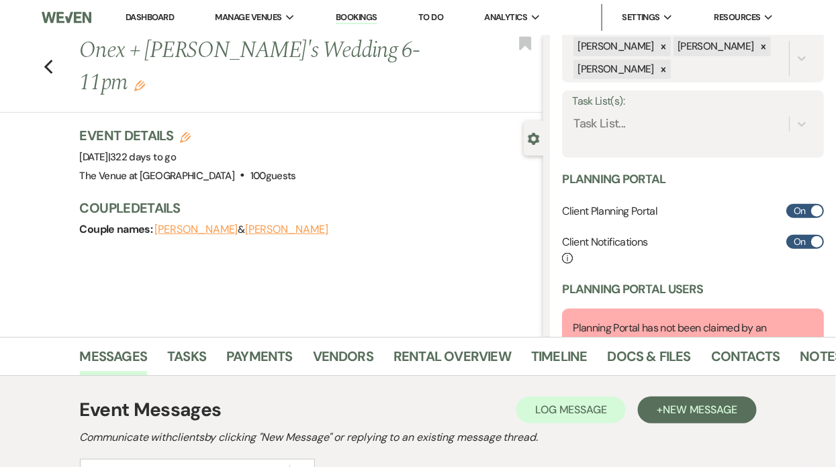
scroll to position [377, 0]
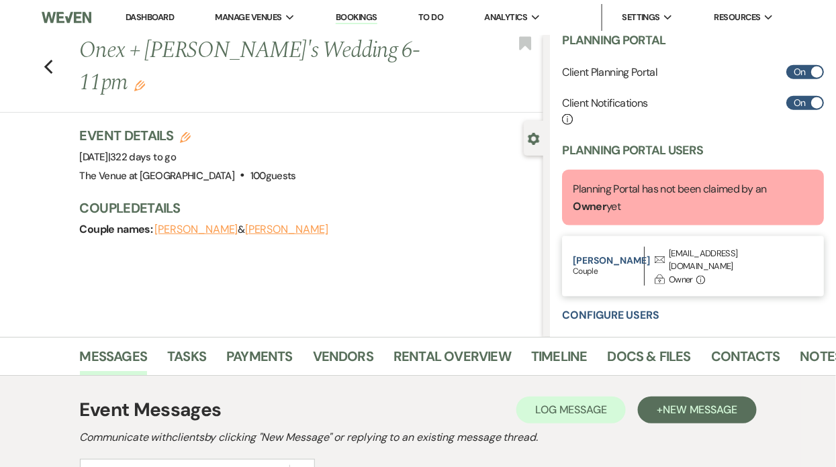
click at [714, 254] on div "[EMAIL_ADDRESS][DOMAIN_NAME]" at bounding box center [733, 260] width 129 height 26
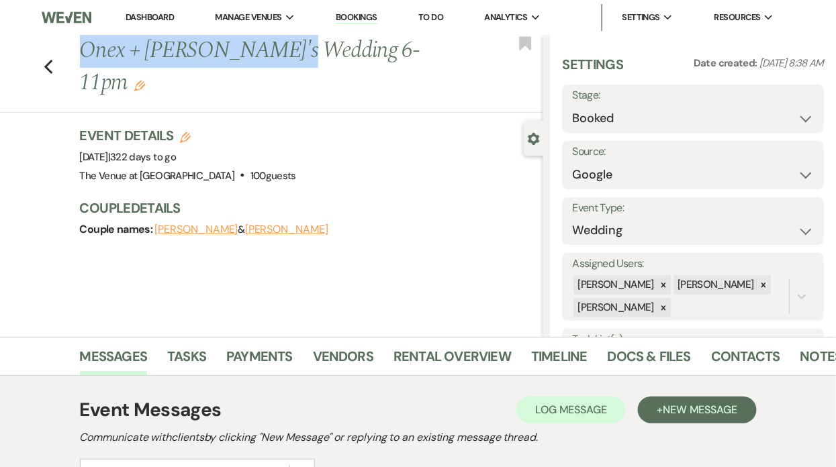
drag, startPoint x: 81, startPoint y: 50, endPoint x: 279, endPoint y: 52, distance: 198.7
click at [279, 52] on h1 "Onex + [PERSON_NAME]'s Wedding 6-11pm Edit" at bounding box center [263, 67] width 366 height 64
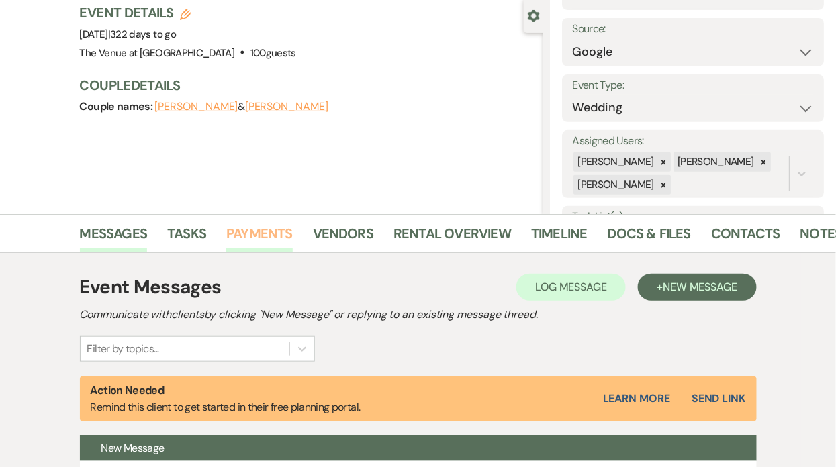
click at [268, 235] on link "Payments" at bounding box center [259, 238] width 66 height 30
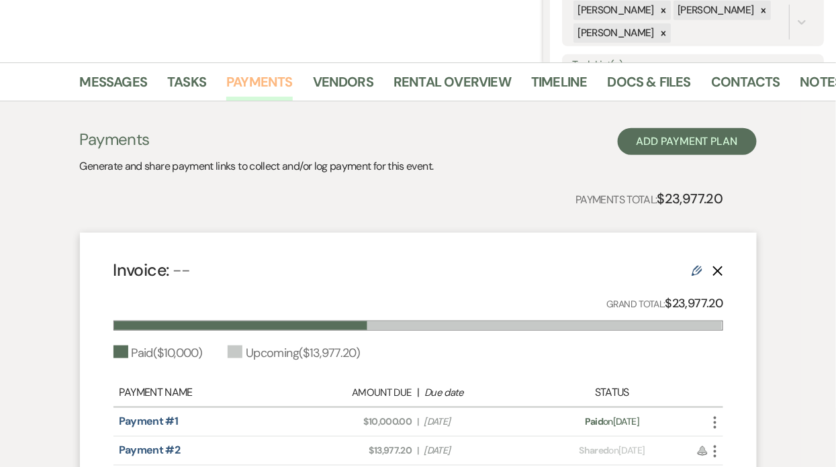
scroll to position [278, 0]
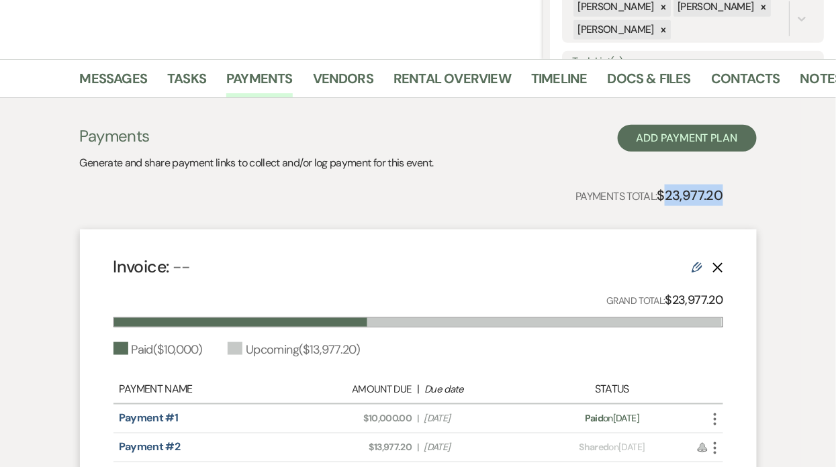
drag, startPoint x: 668, startPoint y: 192, endPoint x: 770, endPoint y: 197, distance: 102.2
click at [770, 197] on div "Payments Generate and share payment links to collect and/or log payment for thi…" at bounding box center [418, 318] width 765 height 440
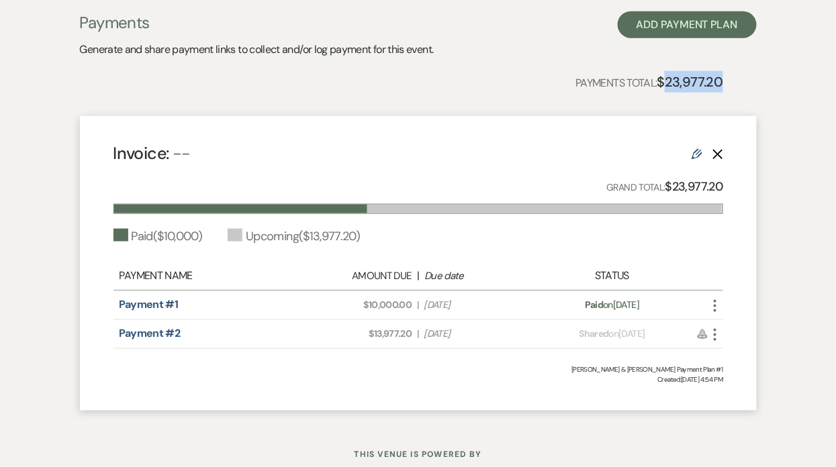
scroll to position [191, 0]
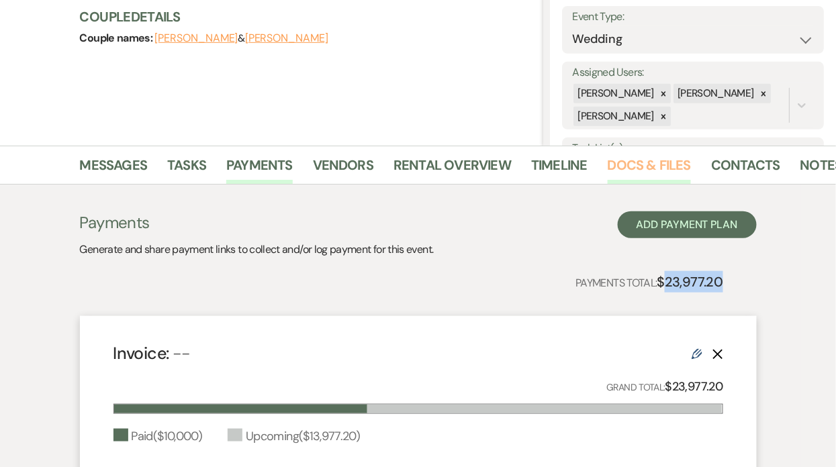
click at [657, 165] on link "Docs & Files" at bounding box center [649, 169] width 83 height 30
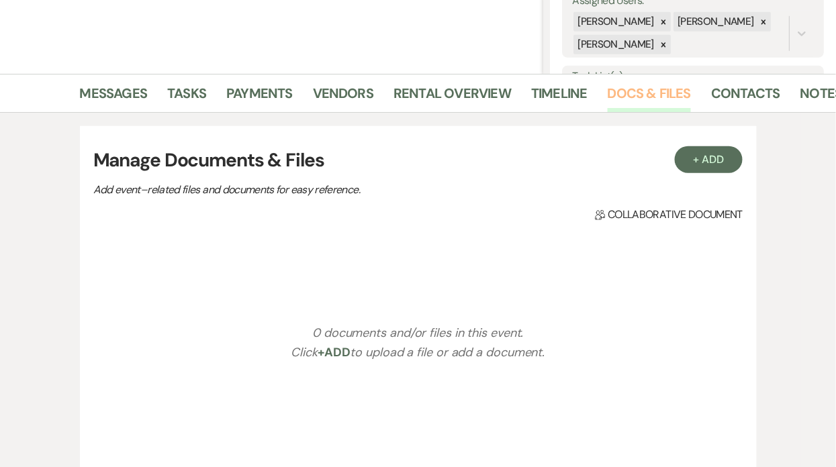
scroll to position [264, 0]
click at [828, 92] on link "Notes" at bounding box center [821, 97] width 42 height 30
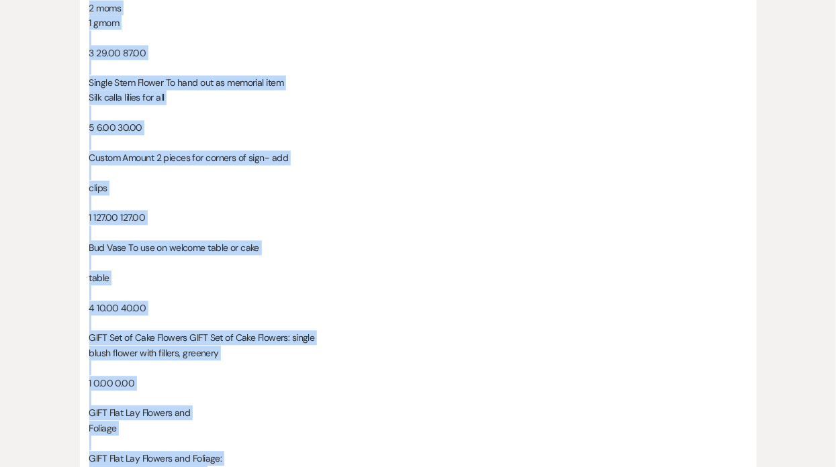
scroll to position [2382, 0]
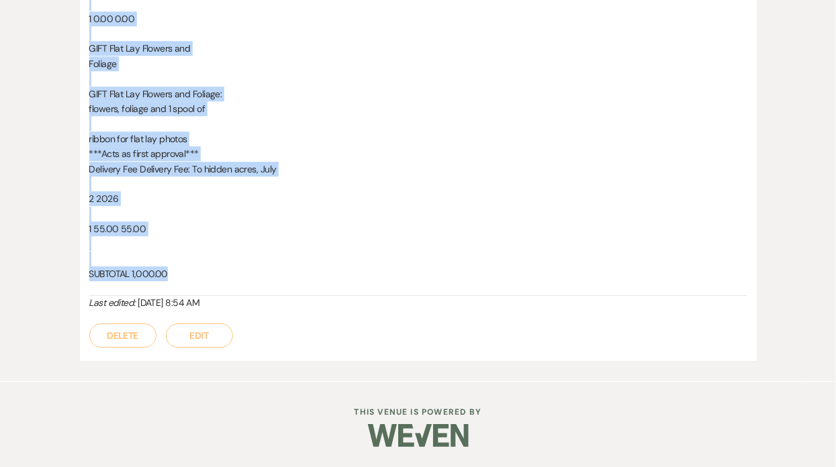
drag, startPoint x: 90, startPoint y: 207, endPoint x: 191, endPoint y: 273, distance: 120.3
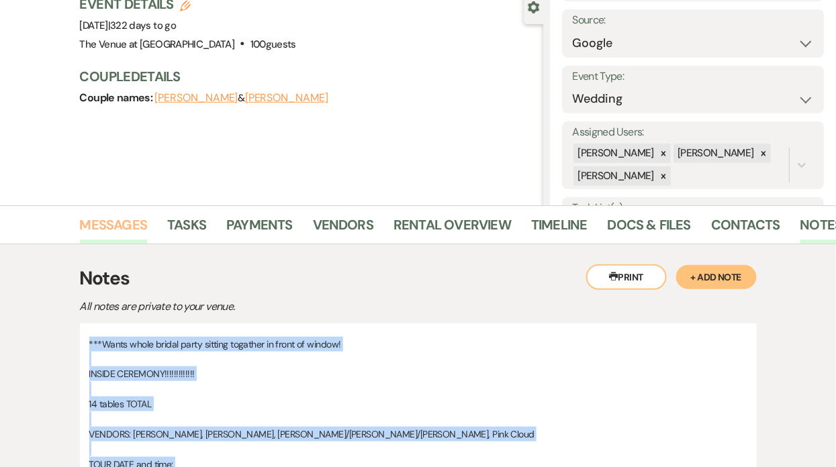
scroll to position [0, 0]
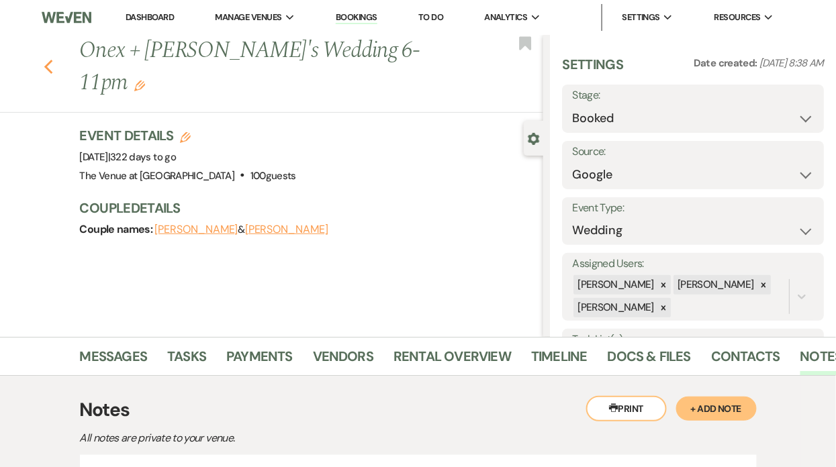
click at [51, 59] on icon "Previous" at bounding box center [49, 67] width 10 height 16
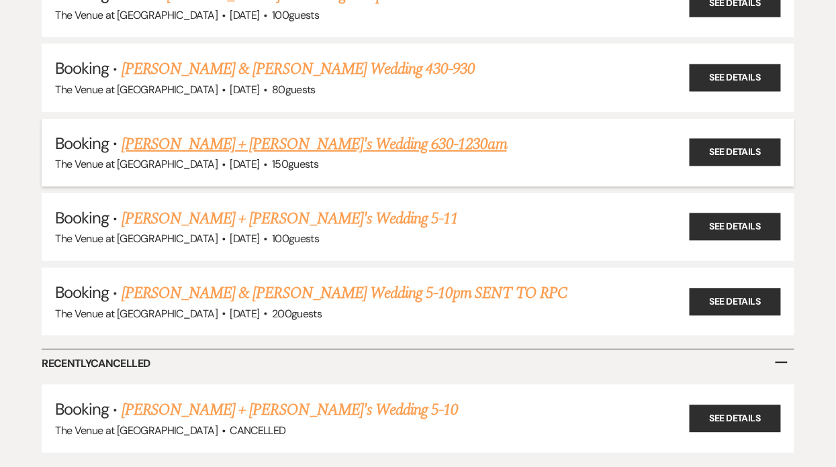
scroll to position [2811, 0]
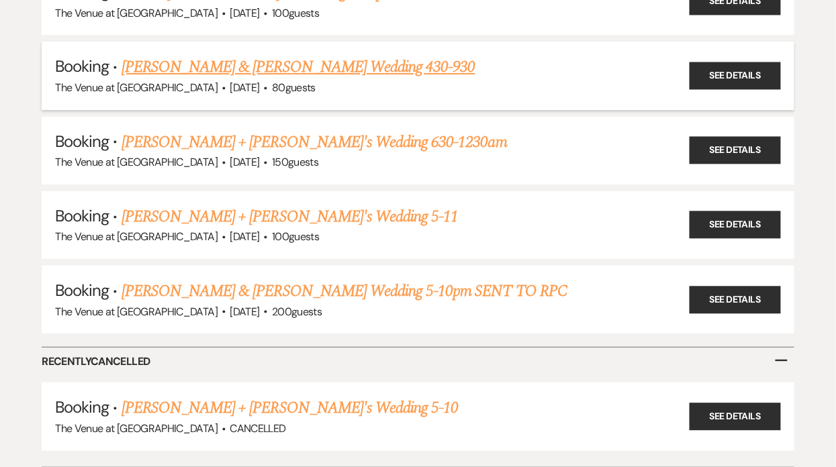
click at [174, 55] on link "[PERSON_NAME] & [PERSON_NAME] Wedding 430-930" at bounding box center [299, 67] width 354 height 24
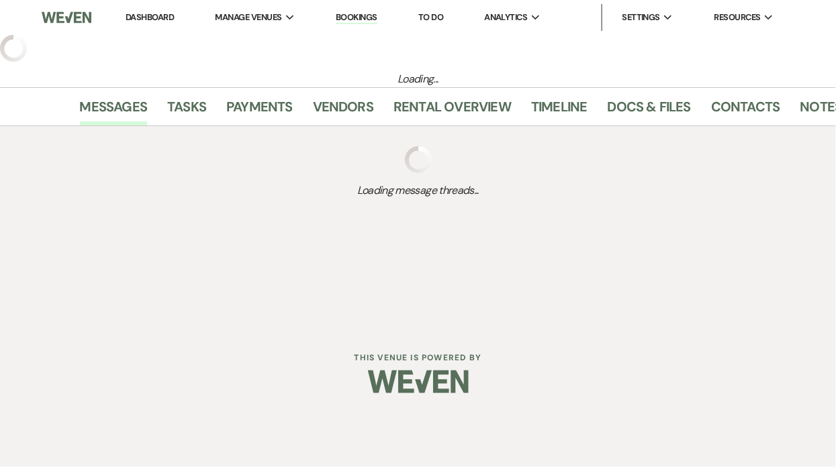
select select "3"
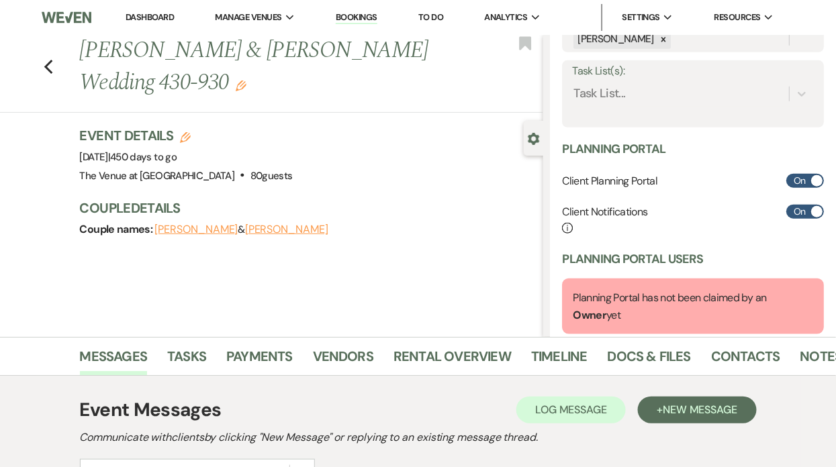
scroll to position [377, 0]
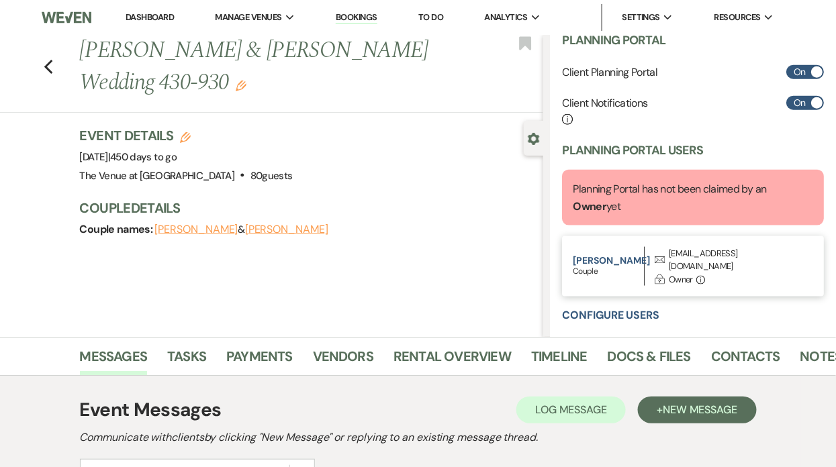
click at [682, 257] on div "[EMAIL_ADDRESS][DOMAIN_NAME]" at bounding box center [733, 260] width 129 height 26
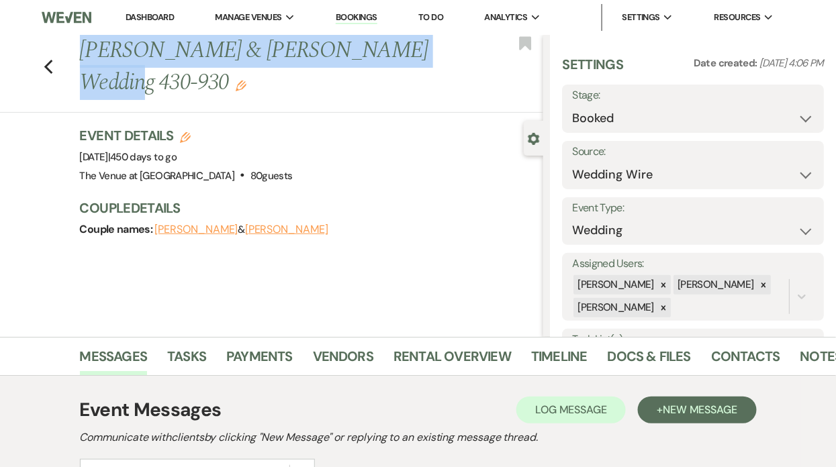
drag, startPoint x: 83, startPoint y: 48, endPoint x: 393, endPoint y: 50, distance: 310.9
click at [393, 50] on h1 "[PERSON_NAME] & [PERSON_NAME] Wedding 430-930 Edit" at bounding box center [263, 67] width 366 height 64
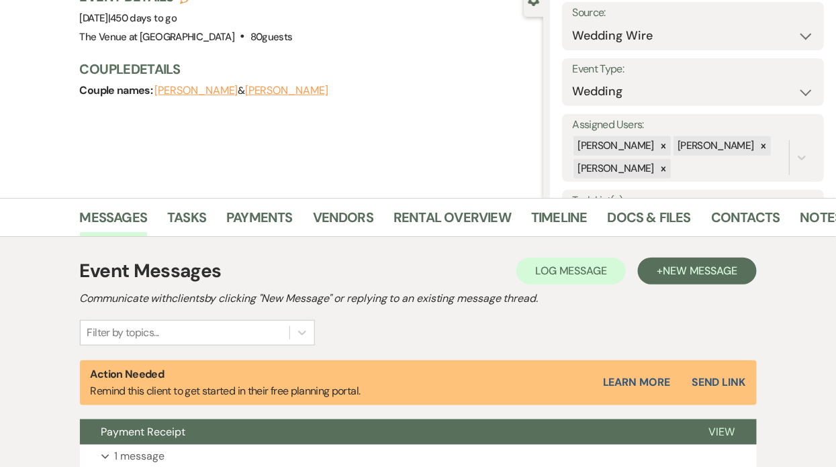
scroll to position [138, 0]
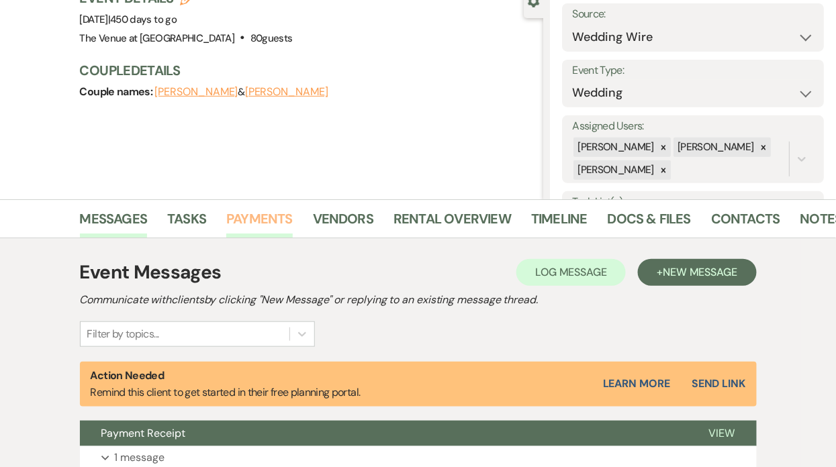
click at [257, 215] on link "Payments" at bounding box center [259, 223] width 66 height 30
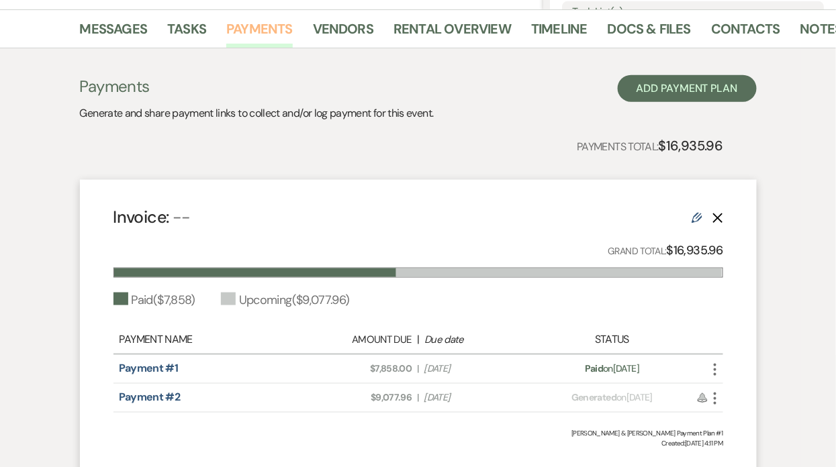
scroll to position [346, 0]
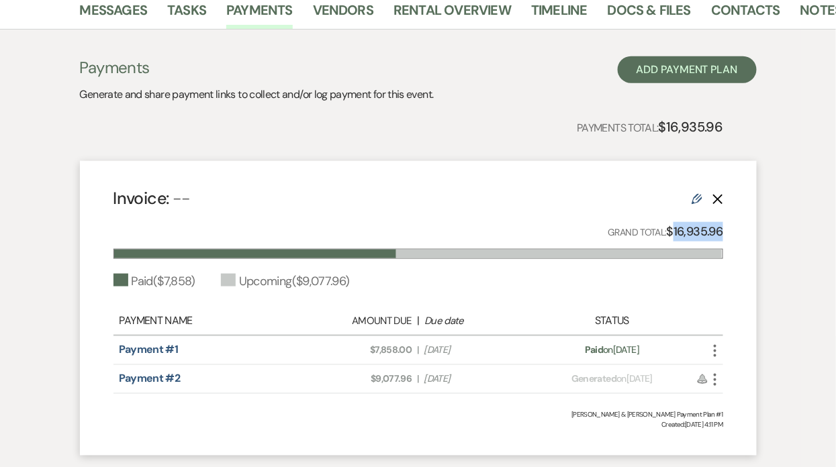
drag, startPoint x: 674, startPoint y: 226, endPoint x: 751, endPoint y: 225, distance: 76.6
click at [753, 226] on div "Invoice: -- Edit Delete Grand Total: $16,935.96 Paid ( $7,858 ) Upcoming ( $9,0…" at bounding box center [418, 308] width 677 height 295
drag, startPoint x: 377, startPoint y: 350, endPoint x: 412, endPoint y: 350, distance: 35.6
click at [412, 350] on div "Amount Due: $7,858.00 | Due Date [DATE]" at bounding box center [418, 351] width 239 height 14
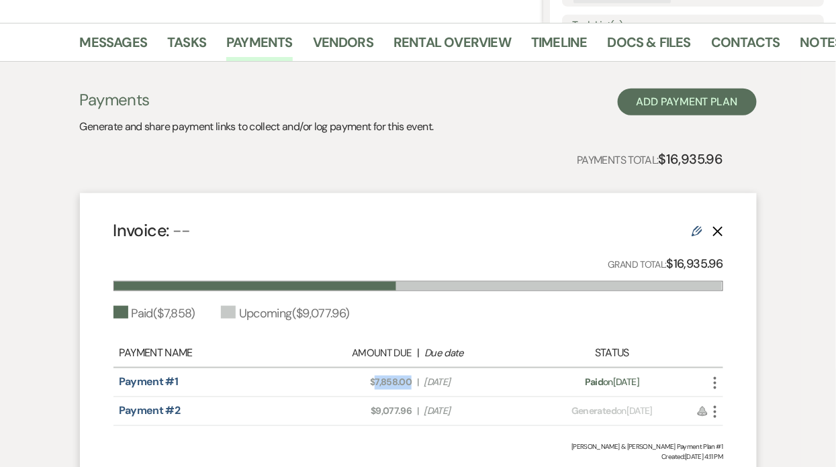
scroll to position [317, 0]
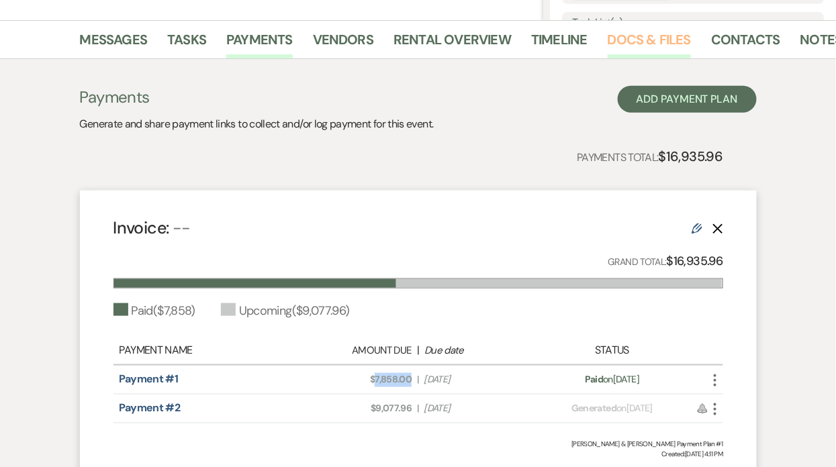
click at [661, 35] on link "Docs & Files" at bounding box center [649, 44] width 83 height 30
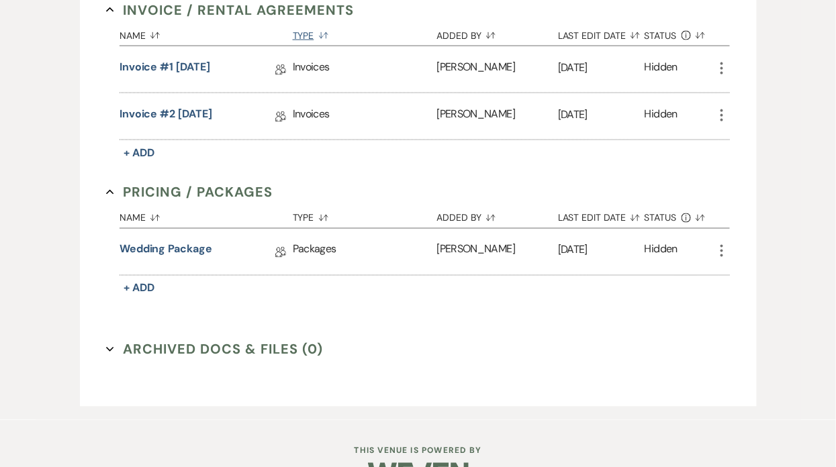
scroll to position [543, 0]
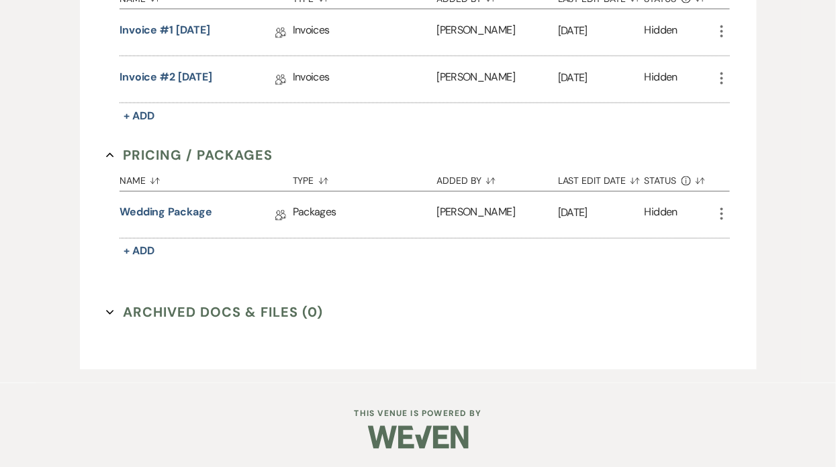
click at [720, 209] on icon "More" at bounding box center [722, 214] width 16 height 16
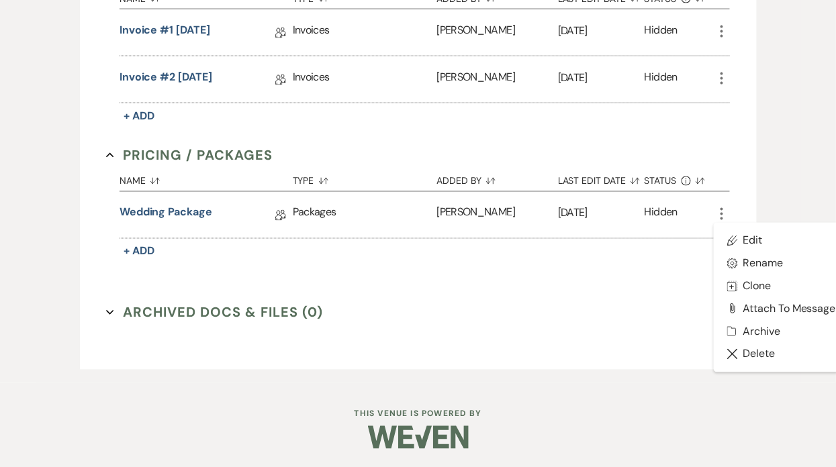
click at [632, 300] on div "Invoice / Rental Agreements Collapse Name Sort Default Type Sort Default Added …" at bounding box center [418, 153] width 650 height 406
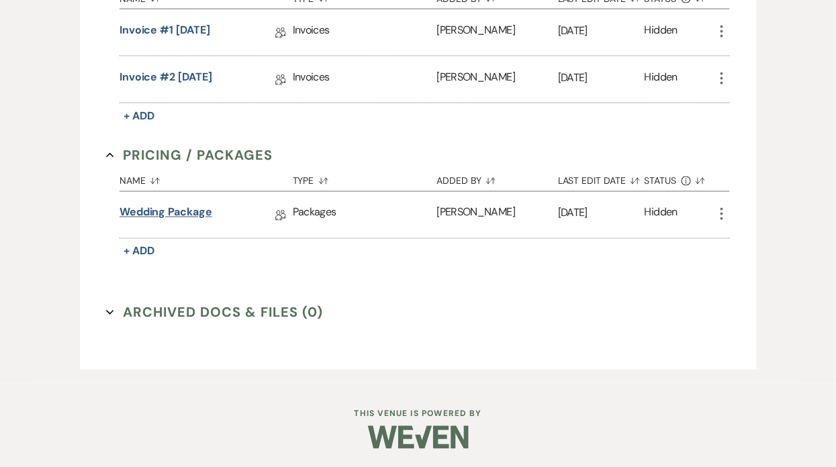
click at [167, 216] on link "Wedding Package" at bounding box center [166, 215] width 93 height 21
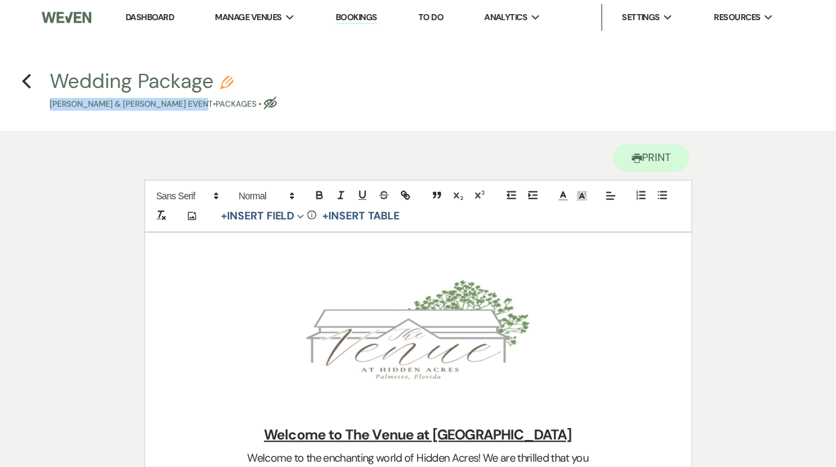
drag, startPoint x: 48, startPoint y: 101, endPoint x: 197, endPoint y: 107, distance: 149.8
click at [197, 107] on span "Wedding Package Pencil [PERSON_NAME] & [PERSON_NAME] Event • Packages • Eye Blo…" at bounding box center [418, 91] width 753 height 40
click at [396, 156] on div "Printer Print" at bounding box center [418, 155] width 548 height 49
click at [28, 81] on icon "Previous" at bounding box center [26, 81] width 10 height 16
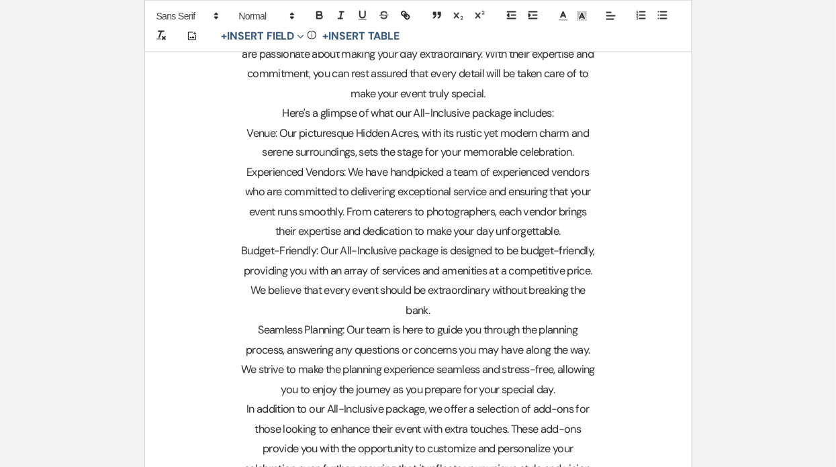
select select "3"
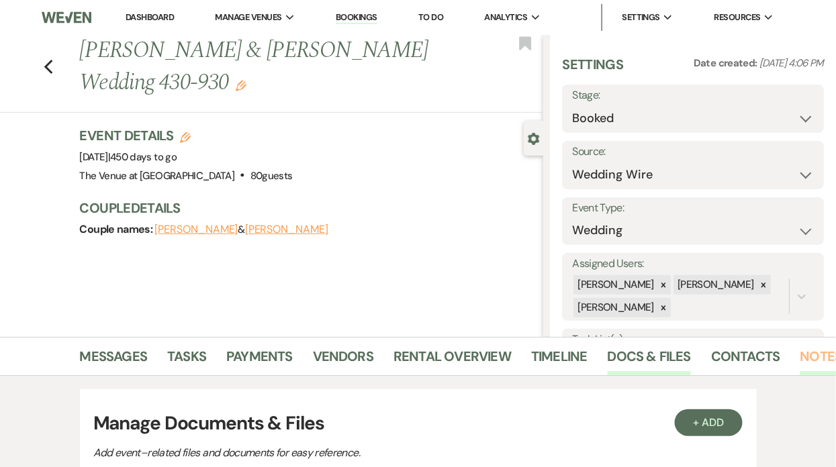
click at [800, 357] on link "Notes" at bounding box center [821, 361] width 42 height 30
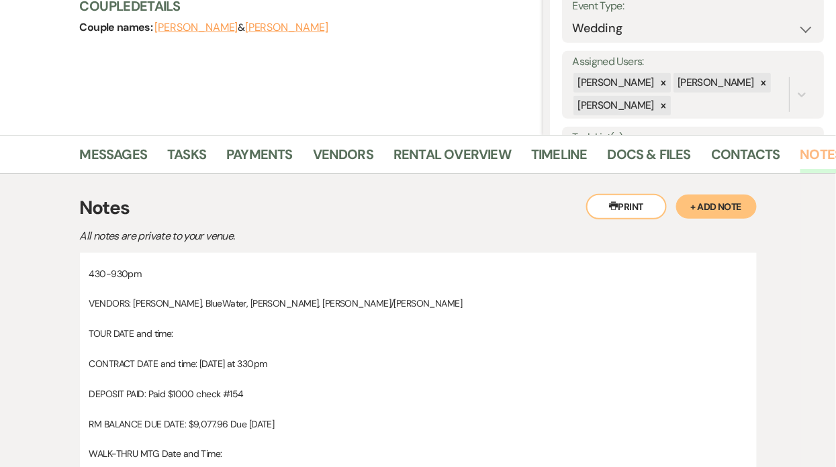
scroll to position [309, 0]
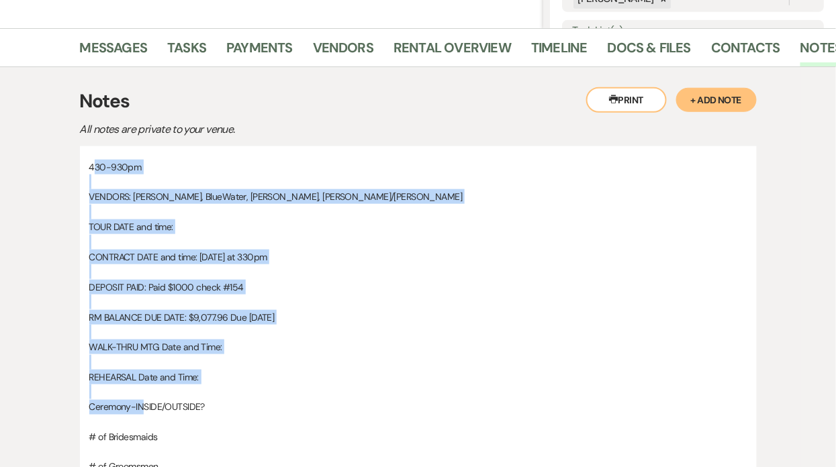
drag, startPoint x: 92, startPoint y: 164, endPoint x: 135, endPoint y: 395, distance: 234.3
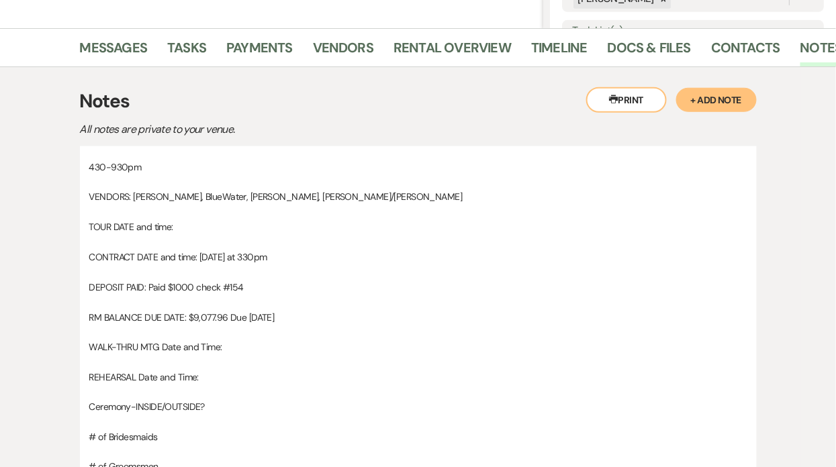
click at [97, 226] on p "TOUR DATE and time:" at bounding box center [418, 227] width 658 height 15
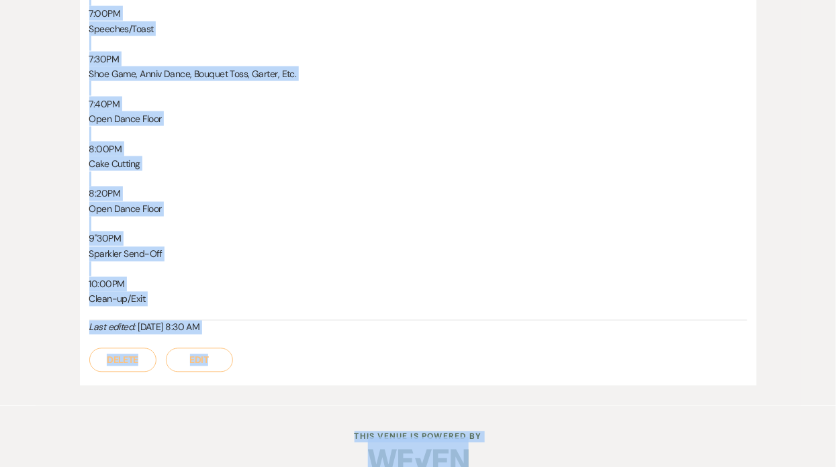
scroll to position [1946, 0]
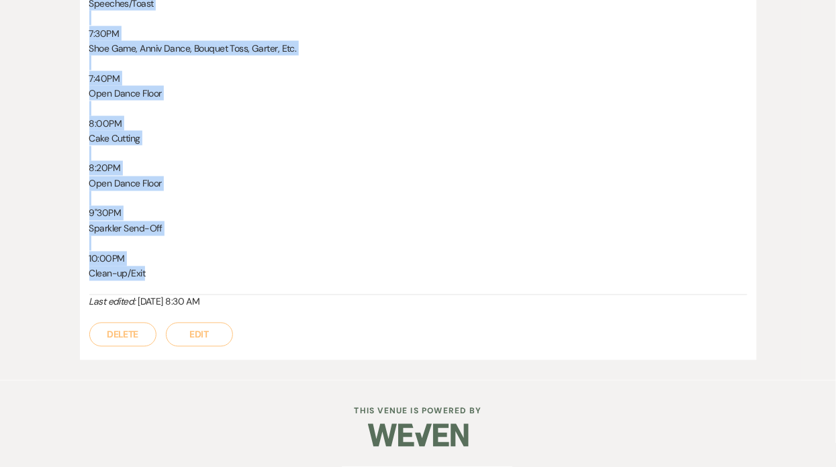
drag, startPoint x: 89, startPoint y: 164, endPoint x: 152, endPoint y: 282, distance: 133.1
click at [173, 201] on p at bounding box center [418, 198] width 658 height 15
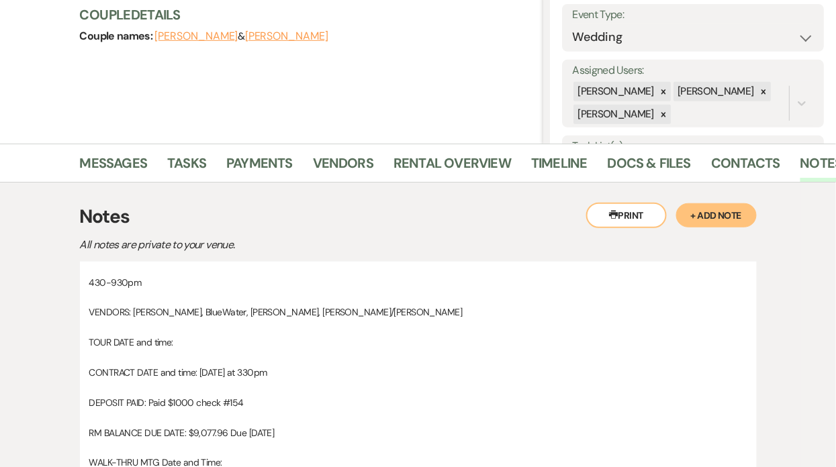
scroll to position [0, 0]
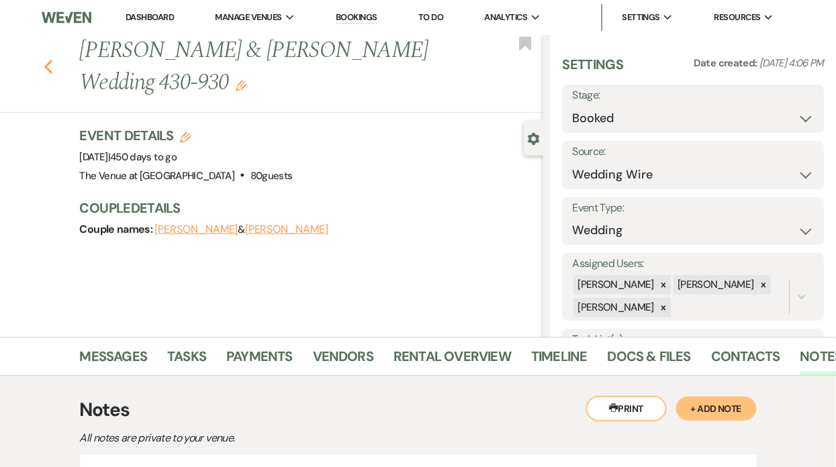
click at [48, 66] on icon "Previous" at bounding box center [49, 67] width 10 height 16
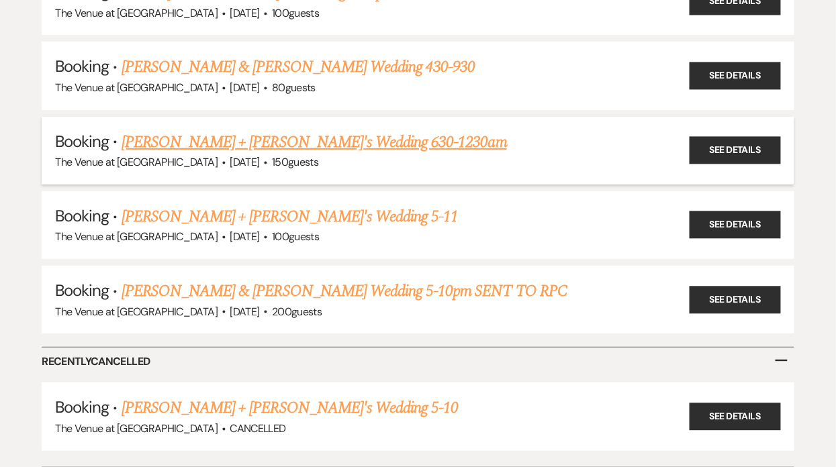
click at [141, 130] on link "[PERSON_NAME] + [PERSON_NAME]'s Wedding 630-1230am" at bounding box center [314, 142] width 385 height 24
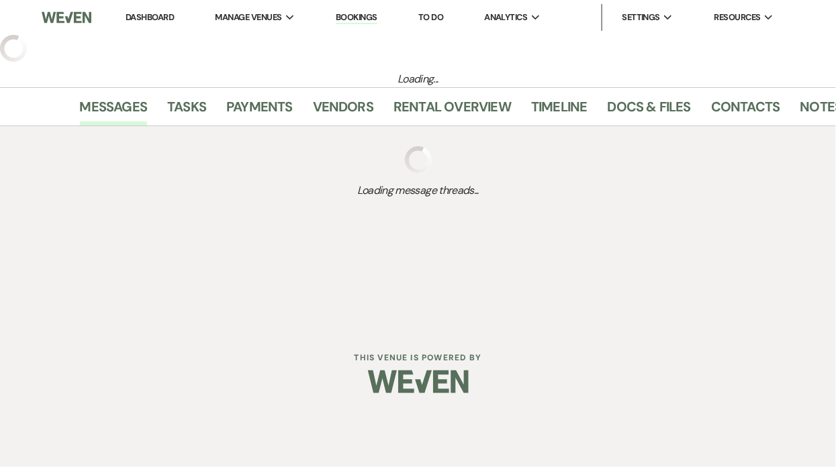
select select "12"
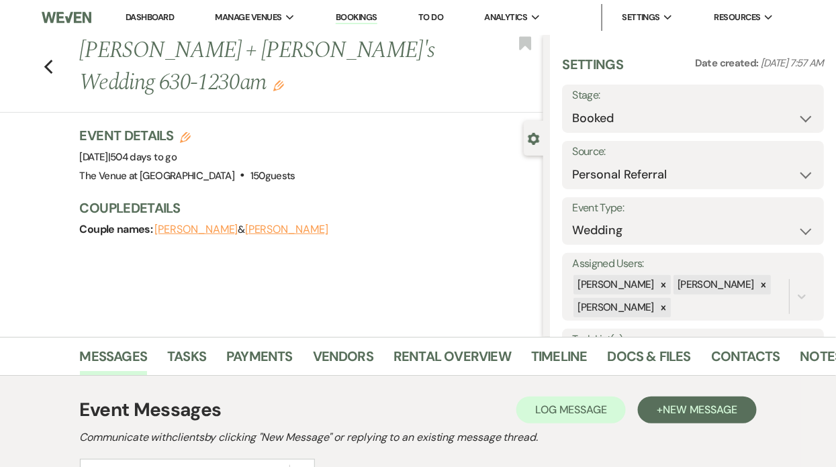
scroll to position [377, 0]
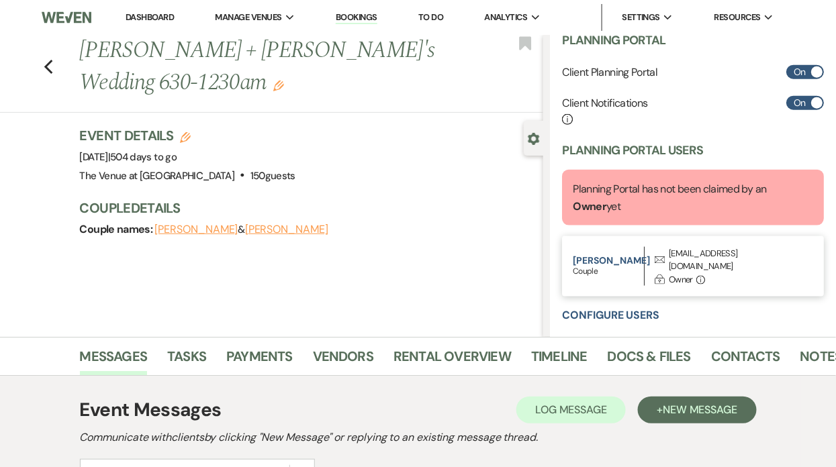
click at [679, 250] on div "[EMAIL_ADDRESS][DOMAIN_NAME]" at bounding box center [733, 260] width 129 height 26
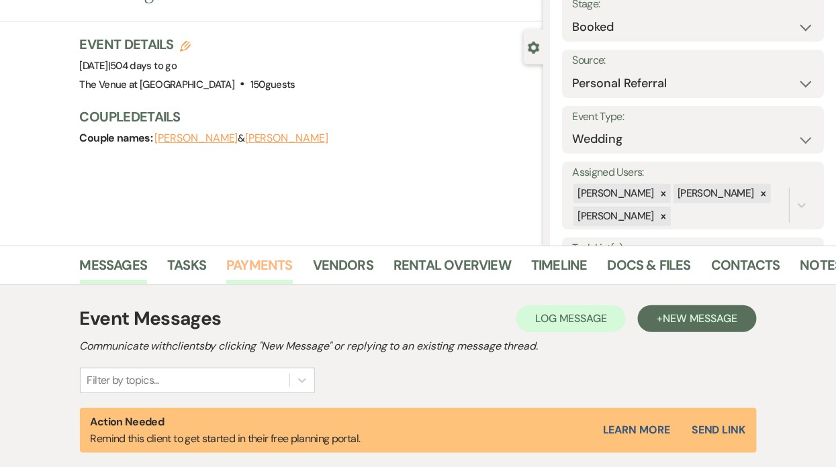
scroll to position [91, 0]
click at [261, 249] on div "Messages Tasks Payments Vendors Rental Overview Timeline Docs & Files Contacts …" at bounding box center [418, 265] width 836 height 39
click at [261, 253] on li "Payments" at bounding box center [269, 268] width 87 height 32
click at [265, 269] on link "Payments" at bounding box center [259, 270] width 66 height 30
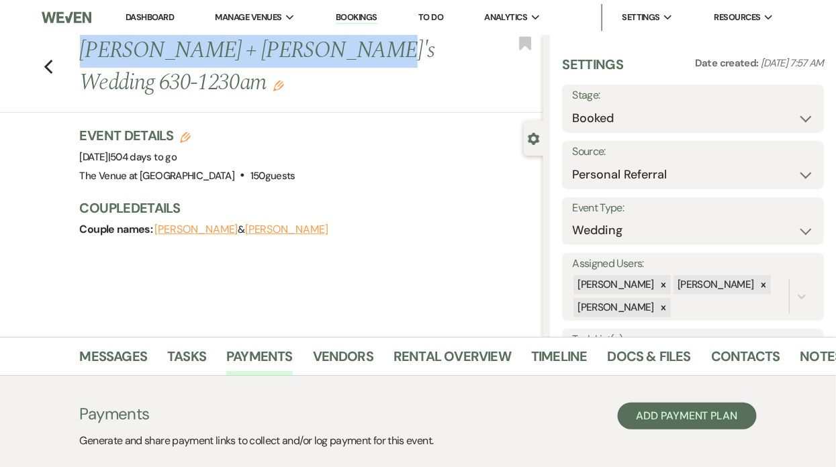
drag, startPoint x: 85, startPoint y: 50, endPoint x: 322, endPoint y: 58, distance: 237.8
click at [322, 58] on h1 "[PERSON_NAME] + [PERSON_NAME]'s Wedding 630-1230am Edit" at bounding box center [263, 67] width 366 height 64
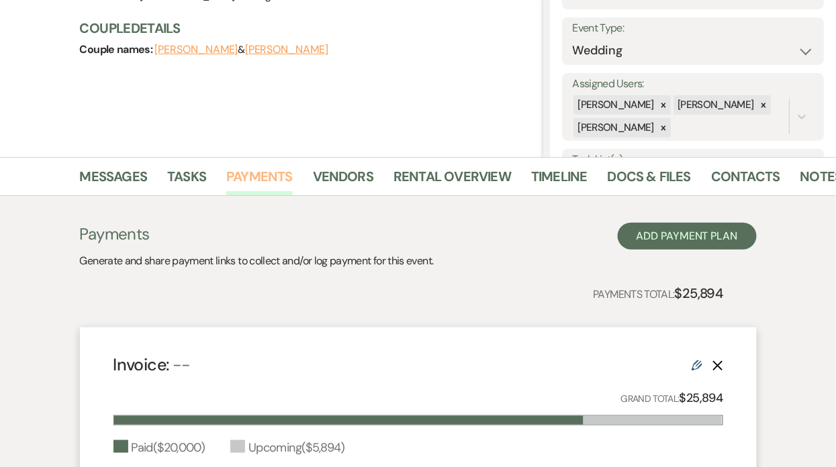
scroll to position [181, 0]
drag, startPoint x: 685, startPoint y: 289, endPoint x: 728, endPoint y: 287, distance: 43.7
click at [730, 288] on div "Payments Generate and share payment links to collect and/or log payment for thi…" at bounding box center [418, 421] width 677 height 399
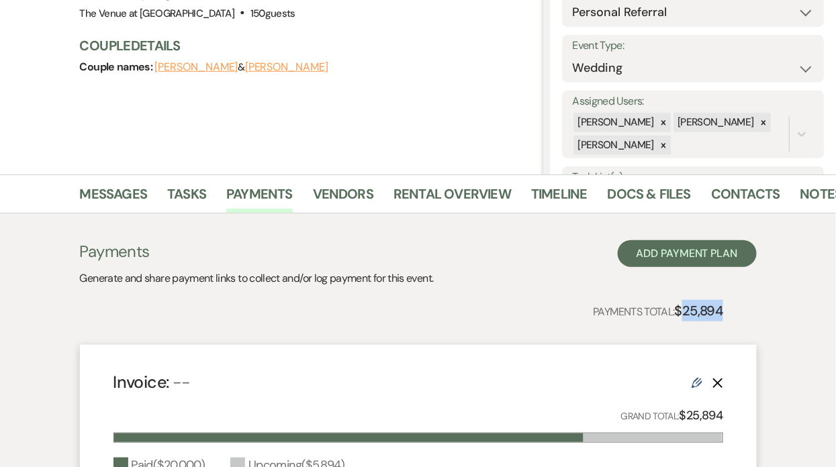
scroll to position [0, 0]
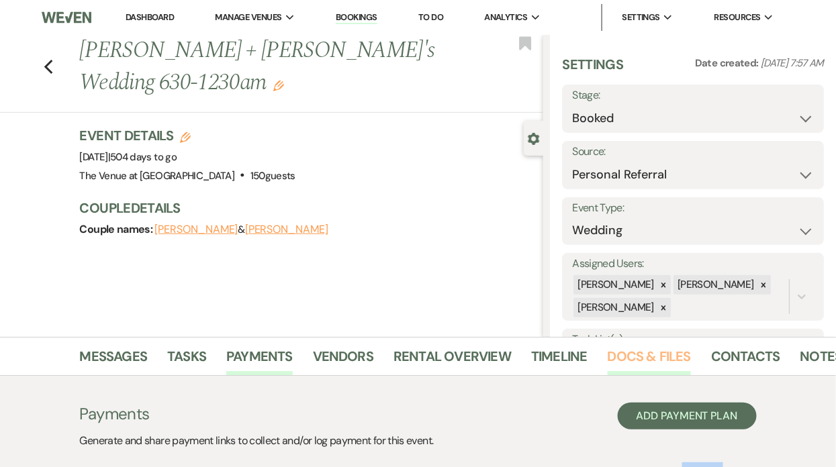
click at [627, 353] on link "Docs & Files" at bounding box center [649, 361] width 83 height 30
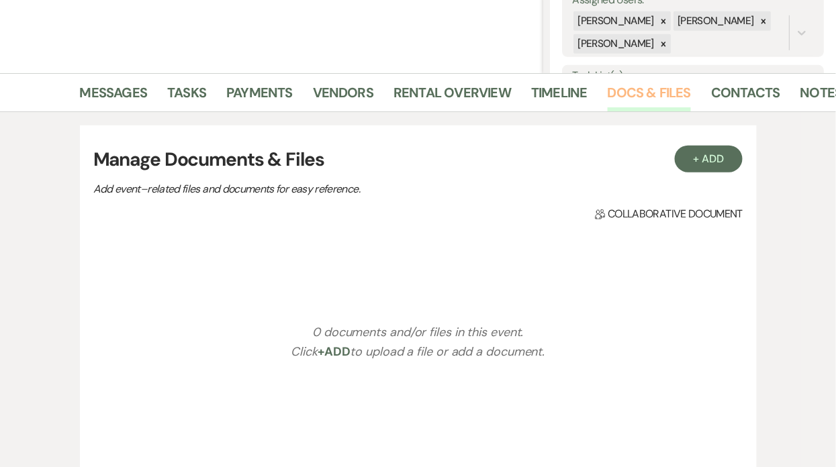
scroll to position [261, 0]
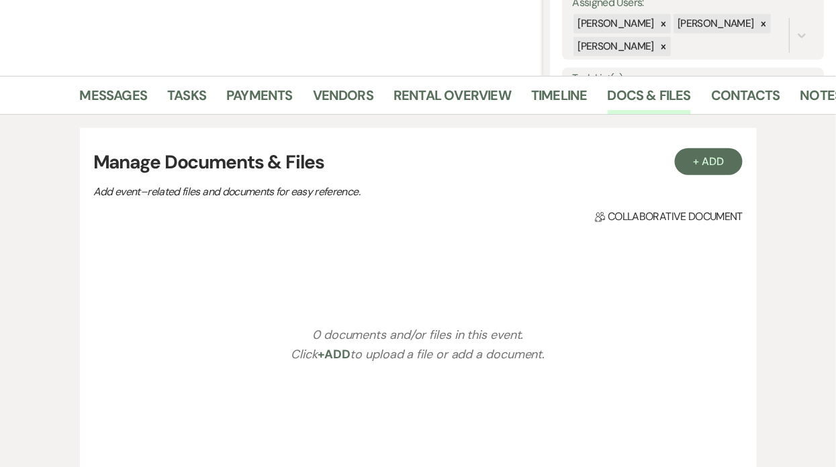
click at [792, 93] on li "Contacts" at bounding box center [755, 98] width 89 height 32
click at [804, 97] on link "Notes" at bounding box center [821, 100] width 42 height 30
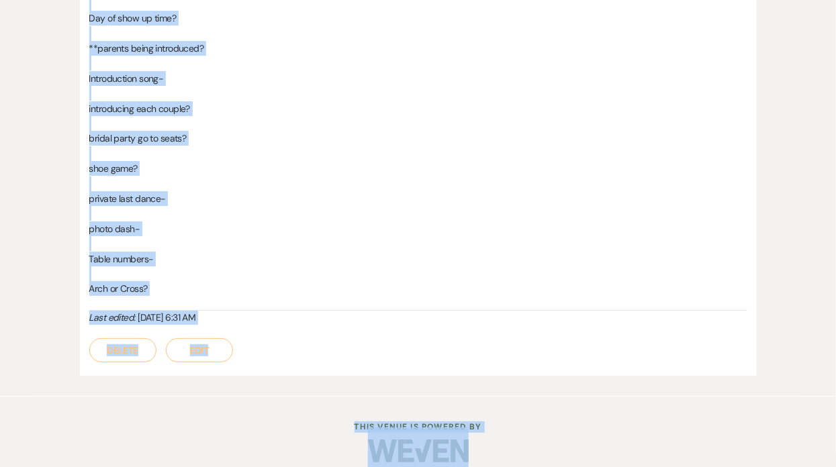
scroll to position [1269, 0]
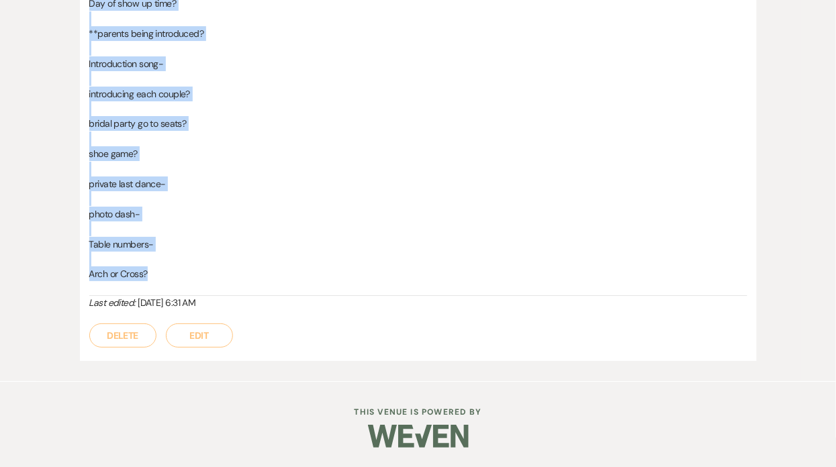
drag, startPoint x: 89, startPoint y: 211, endPoint x: 193, endPoint y: 277, distance: 122.8
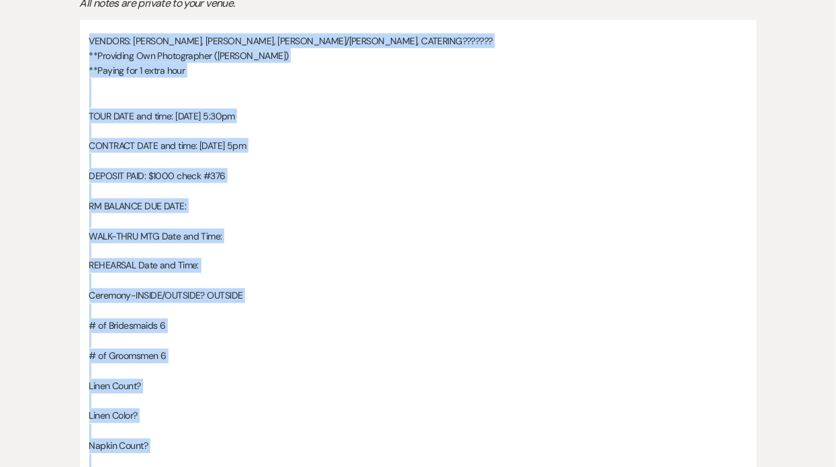
scroll to position [0, 0]
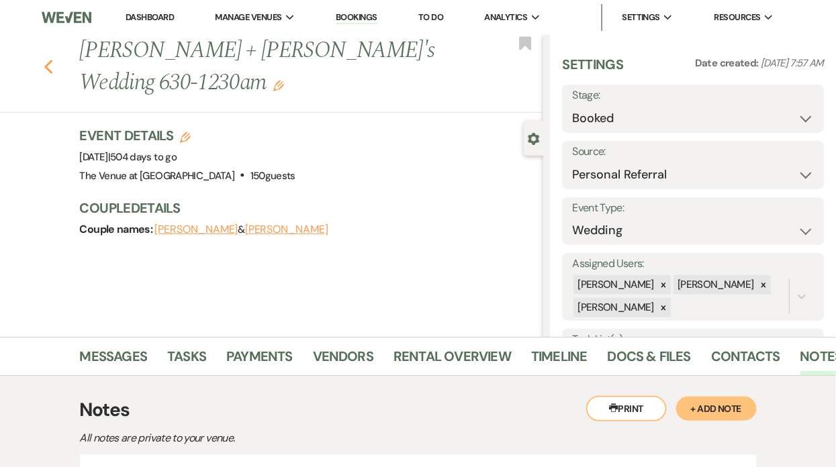
click at [51, 63] on icon "Previous" at bounding box center [49, 67] width 10 height 16
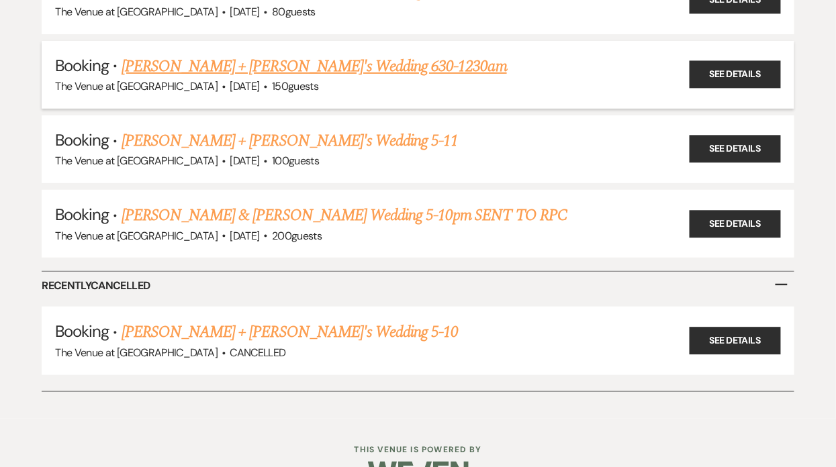
scroll to position [2892, 0]
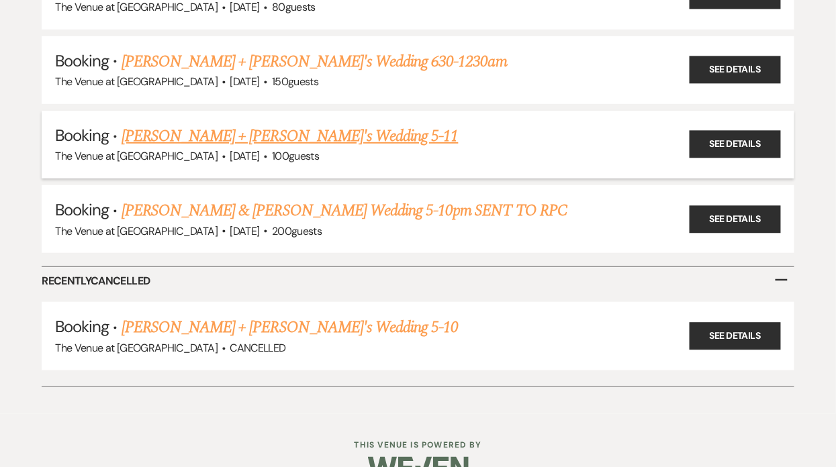
click at [222, 124] on link "[PERSON_NAME] + [PERSON_NAME]'s Wedding 5-11" at bounding box center [290, 136] width 337 height 24
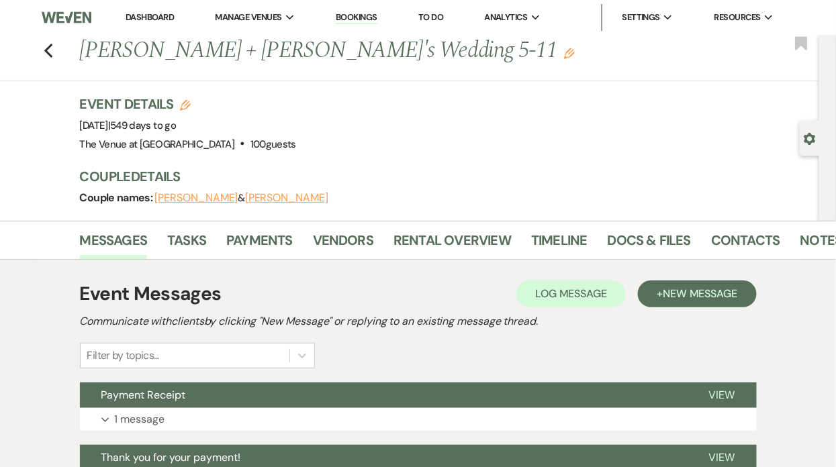
click at [810, 140] on icon "Gear" at bounding box center [810, 139] width 12 height 12
select select "6"
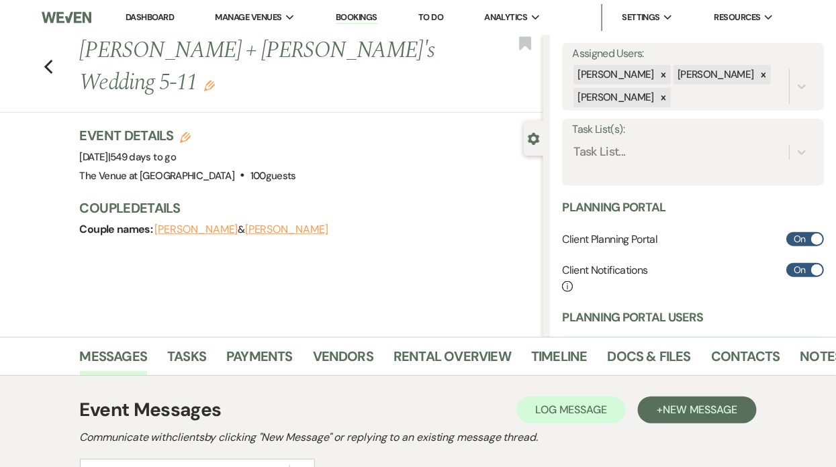
scroll to position [361, 0]
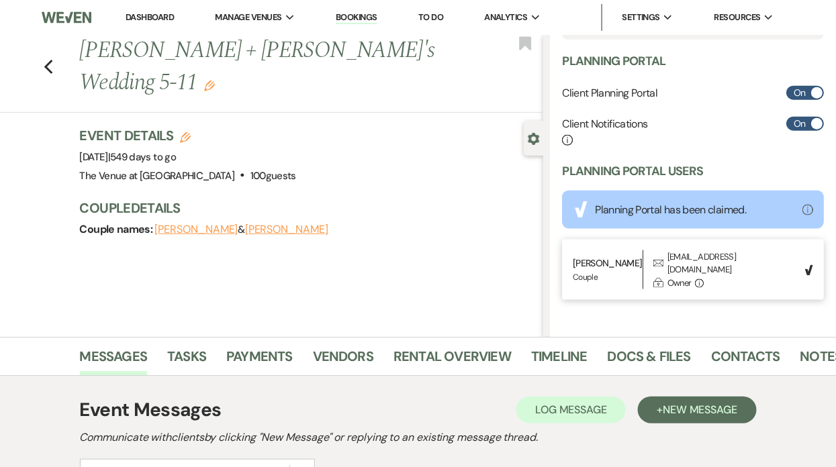
click at [706, 262] on div "[EMAIL_ADDRESS][DOMAIN_NAME]" at bounding box center [732, 263] width 130 height 26
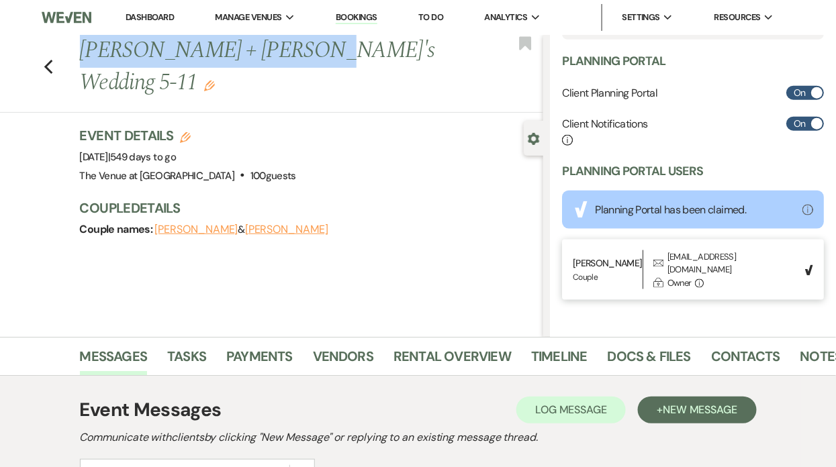
drag, startPoint x: 81, startPoint y: 50, endPoint x: 305, endPoint y: 51, distance: 223.6
click at [305, 52] on h1 "[PERSON_NAME] + [PERSON_NAME]'s Wedding 5-11 Edit" at bounding box center [263, 67] width 366 height 64
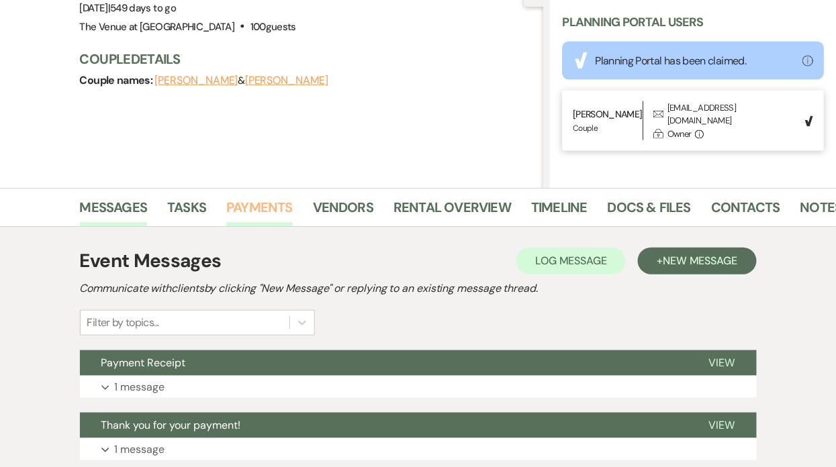
click at [274, 206] on link "Payments" at bounding box center [259, 212] width 66 height 30
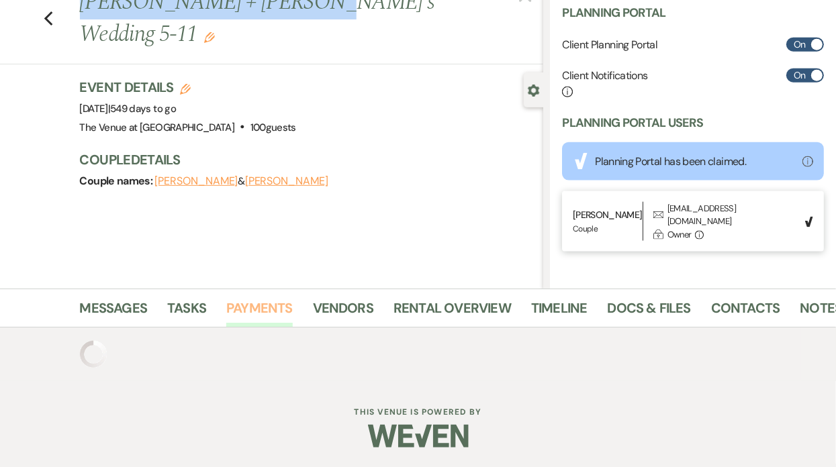
scroll to position [149, 0]
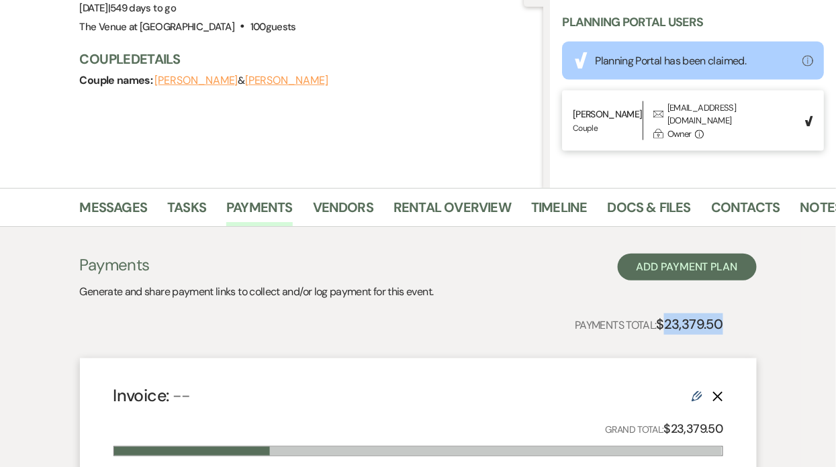
drag, startPoint x: 667, startPoint y: 324, endPoint x: 754, endPoint y: 324, distance: 86.6
click at [754, 324] on div "Payments Generate and share payment links to collect and/or log payment for thi…" at bounding box center [418, 453] width 677 height 399
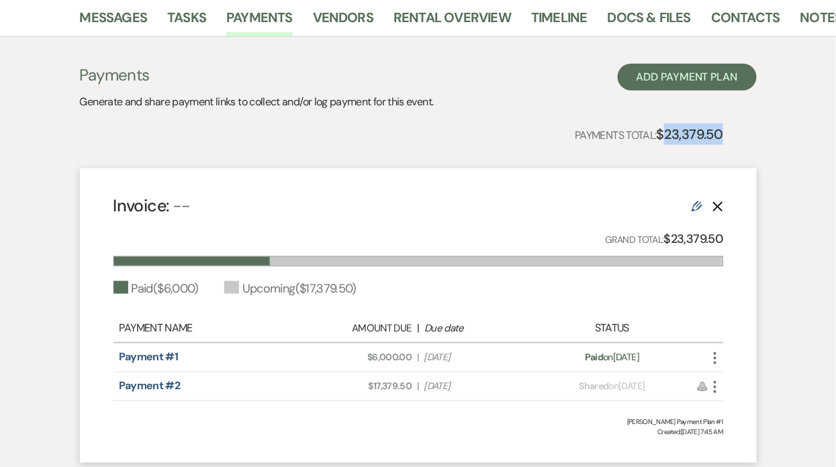
scroll to position [342, 0]
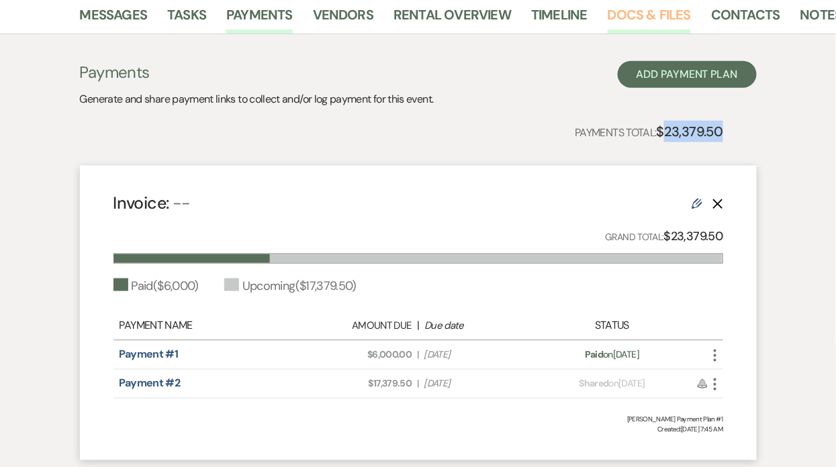
click at [657, 13] on link "Docs & Files" at bounding box center [649, 19] width 83 height 30
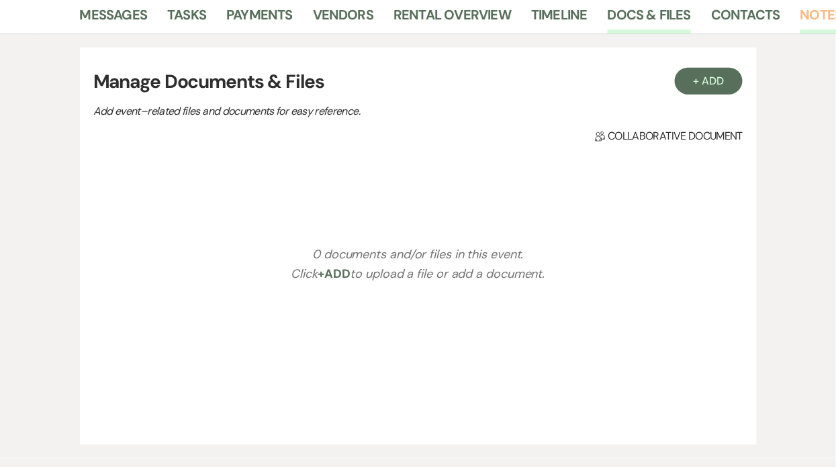
click at [809, 15] on link "Notes" at bounding box center [821, 19] width 42 height 30
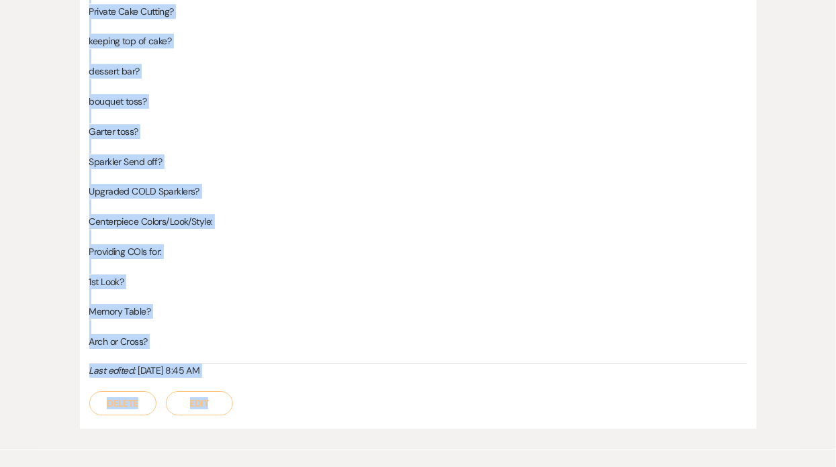
scroll to position [1074, 0]
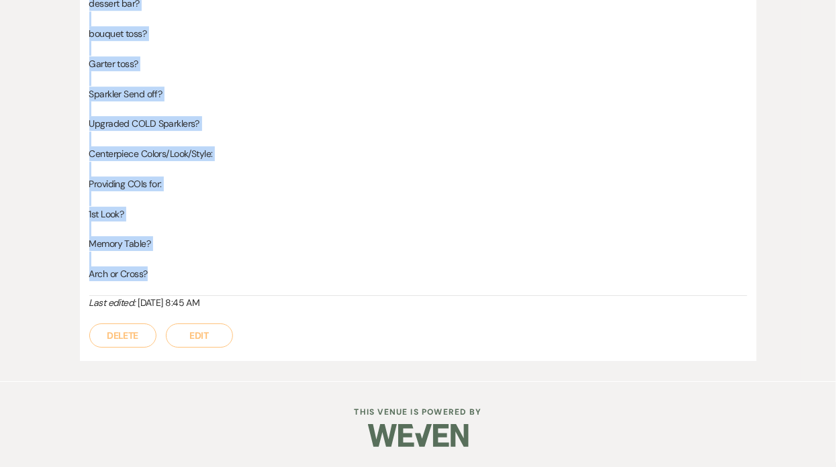
drag, startPoint x: 91, startPoint y: 132, endPoint x: 159, endPoint y: 280, distance: 162.8
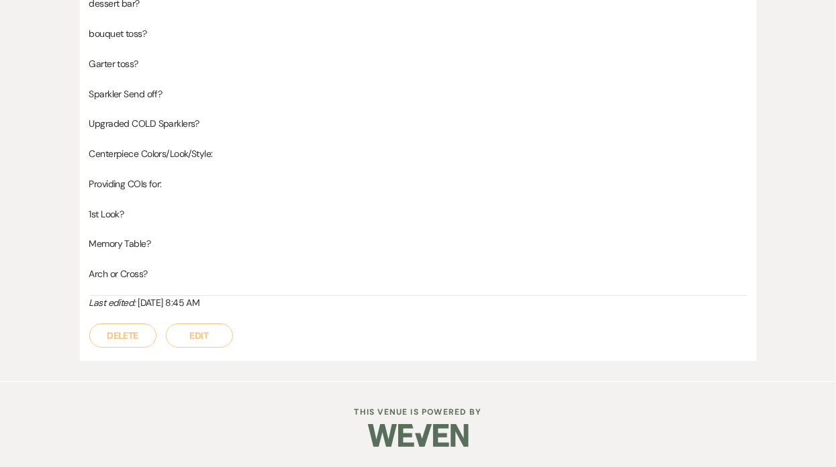
click at [205, 62] on p "Garter toss?" at bounding box center [418, 63] width 658 height 15
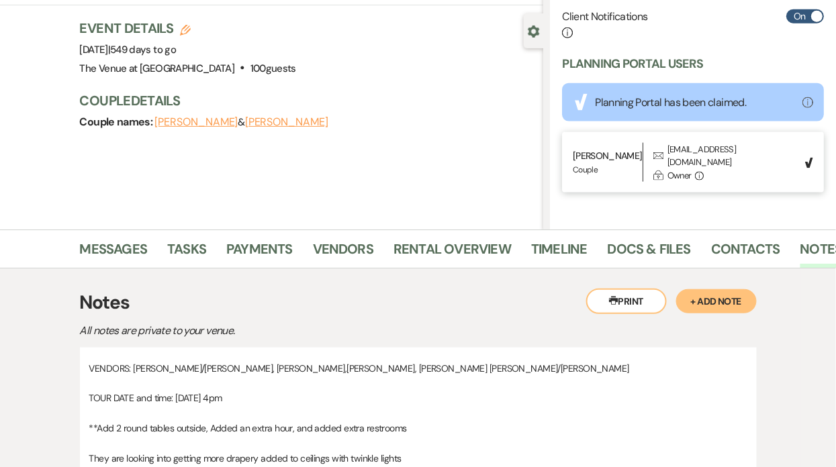
scroll to position [0, 0]
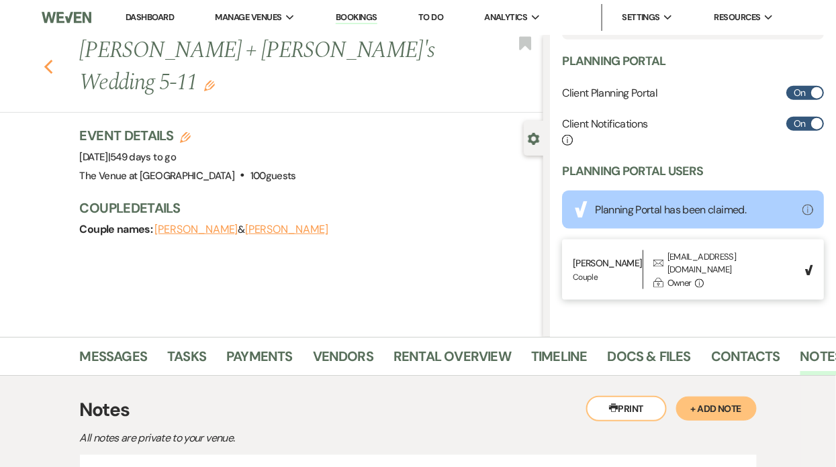
click at [50, 60] on use "button" at bounding box center [48, 67] width 9 height 15
